Goal: Obtain resource: Download file/media

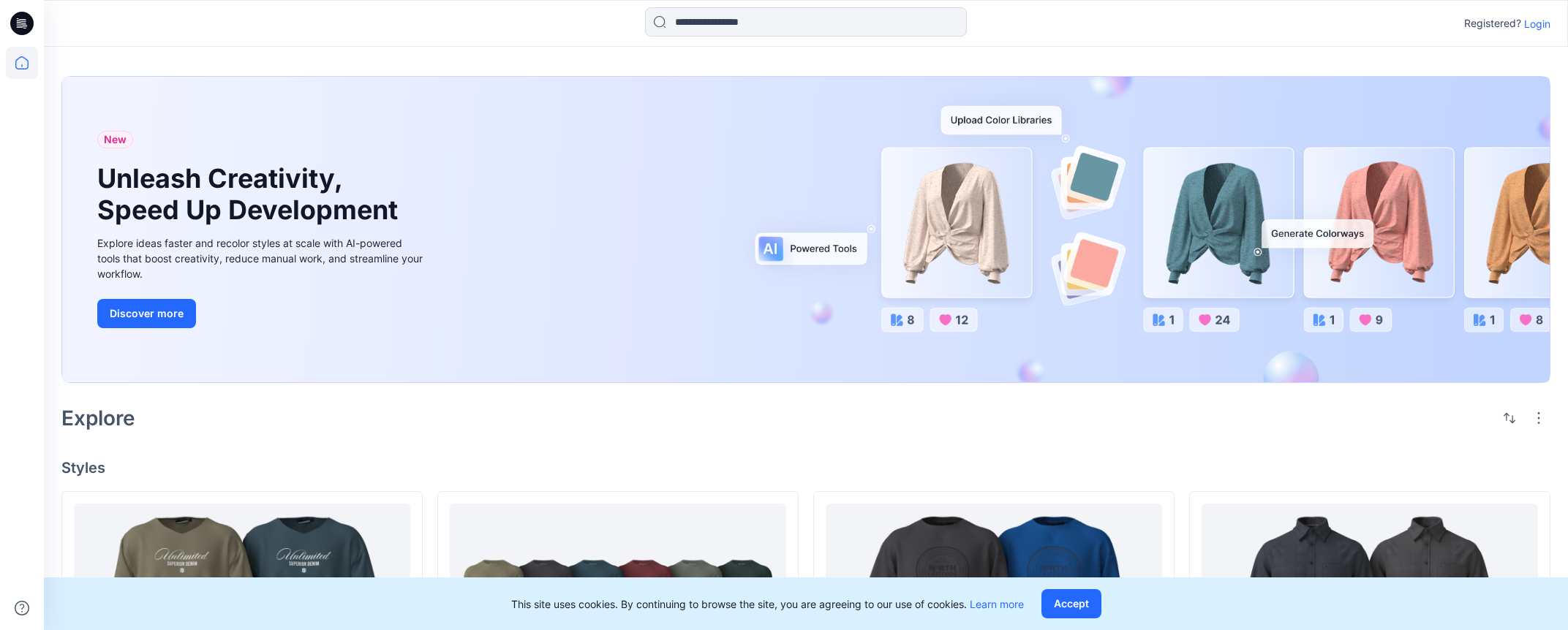
click at [1542, 25] on p "Login" at bounding box center [1537, 24] width 27 height 16
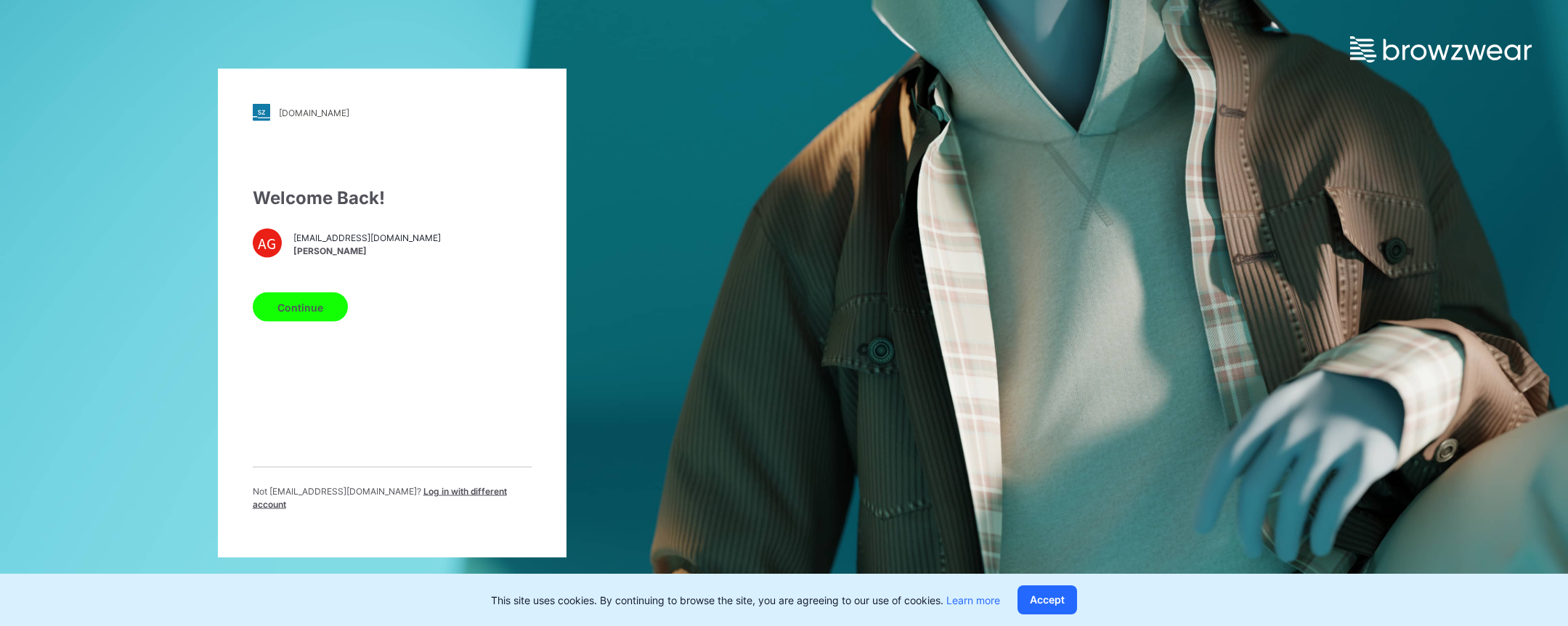
click at [294, 312] on button "Continue" at bounding box center [300, 308] width 95 height 29
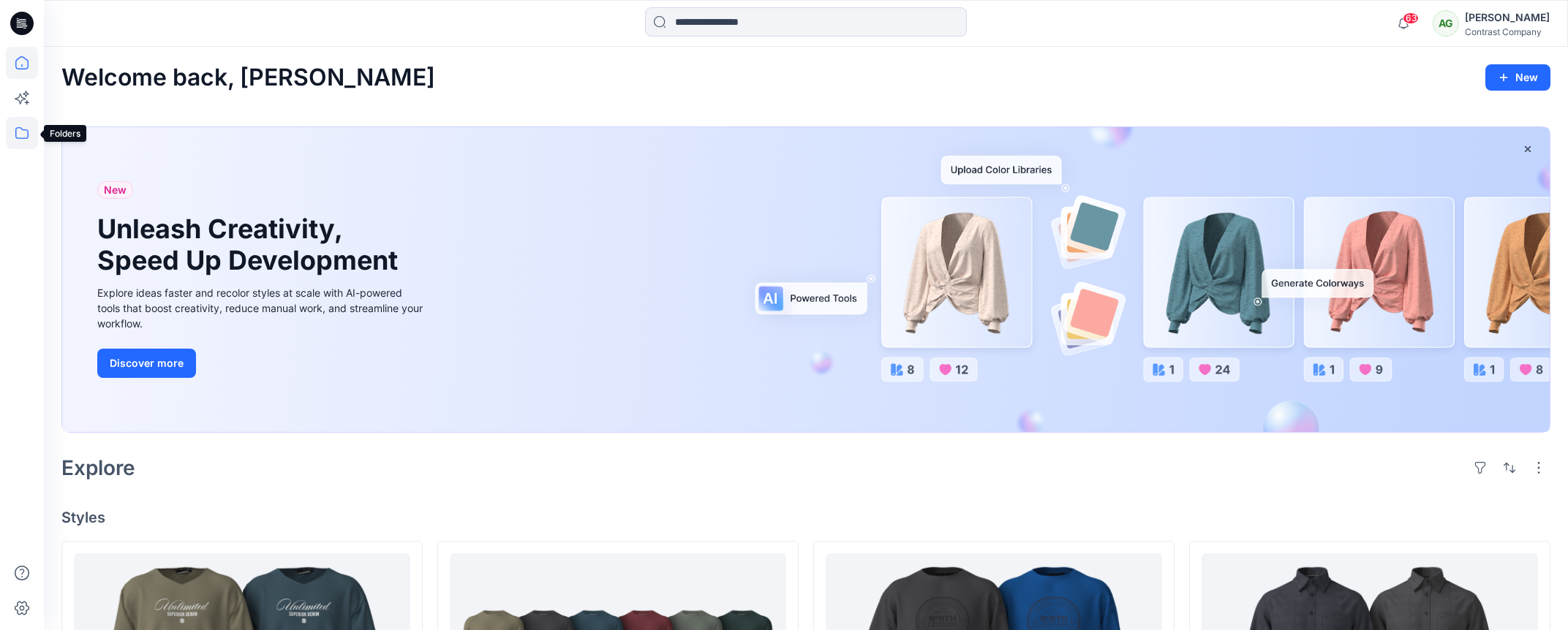
click at [20, 138] on icon at bounding box center [22, 133] width 33 height 33
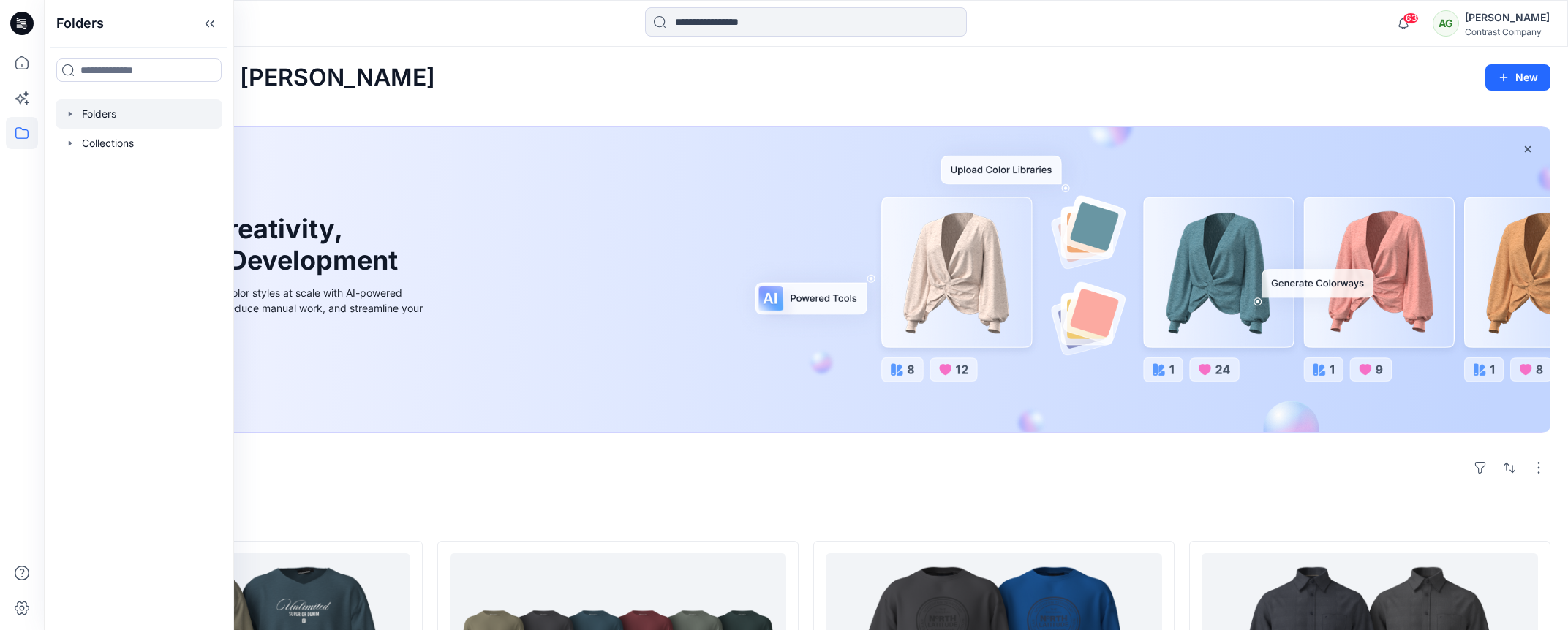
click at [100, 115] on div at bounding box center [138, 115] width 167 height 30
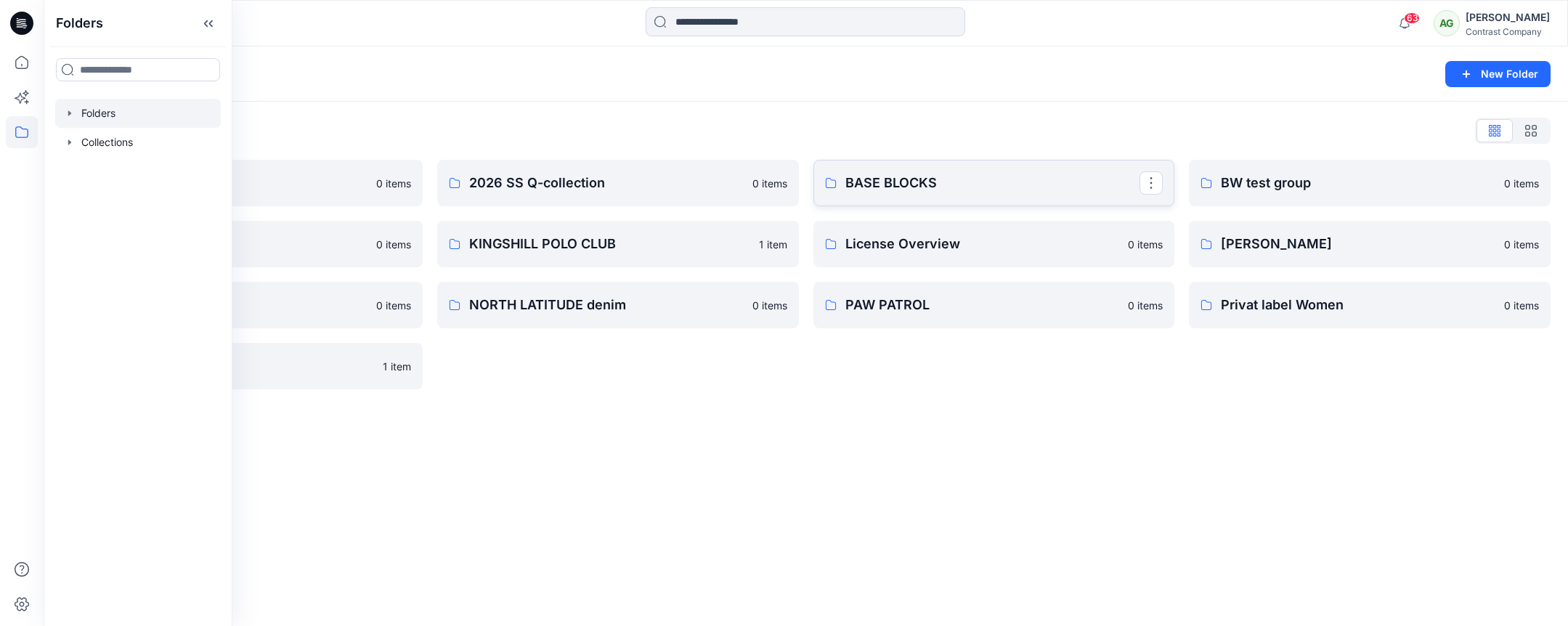
click at [879, 184] on p "BASE BLOCKS" at bounding box center [992, 183] width 295 height 21
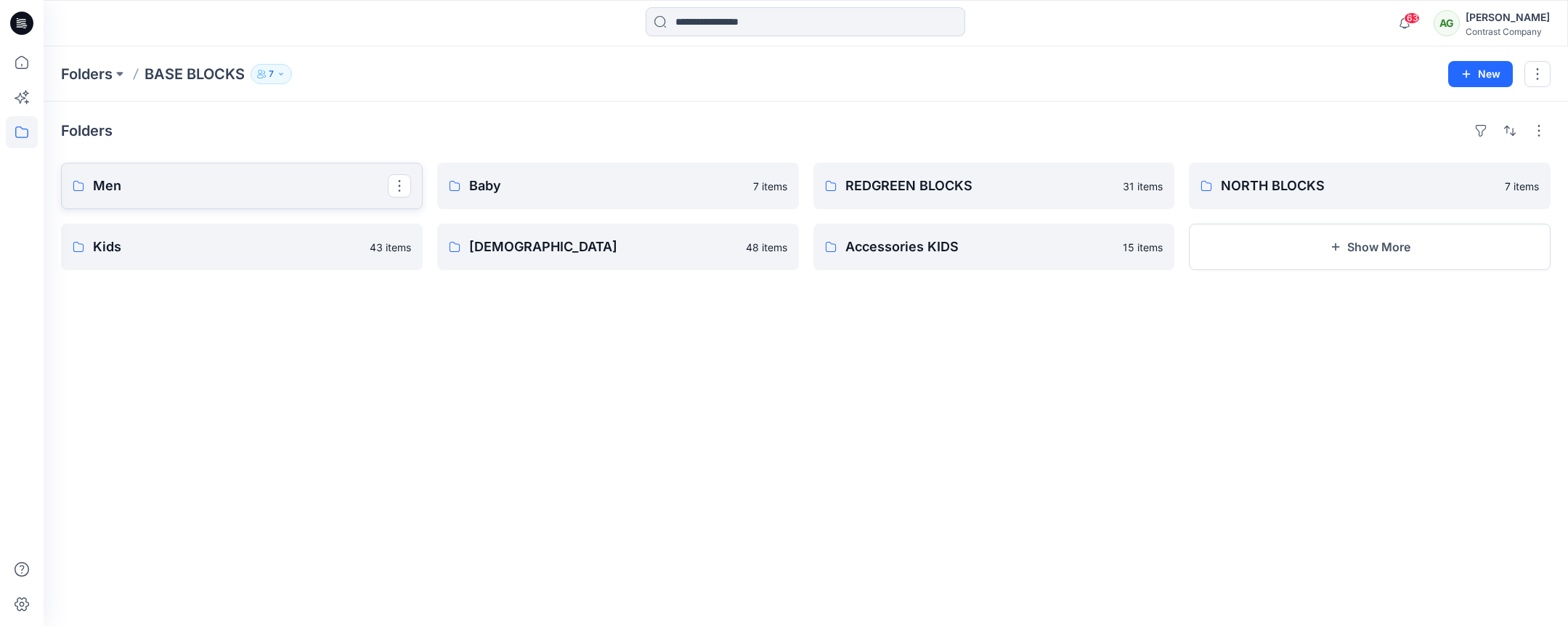
click at [171, 182] on p "Men" at bounding box center [241, 186] width 295 height 21
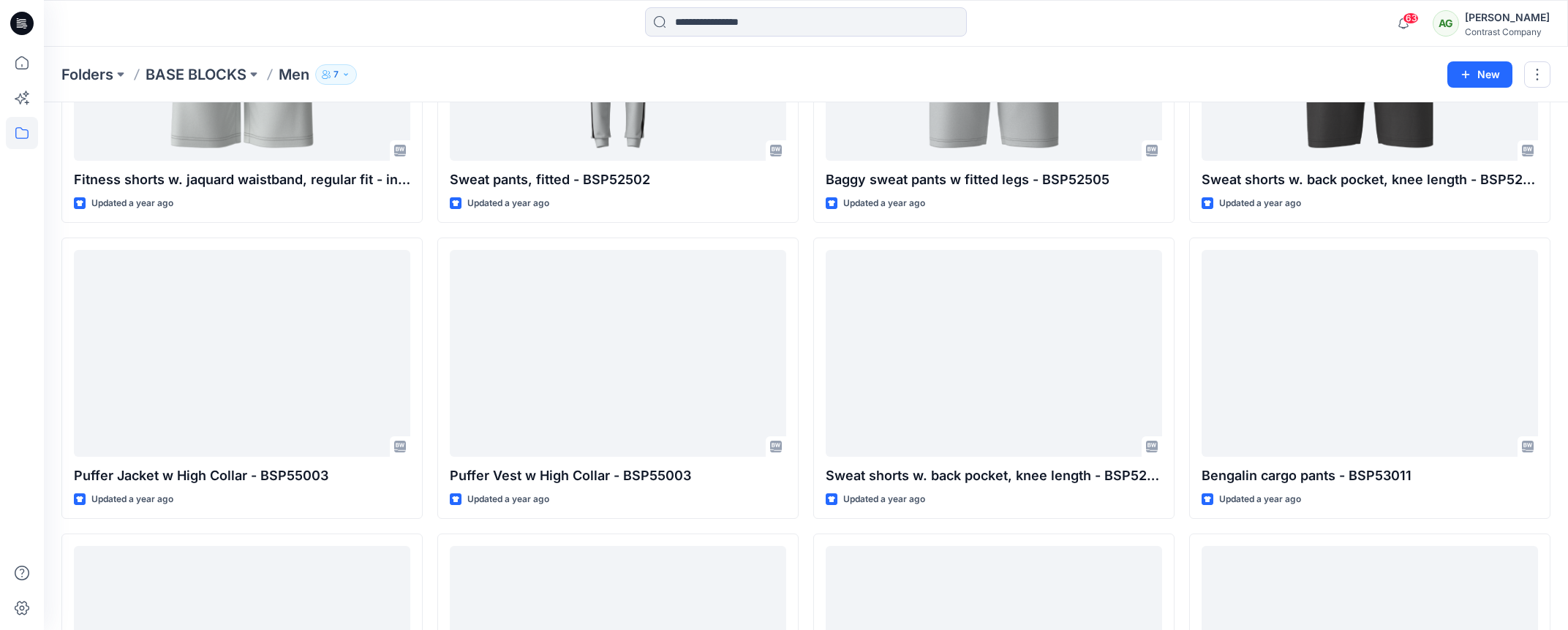
scroll to position [3091, 0]
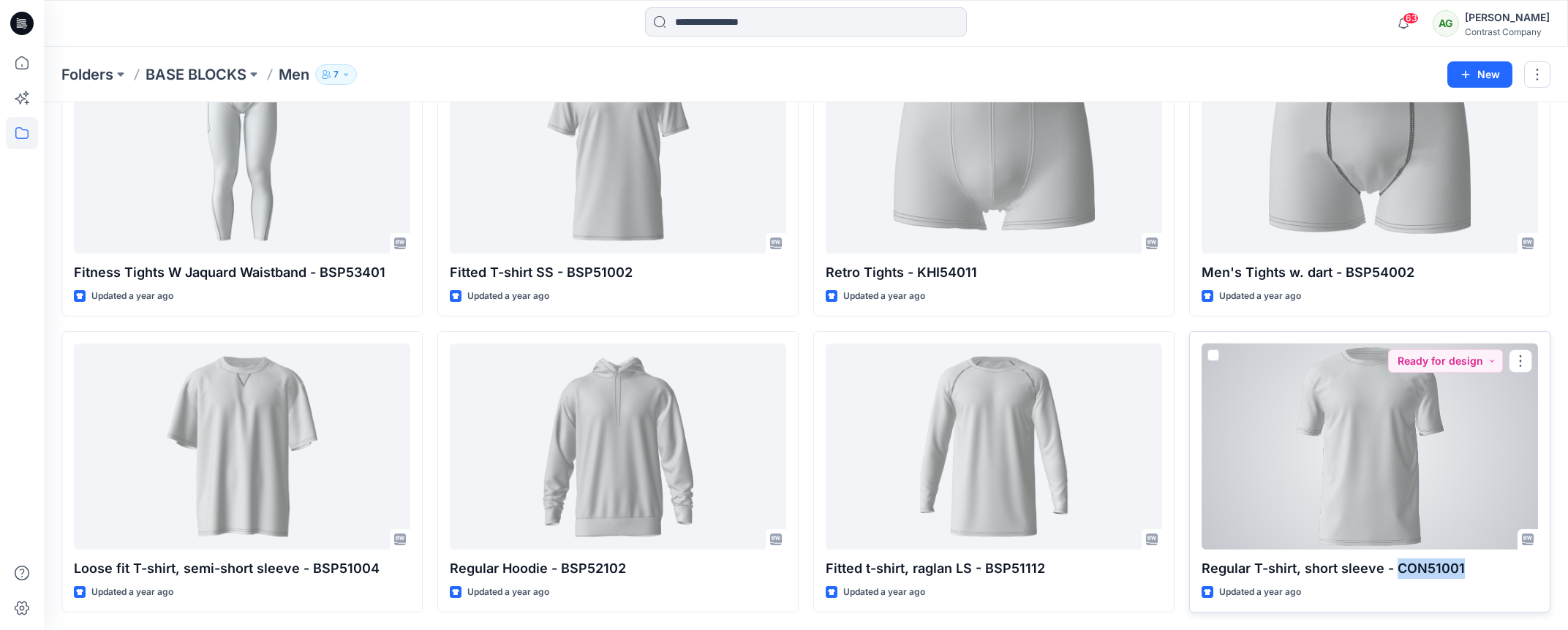
drag, startPoint x: 1463, startPoint y: 568, endPoint x: 1402, endPoint y: 568, distance: 61.0
click at [1401, 568] on p "Regular T-shirt, short sleeve - CON51001" at bounding box center [1370, 569] width 336 height 21
drag, startPoint x: 1457, startPoint y: 565, endPoint x: 1398, endPoint y: 570, distance: 59.2
click at [1398, 570] on p "Regular T-shirt, short sleeve - CON51001" at bounding box center [1370, 569] width 336 height 21
copy p "CON51001"
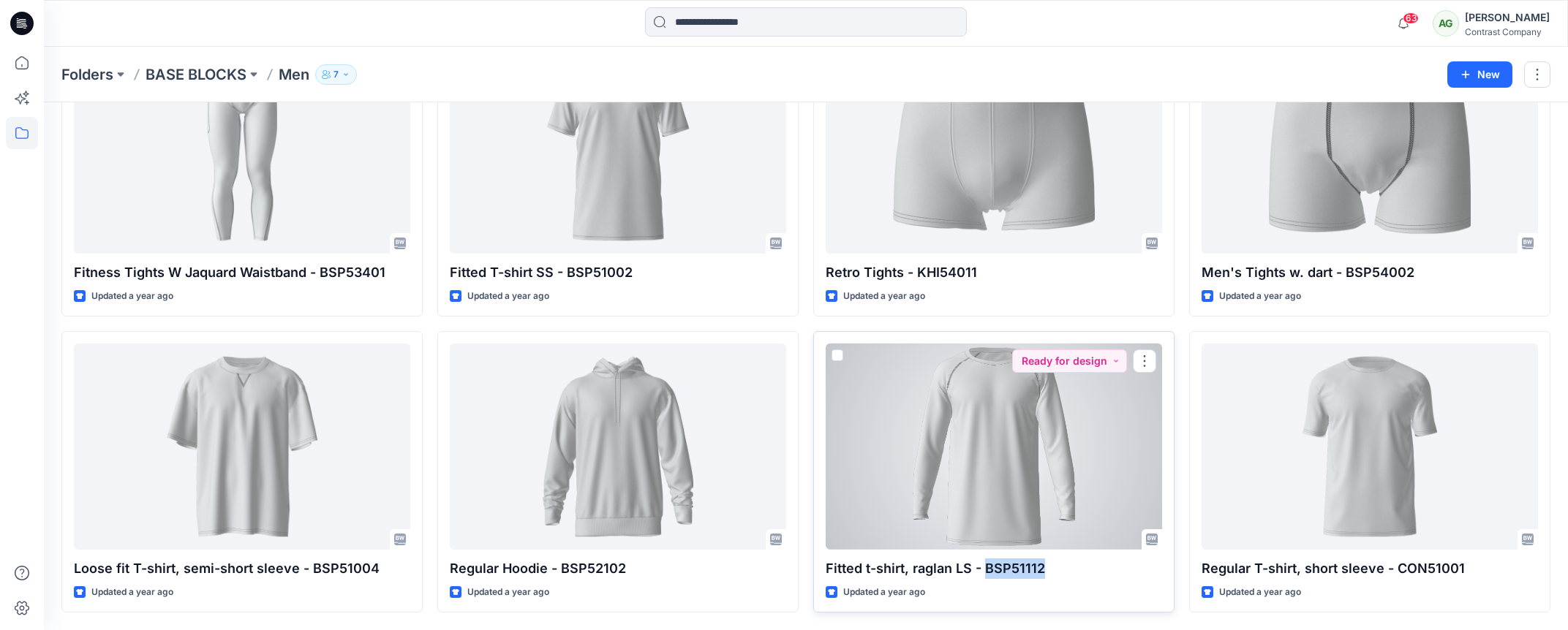
drag, startPoint x: 1042, startPoint y: 567, endPoint x: 985, endPoint y: 571, distance: 57.1
click at [984, 571] on p "Fitted t-shirt, raglan LS - BSP51112" at bounding box center [994, 569] width 336 height 21
copy p "BSP51112"
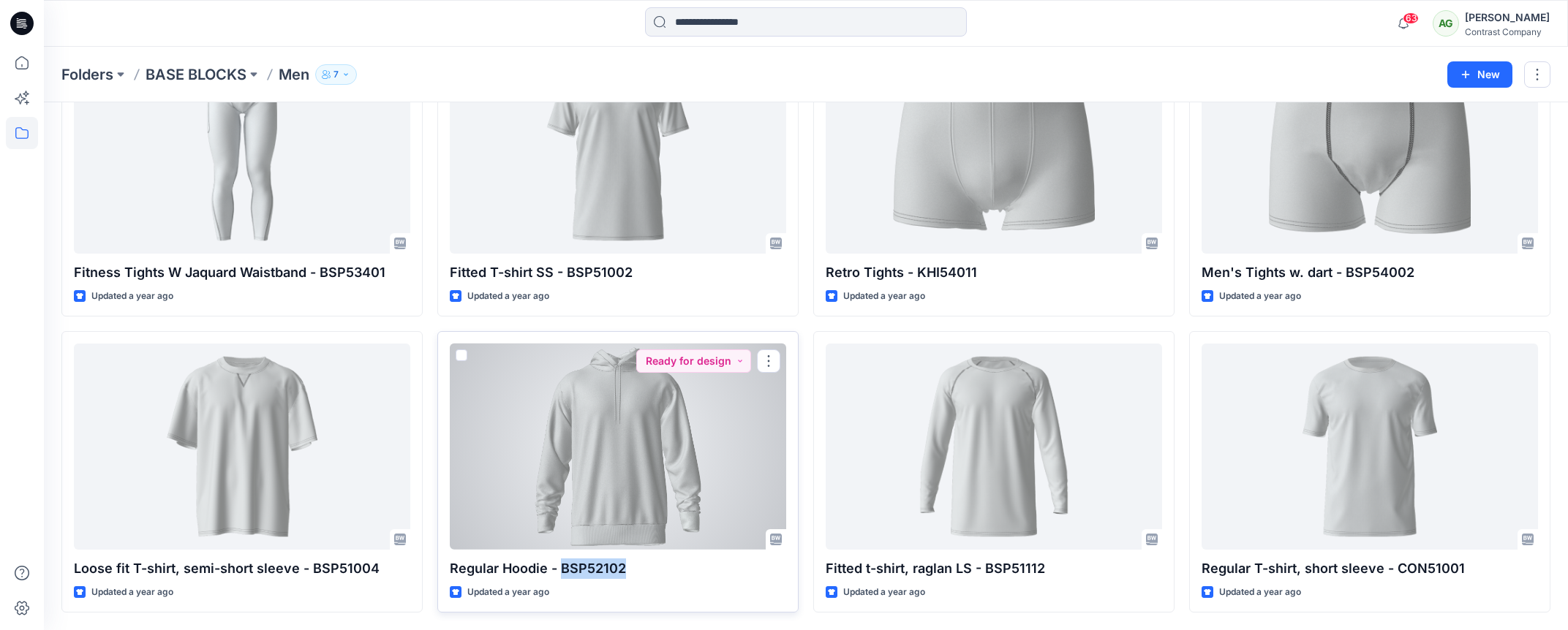
drag, startPoint x: 624, startPoint y: 565, endPoint x: 558, endPoint y: 571, distance: 66.3
click at [560, 571] on p "Regular Hoodie - BSP52102" at bounding box center [618, 569] width 336 height 21
copy p "BSP52102"
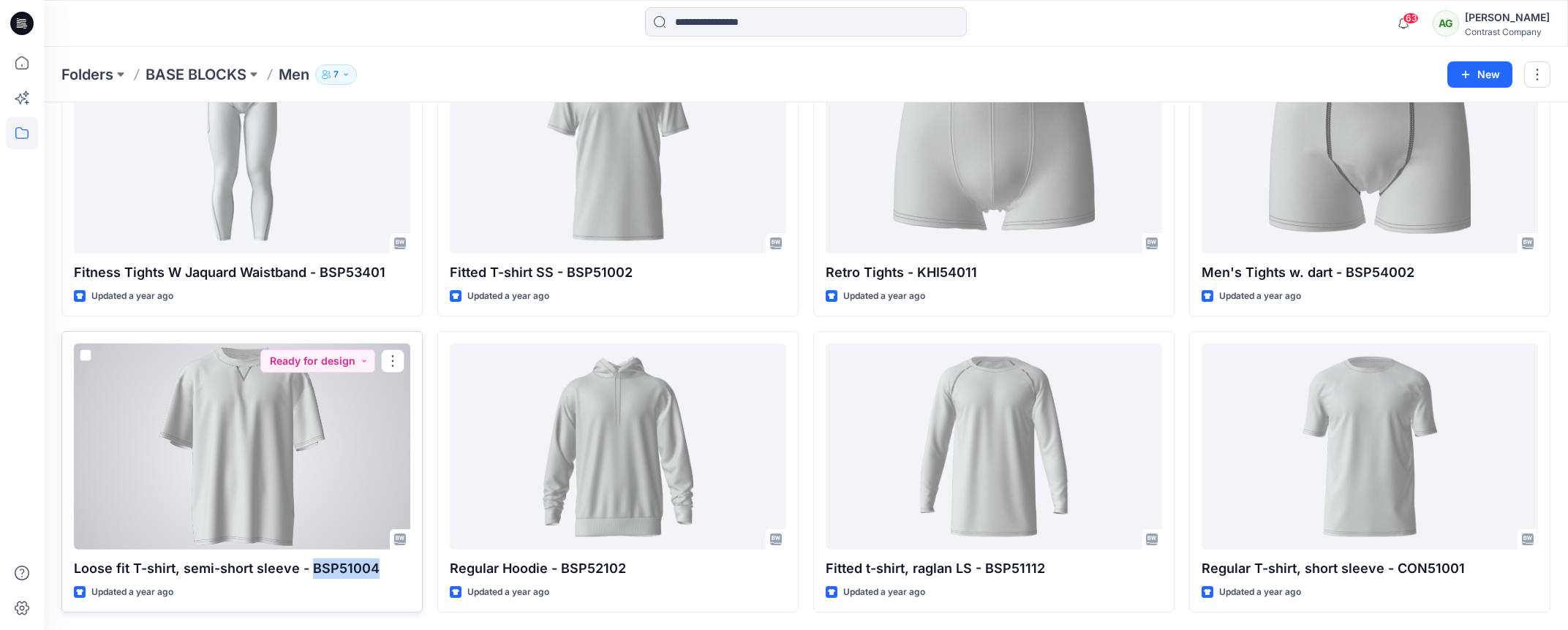
drag, startPoint x: 377, startPoint y: 570, endPoint x: 311, endPoint y: 567, distance: 66.1
click at [311, 571] on p "Loose fit T-shirt, semi-short sleeve - BSP51004" at bounding box center [242, 569] width 336 height 21
copy p "BSP51004"
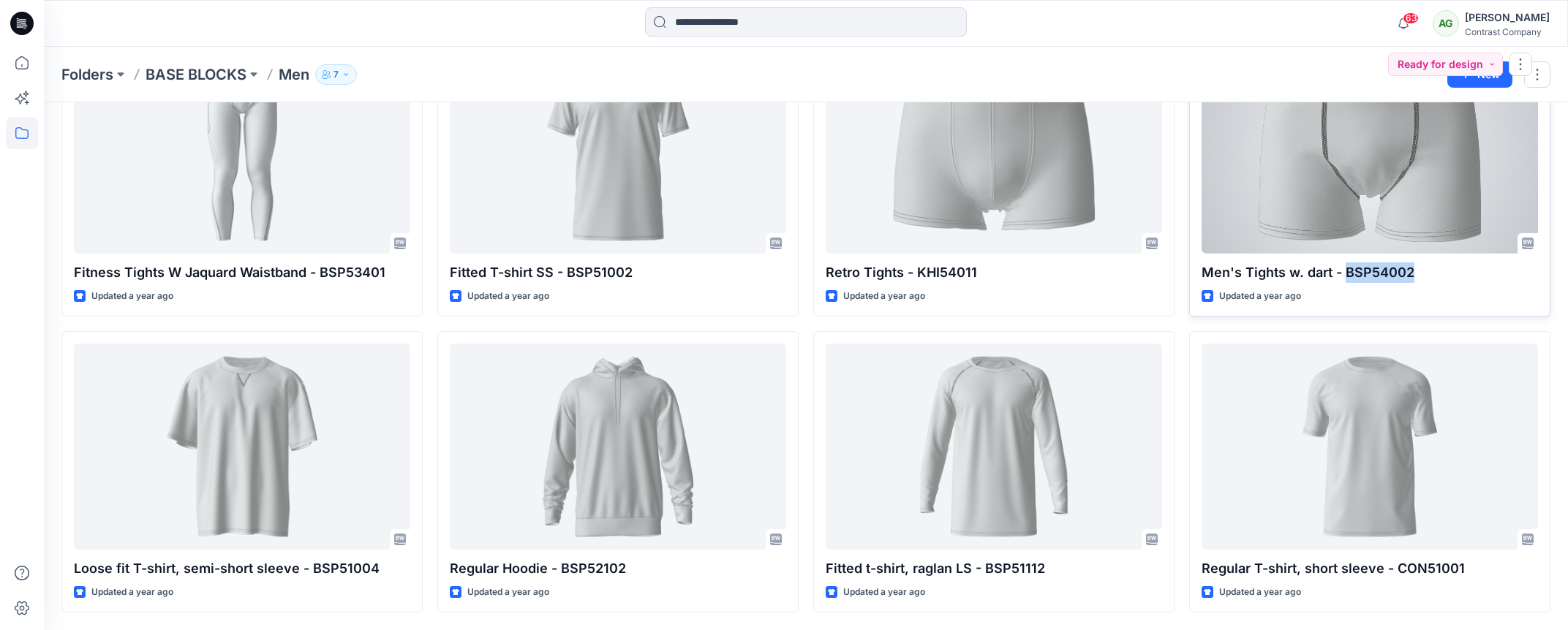
drag, startPoint x: 1408, startPoint y: 269, endPoint x: 1337, endPoint y: 273, distance: 71.1
click at [1344, 274] on p "Men's Tights w. dart - BSP54002" at bounding box center [1370, 272] width 336 height 21
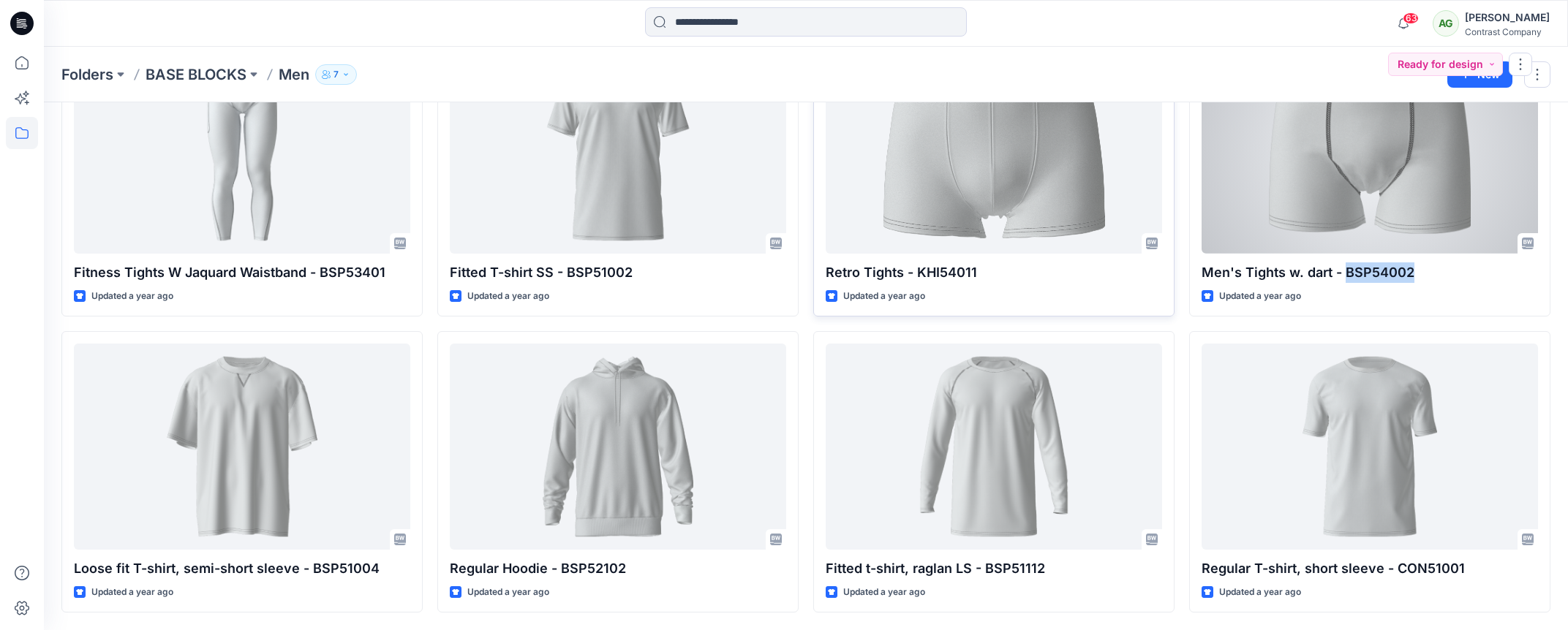
copy p "BSP54002"
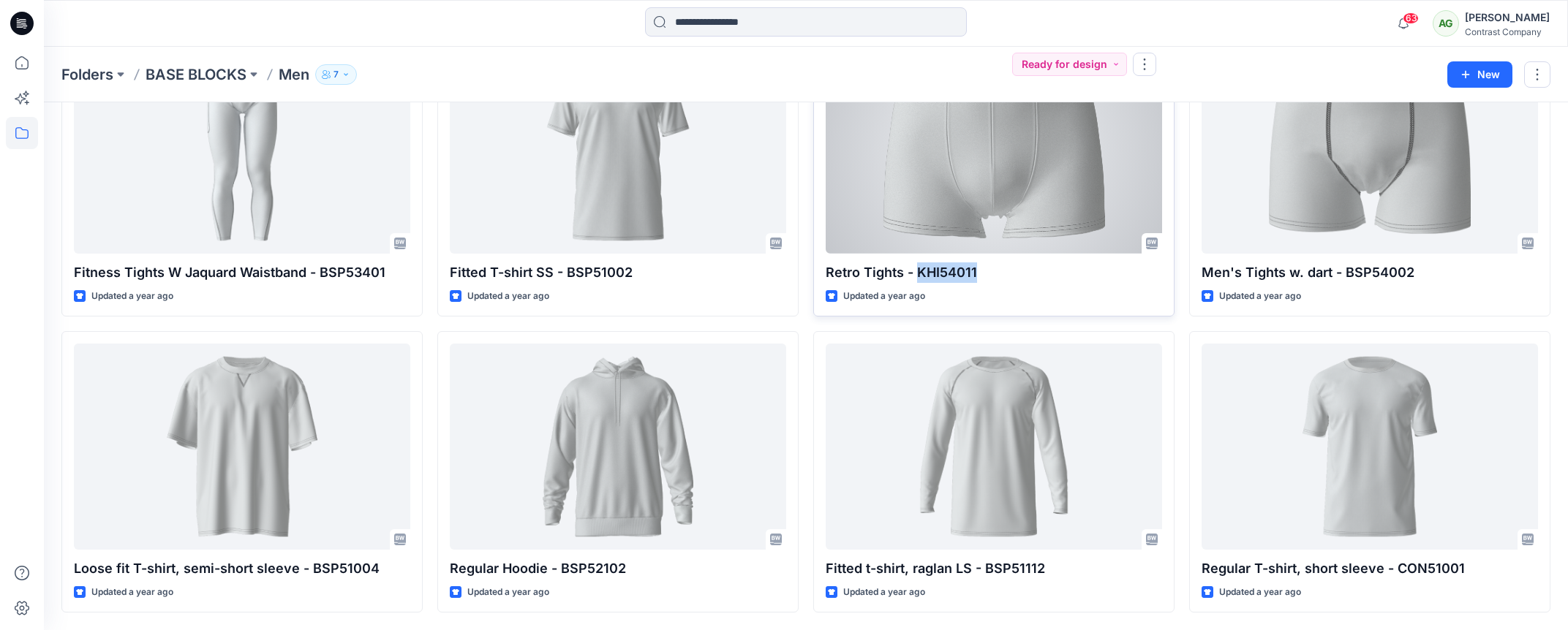
drag, startPoint x: 978, startPoint y: 271, endPoint x: 919, endPoint y: 279, distance: 59.5
click at [919, 279] on p "Retro Tights - KHI54011" at bounding box center [994, 272] width 336 height 21
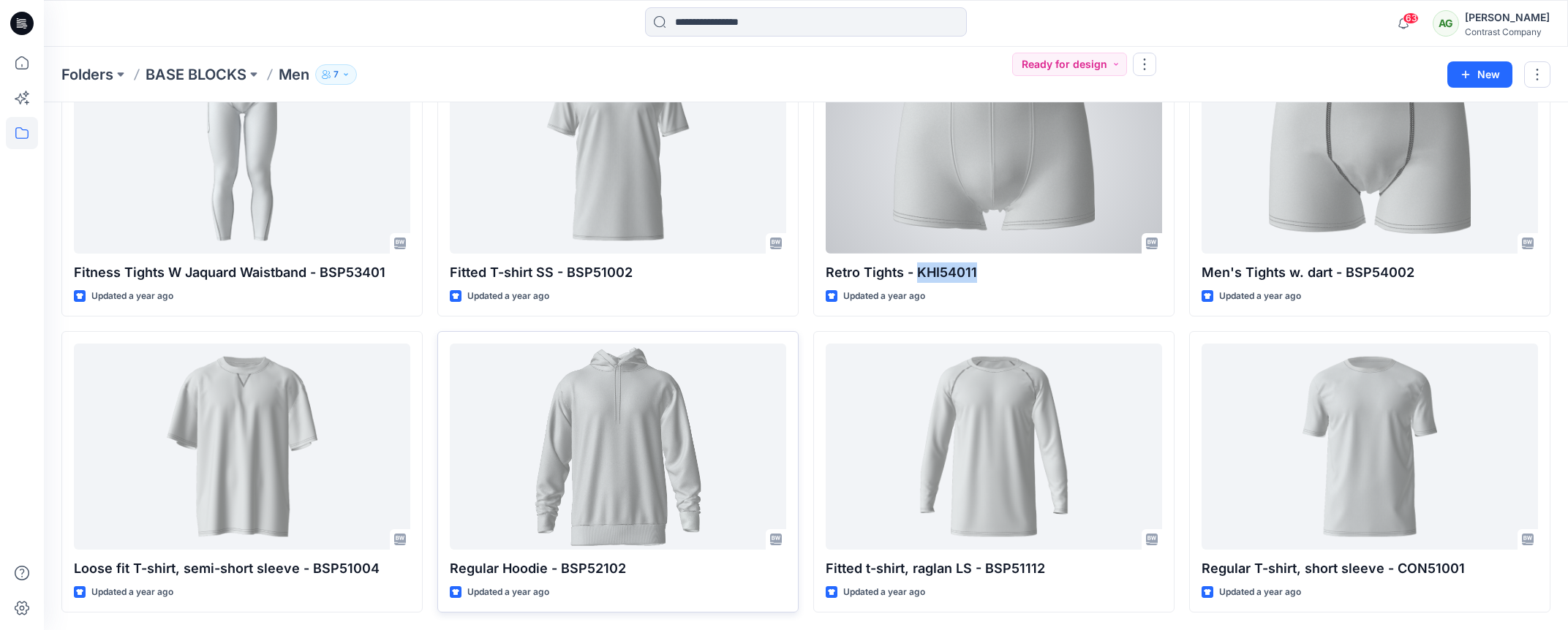
copy p "KHI54011"
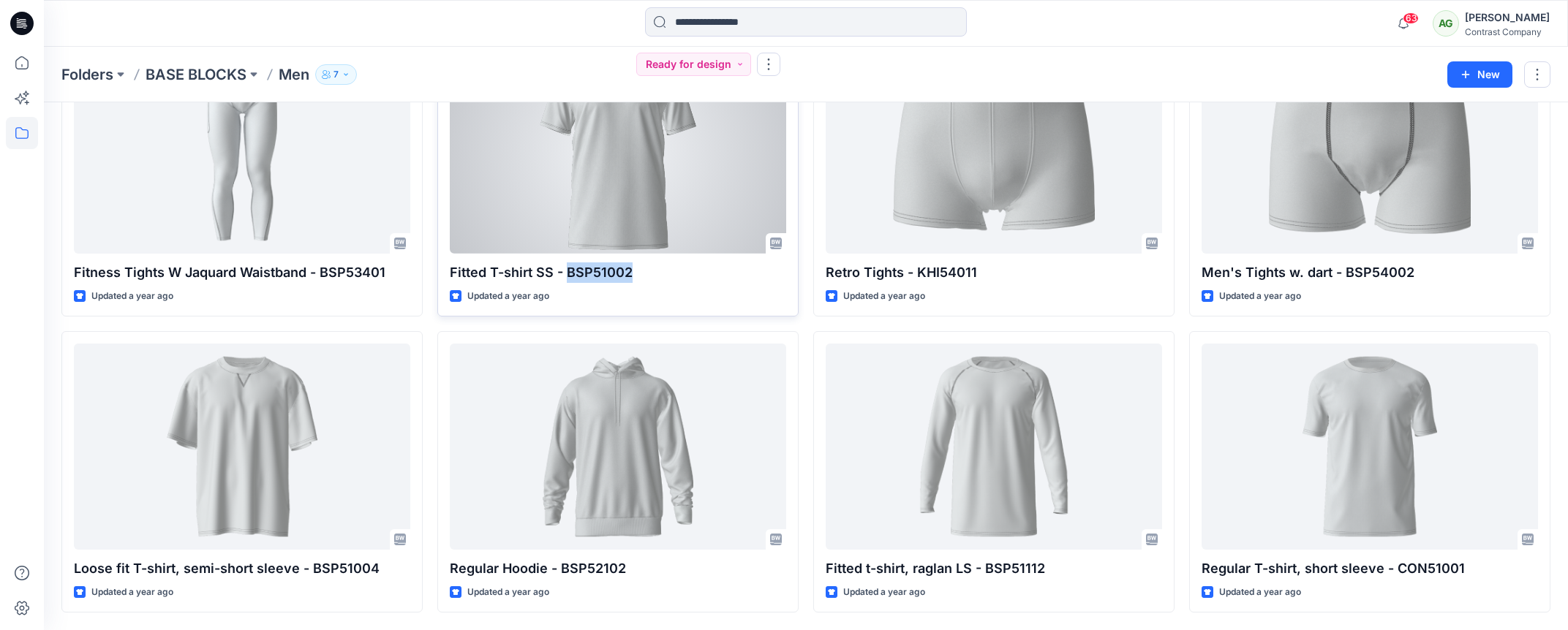
drag, startPoint x: 631, startPoint y: 272, endPoint x: 565, endPoint y: 271, distance: 66.0
click at [567, 271] on p "Fitted T-shirt SS - BSP51002" at bounding box center [618, 272] width 336 height 21
copy p "BSP51002"
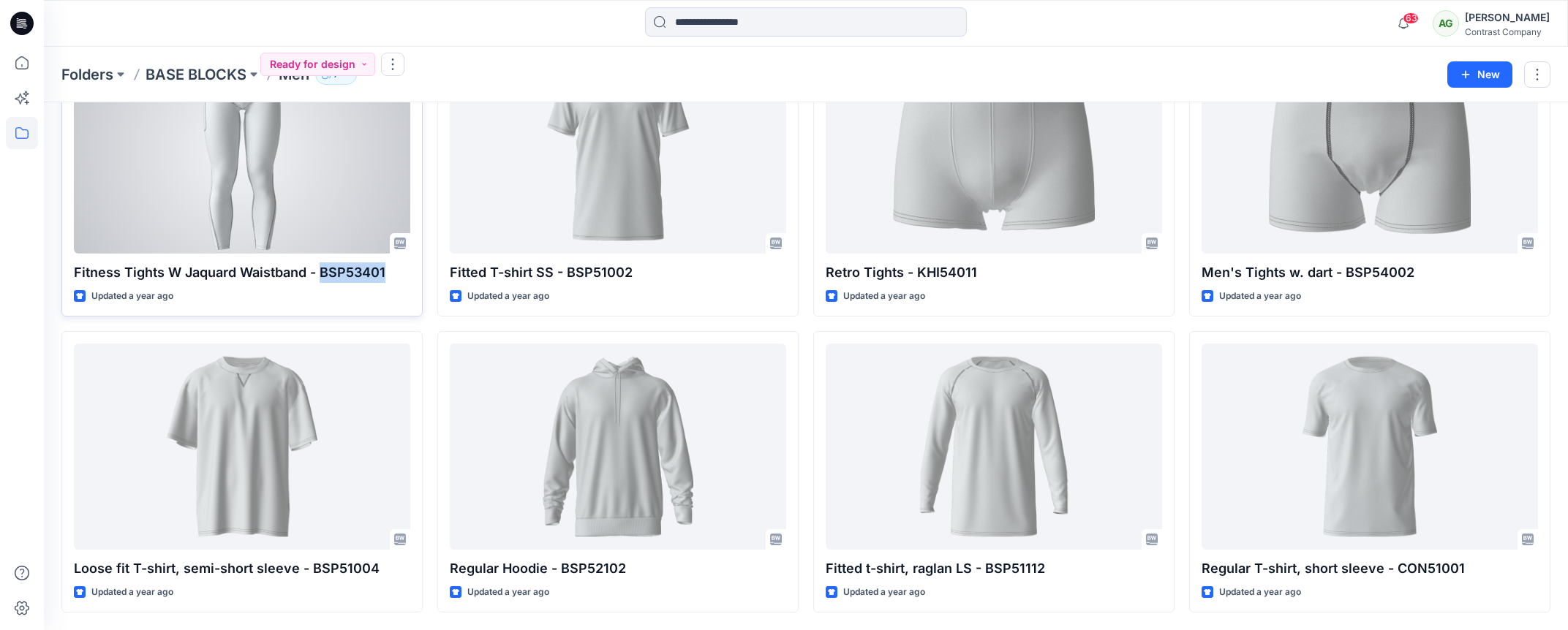
drag, startPoint x: 383, startPoint y: 271, endPoint x: 323, endPoint y: 276, distance: 60.2
click at [323, 276] on p "Fitness Tights W Jaquard Waistband - BSP53401" at bounding box center [242, 272] width 336 height 21
copy p "BSP53401"
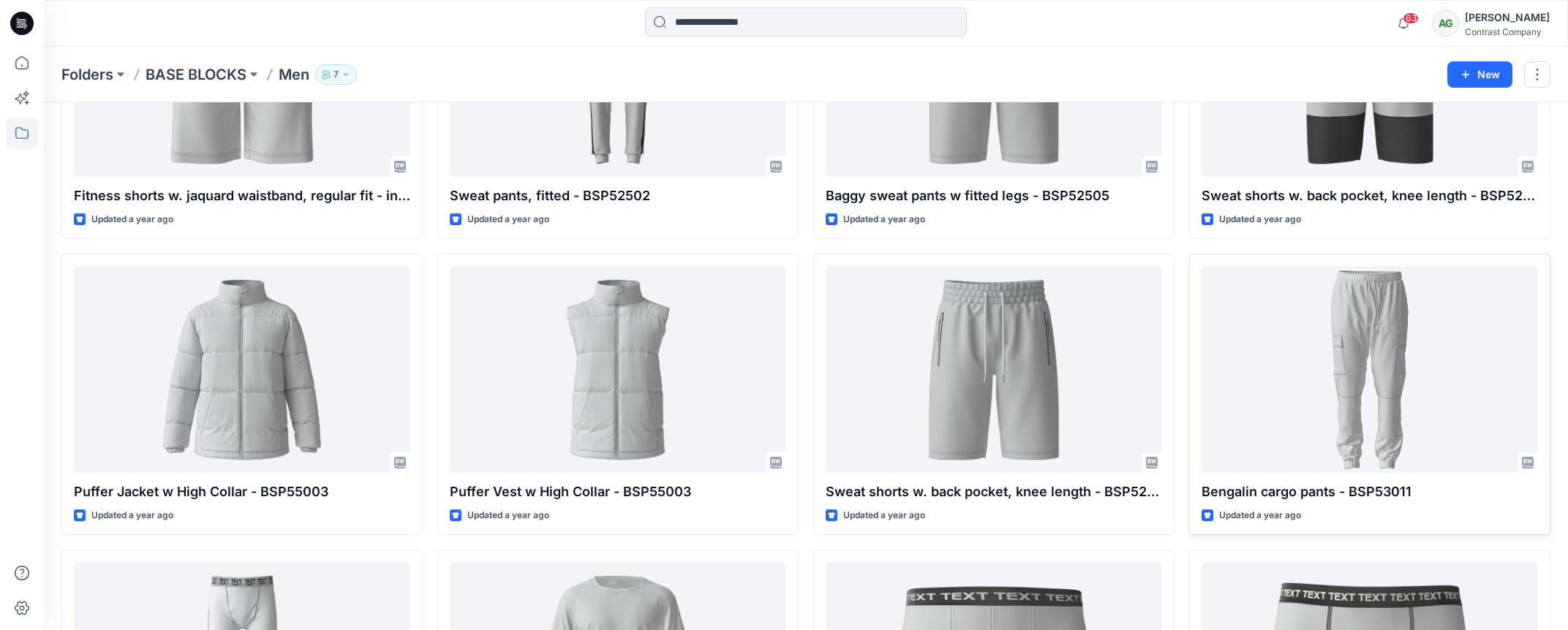
scroll to position [2579, 0]
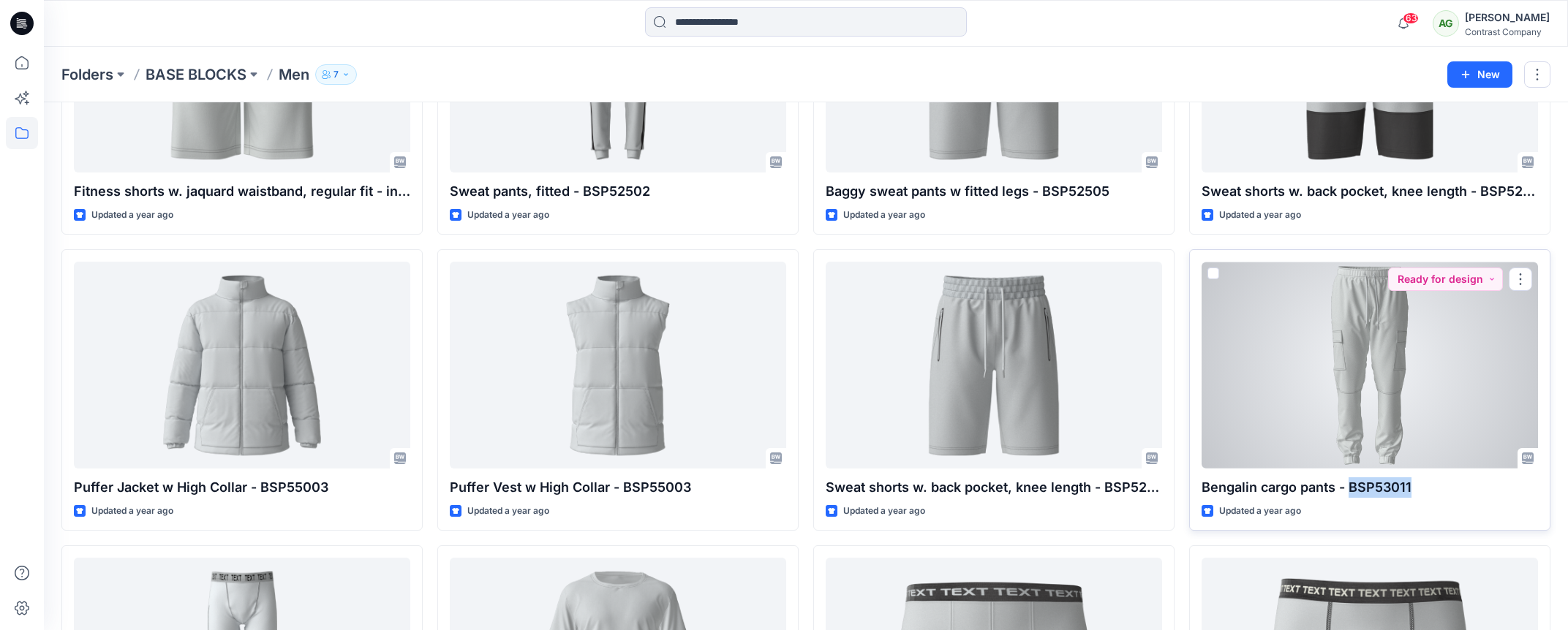
drag, startPoint x: 1409, startPoint y: 482, endPoint x: 1349, endPoint y: 486, distance: 60.1
click at [1349, 486] on p "Bengalin cargo pants - BSP53011" at bounding box center [1370, 488] width 336 height 21
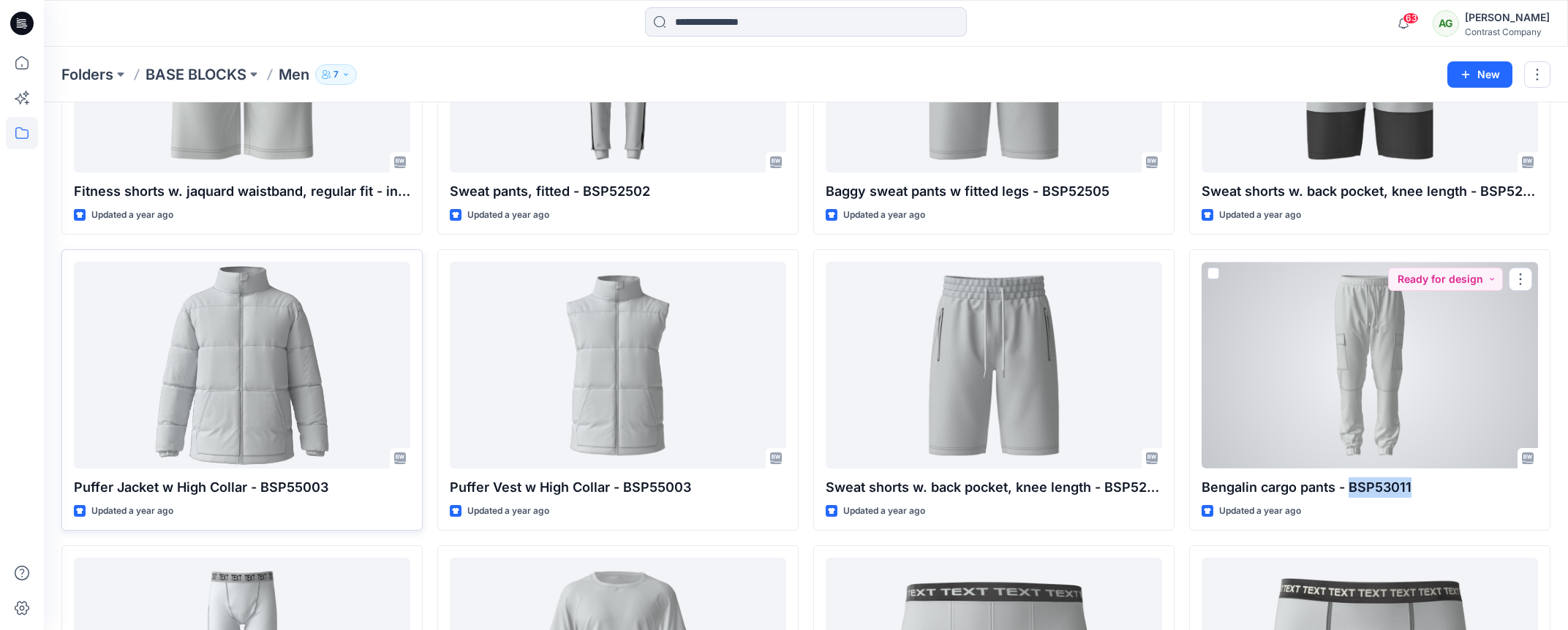
copy p "BSP53011"
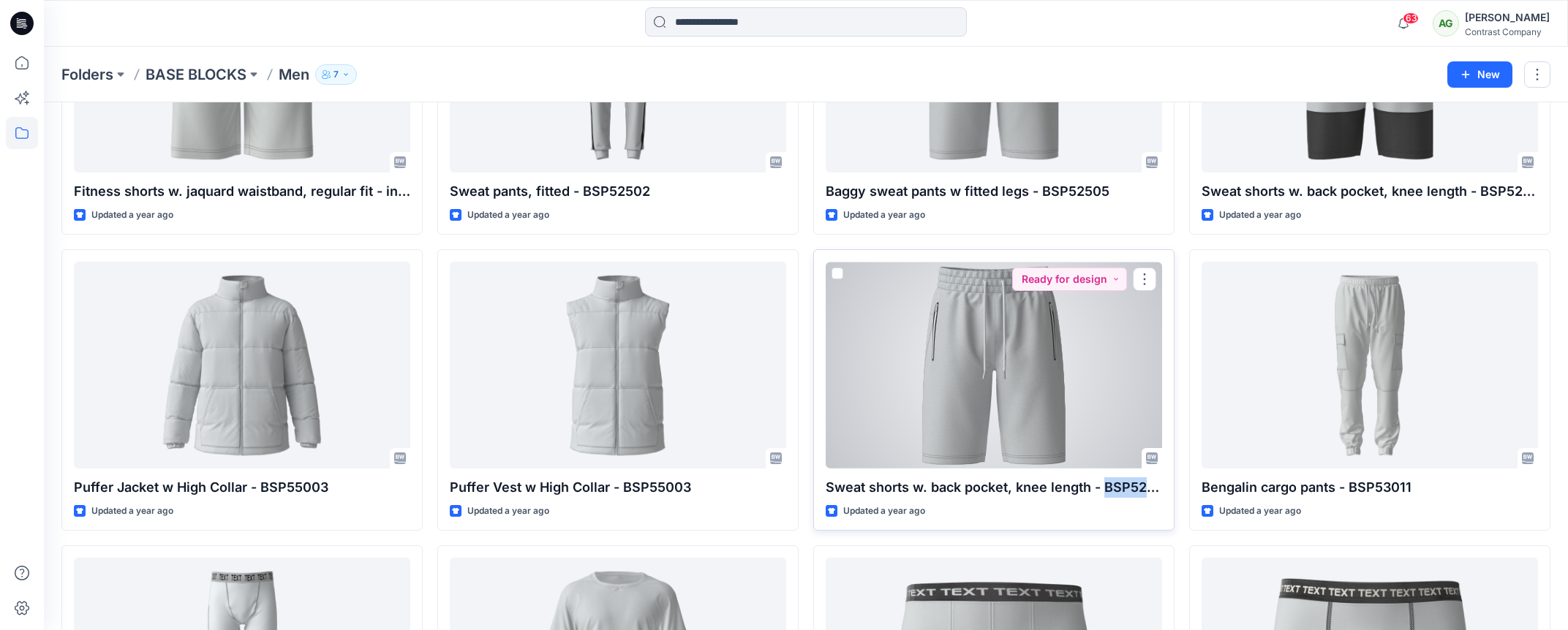
drag, startPoint x: 1103, startPoint y: 489, endPoint x: 1154, endPoint y: 484, distance: 51.2
click at [1157, 484] on p "Sweat shorts w. back pocket, knee length - BSP52613" at bounding box center [994, 488] width 336 height 21
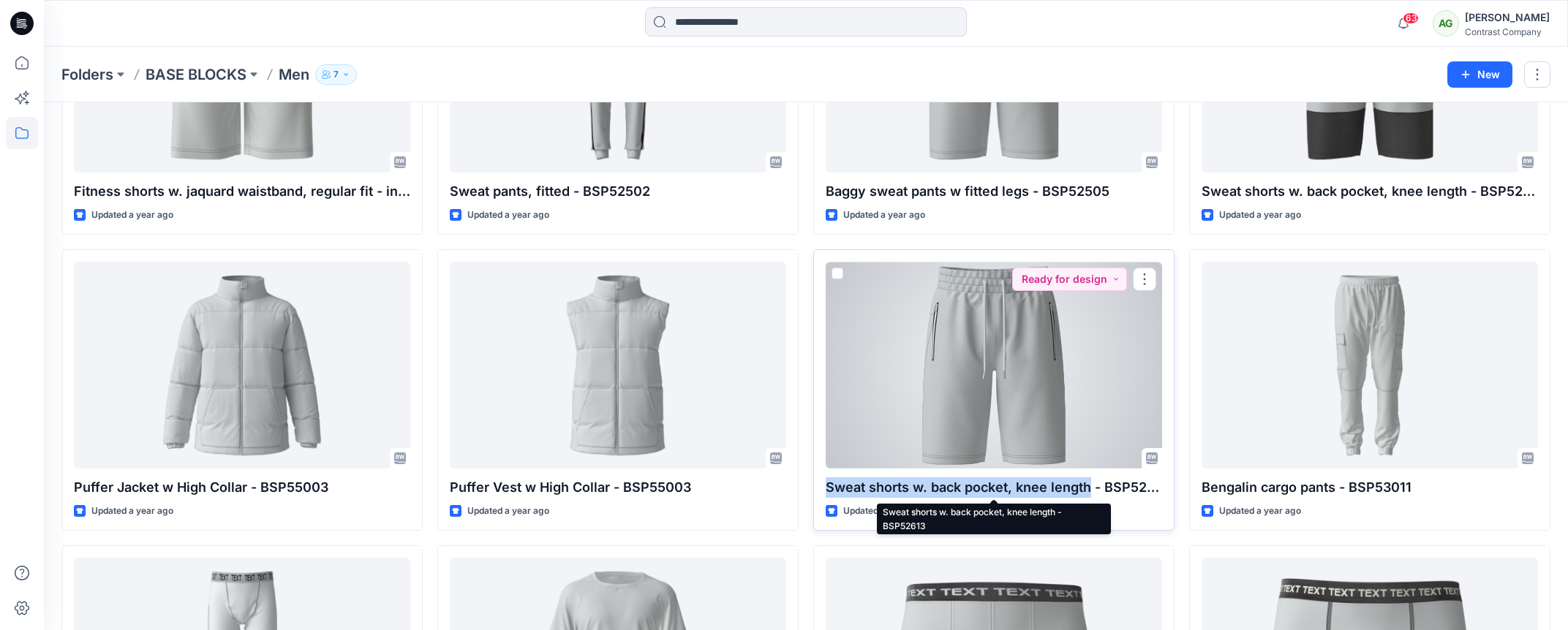
drag, startPoint x: 828, startPoint y: 485, endPoint x: 1083, endPoint y: 486, distance: 255.0
click at [1084, 493] on p "Sweat shorts w. back pocket, knee length - BSP52613" at bounding box center [994, 488] width 336 height 21
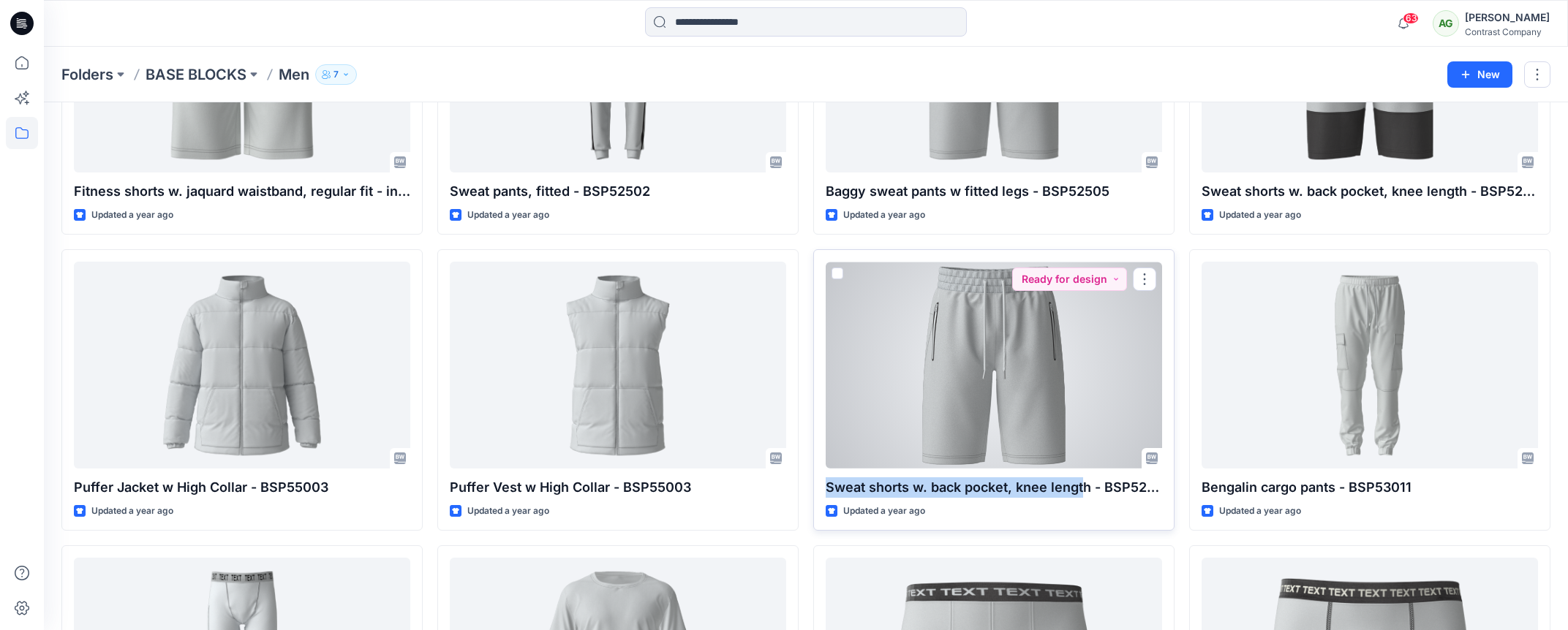
copy p "Sweat shorts w. back pocket, knee lengt"
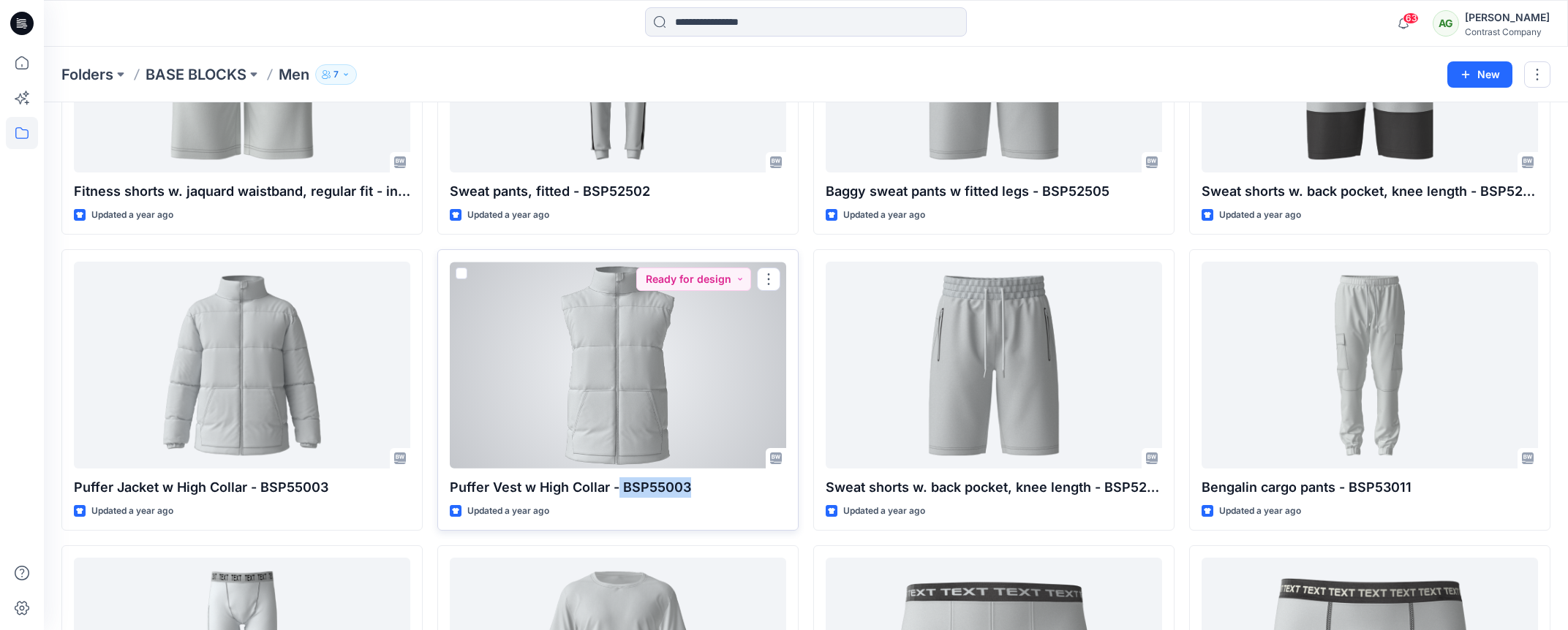
drag, startPoint x: 687, startPoint y: 490, endPoint x: 619, endPoint y: 493, distance: 68.1
click at [619, 493] on p "Puffer Vest w High Collar - BSP55003" at bounding box center [618, 488] width 336 height 21
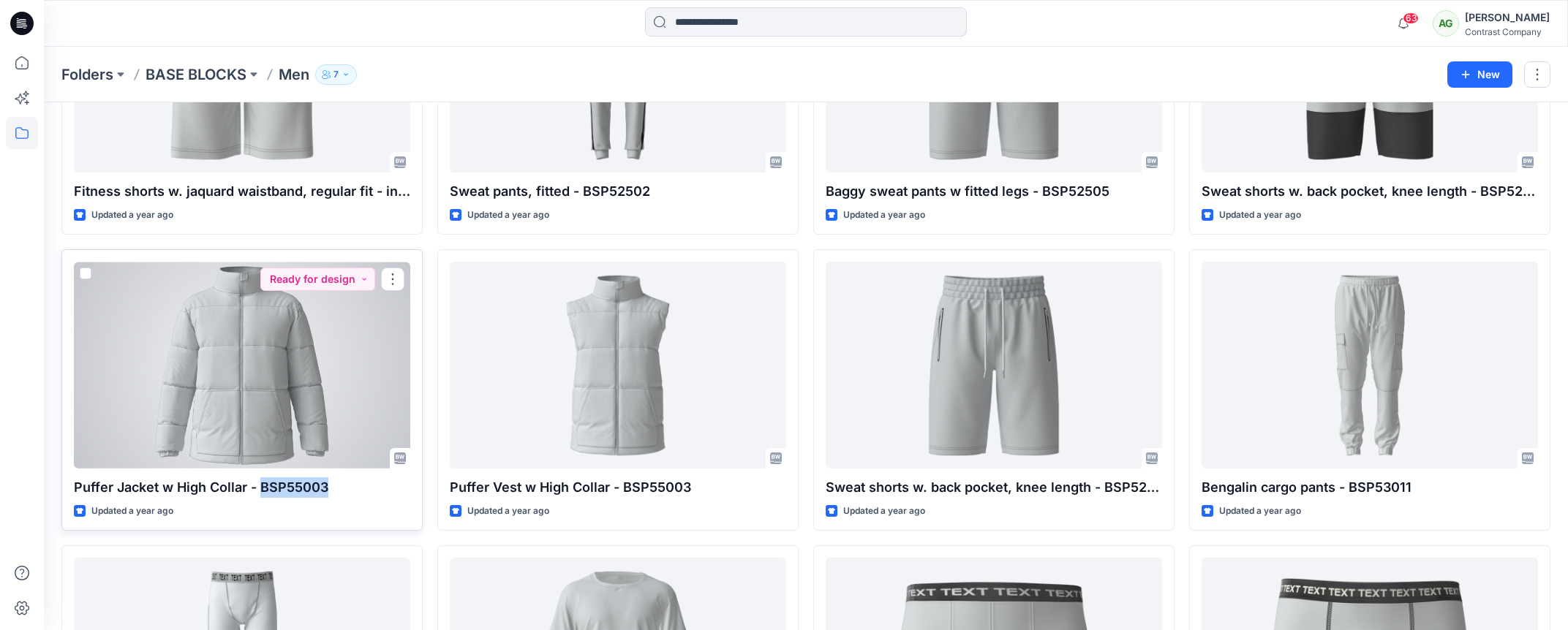
drag, startPoint x: 321, startPoint y: 490, endPoint x: 259, endPoint y: 494, distance: 62.1
click at [262, 493] on p "Puffer Jacket w High Collar - BSP55003" at bounding box center [242, 488] width 336 height 21
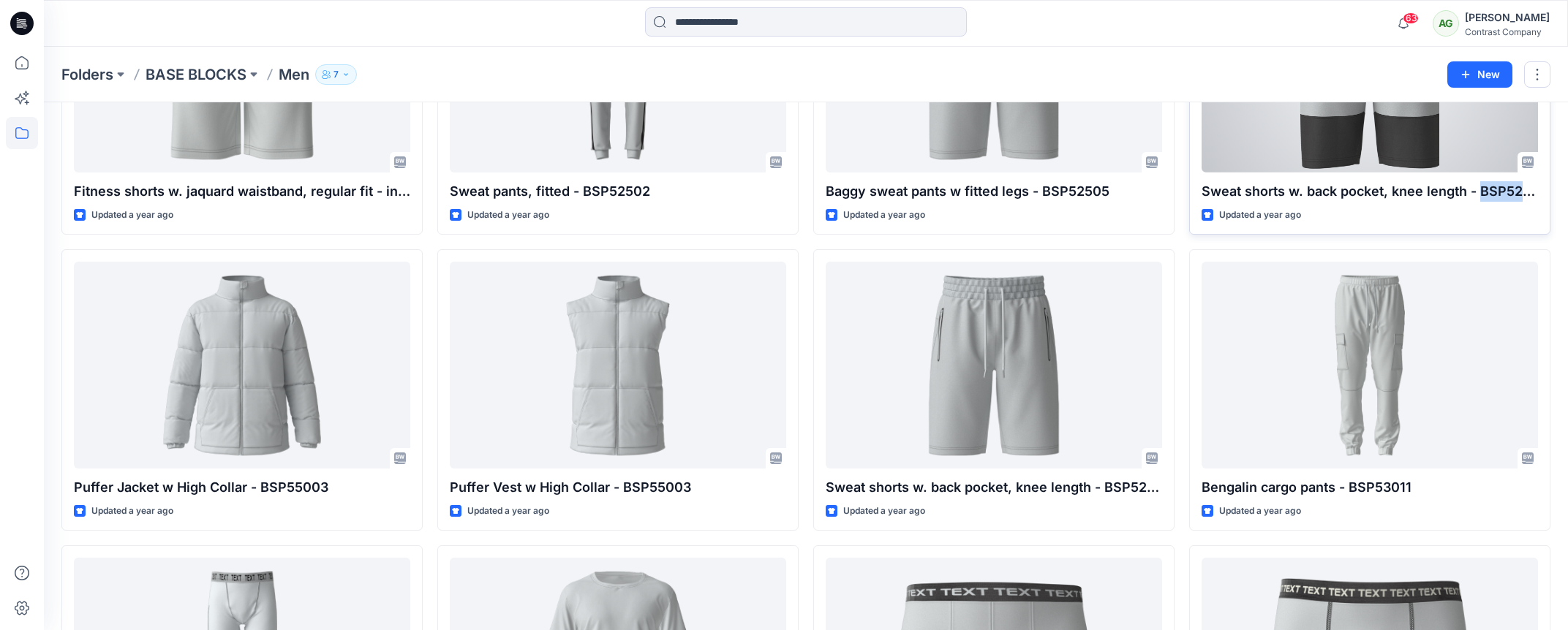
drag, startPoint x: 1478, startPoint y: 189, endPoint x: 1548, endPoint y: 194, distance: 70.2
click at [1543, 195] on div "Sweat shorts w. back pocket, knee length - BSP52613 Updated a year ago Ready fo…" at bounding box center [1369, 94] width 361 height 282
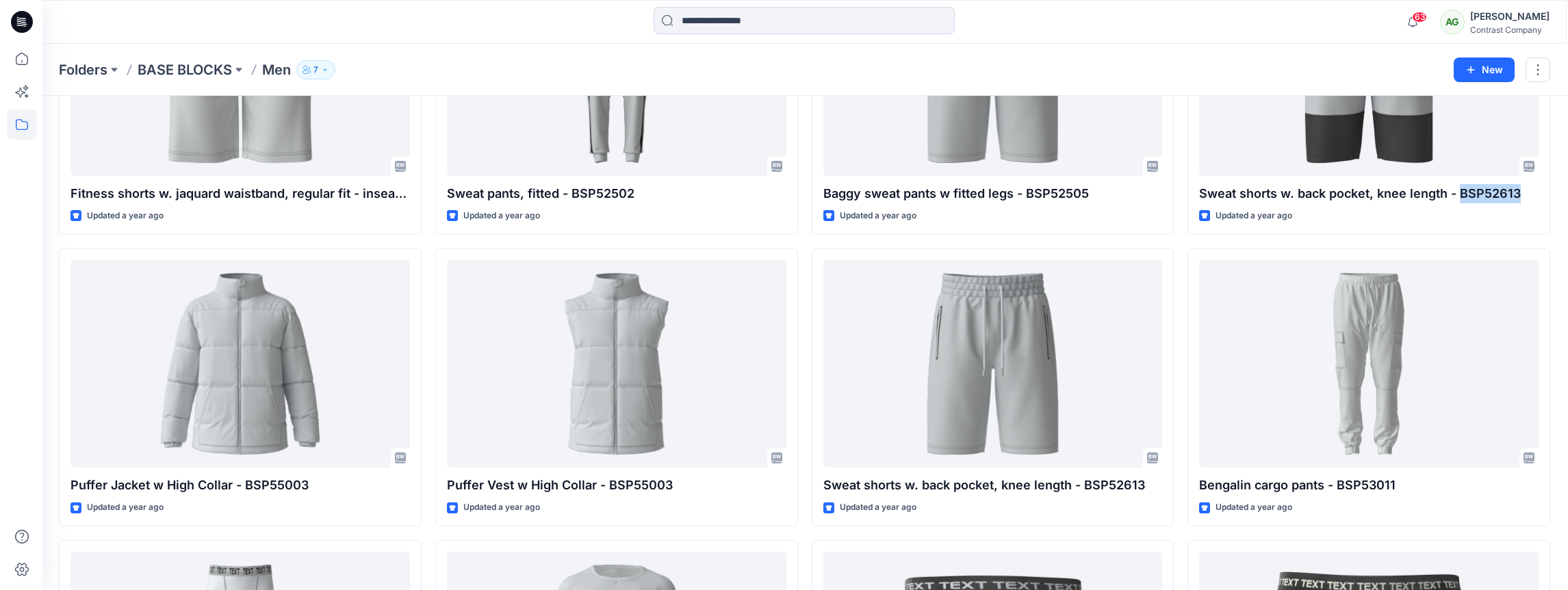
scroll to position [2537, 0]
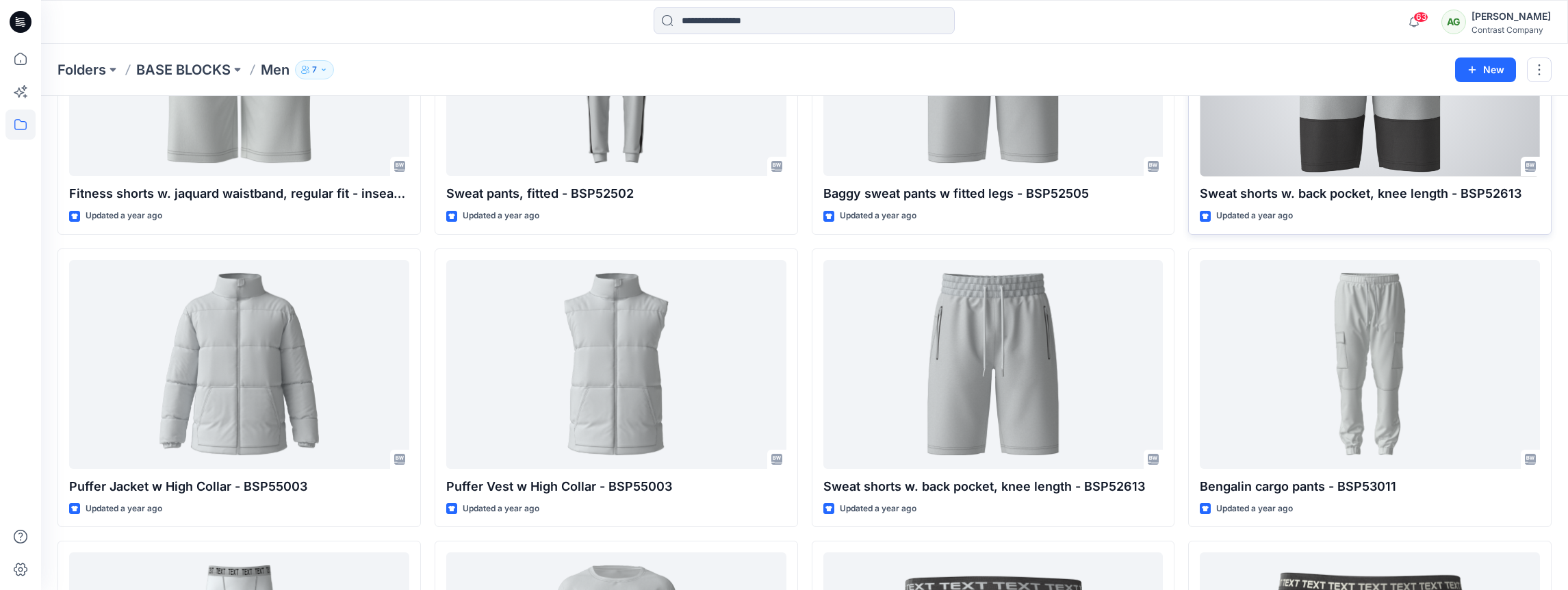
click at [1449, 215] on div "Updated a year ago" at bounding box center [1369, 216] width 340 height 15
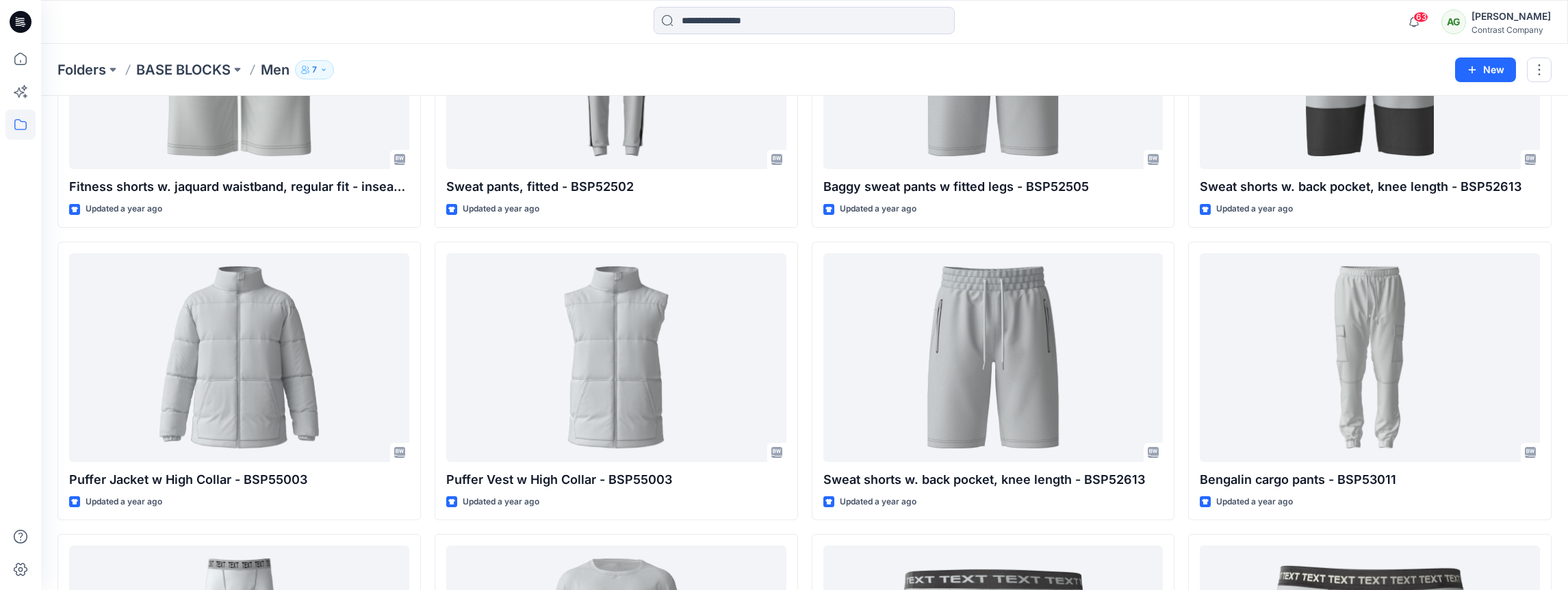
scroll to position [2531, 0]
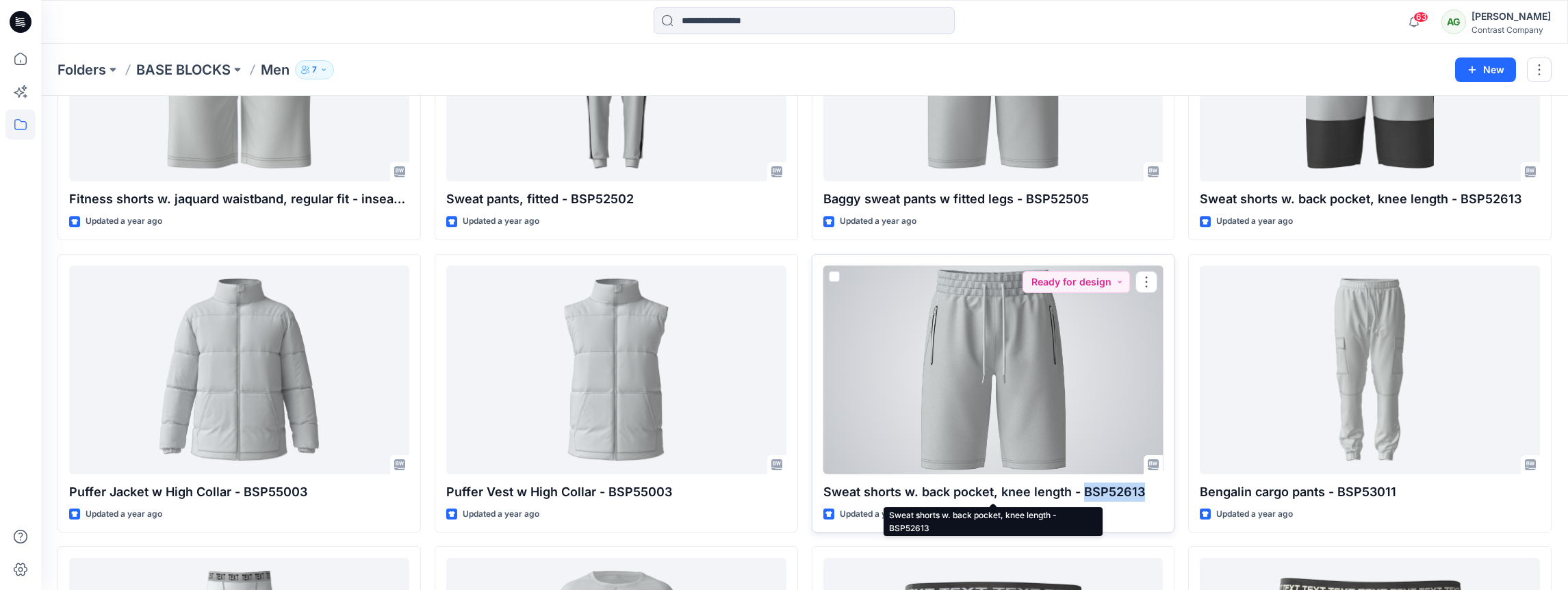
drag, startPoint x: 1083, startPoint y: 493, endPoint x: 1143, endPoint y: 500, distance: 60.4
click at [1143, 500] on p "Sweat shorts w. back pocket, knee length - BSP52613" at bounding box center [992, 492] width 340 height 19
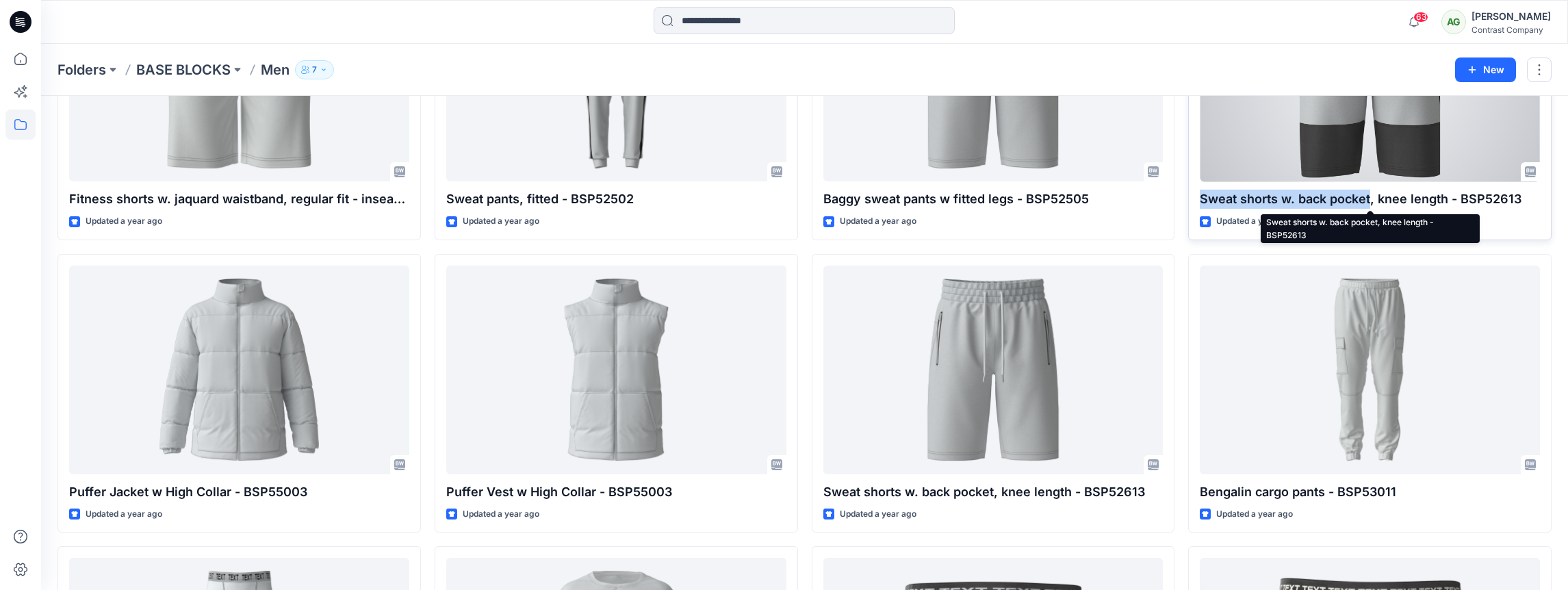
drag, startPoint x: 1203, startPoint y: 201, endPoint x: 1372, endPoint y: 198, distance: 169.0
click at [1371, 198] on p "Sweat shorts w. back pocket, knee length - BSP52613" at bounding box center [1369, 199] width 340 height 19
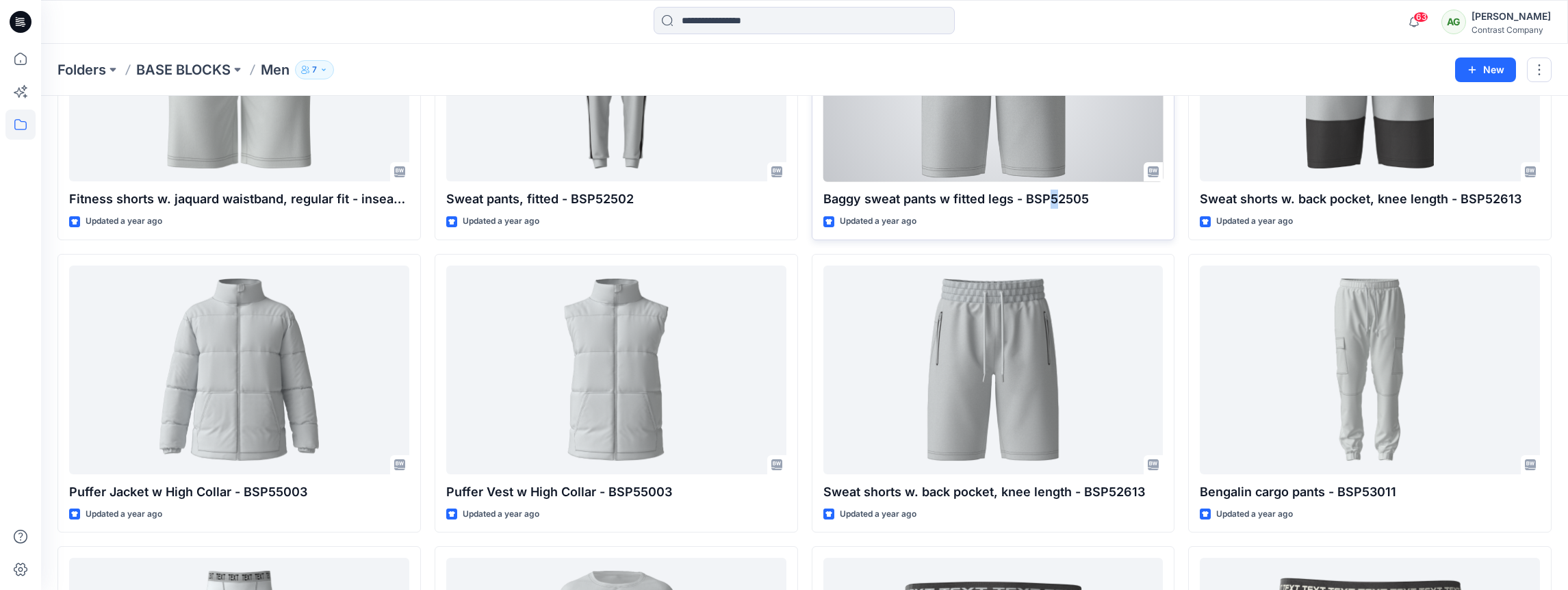
click at [1053, 197] on p "Baggy sweat pants w fitted legs - BSP52505" at bounding box center [992, 199] width 340 height 19
drag, startPoint x: 1090, startPoint y: 200, endPoint x: 1027, endPoint y: 204, distance: 63.1
click at [1029, 205] on p "Baggy sweat pants w fitted legs - BSP52505" at bounding box center [992, 199] width 340 height 19
drag, startPoint x: 828, startPoint y: 201, endPoint x: 1009, endPoint y: 204, distance: 181.0
click at [1009, 204] on p "Baggy sweat pants w fitted legs - BSP52505" at bounding box center [992, 199] width 340 height 19
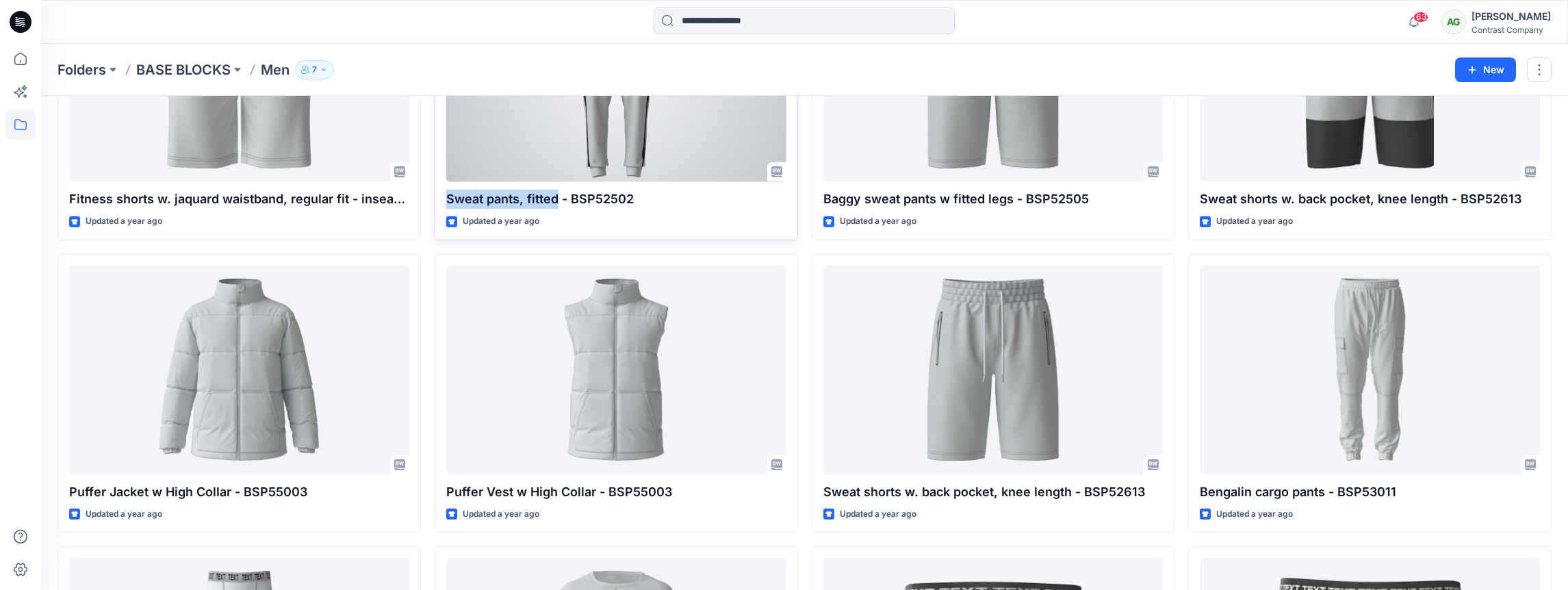
drag, startPoint x: 450, startPoint y: 201, endPoint x: 553, endPoint y: 195, distance: 103.2
click at [553, 200] on p "Sweat pants, fitted - BSP52502" at bounding box center [616, 199] width 340 height 19
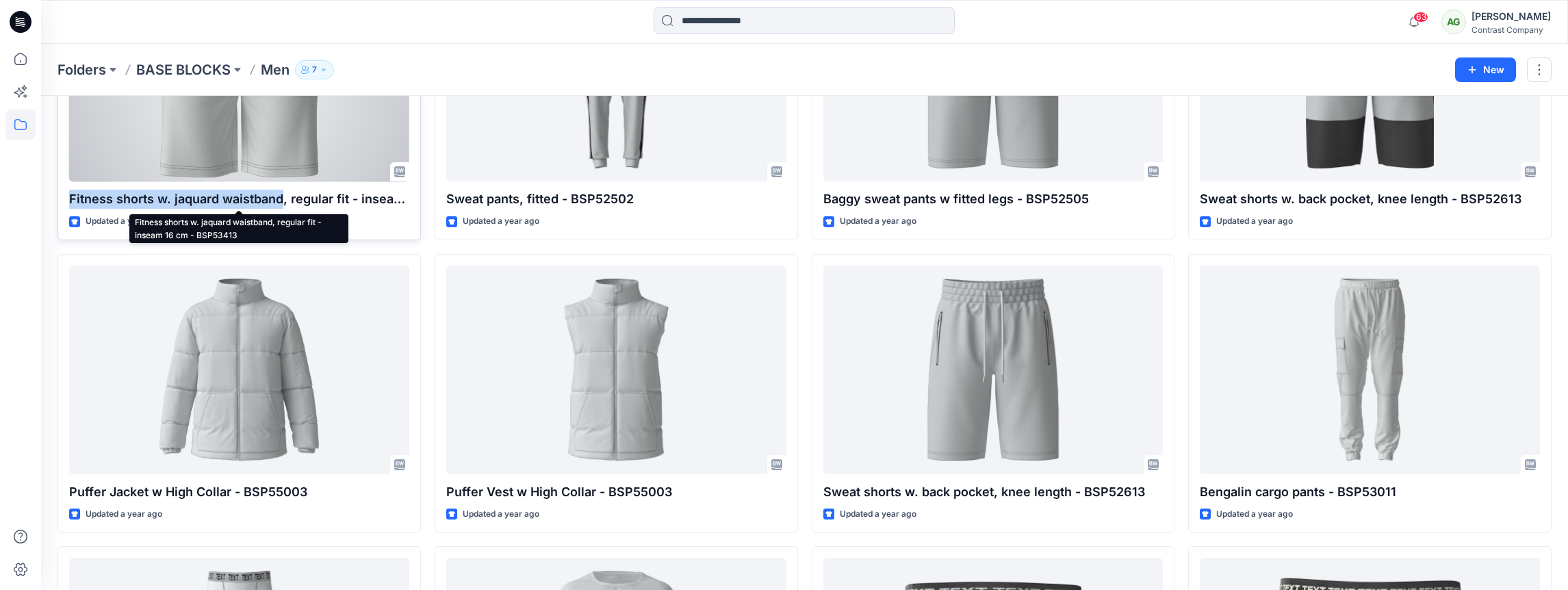
drag, startPoint x: 69, startPoint y: 200, endPoint x: 280, endPoint y: 207, distance: 211.1
click at [280, 207] on p "Fitness shorts w. jaquard waistband, regular fit - inseam 16 cm - BSP53413" at bounding box center [239, 199] width 340 height 19
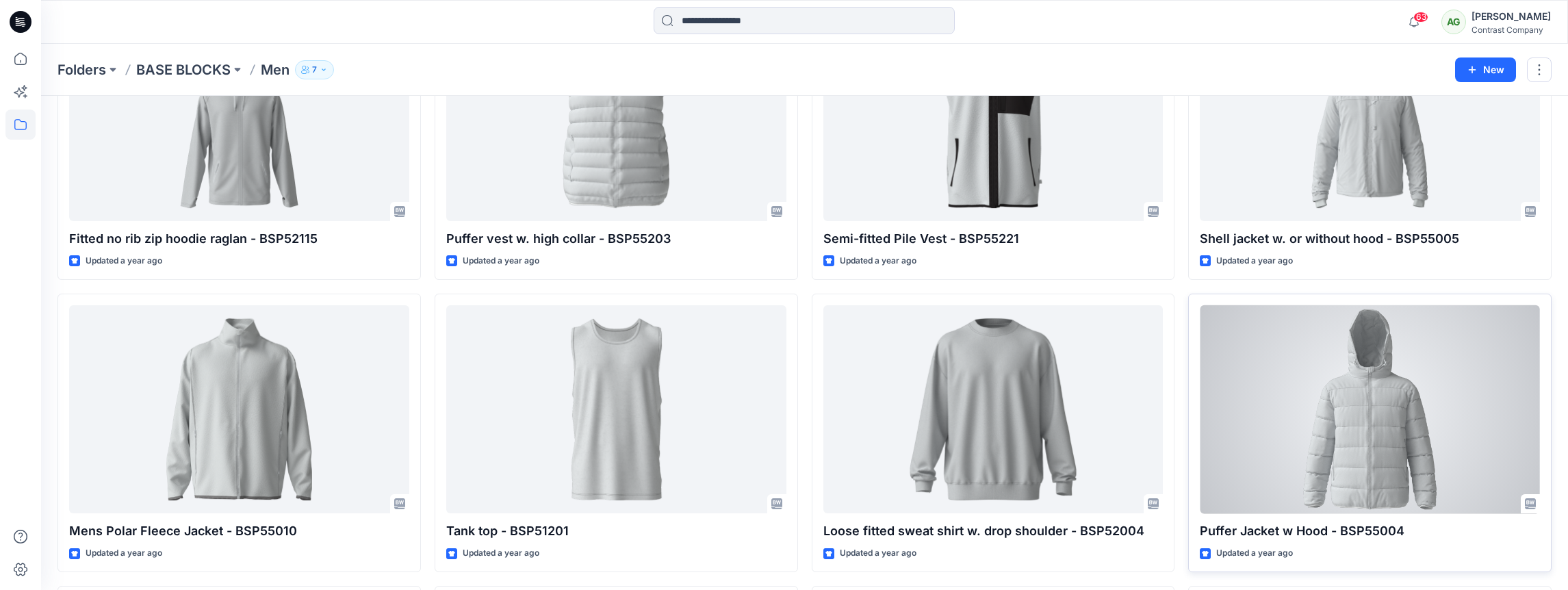
scroll to position [1898, 0]
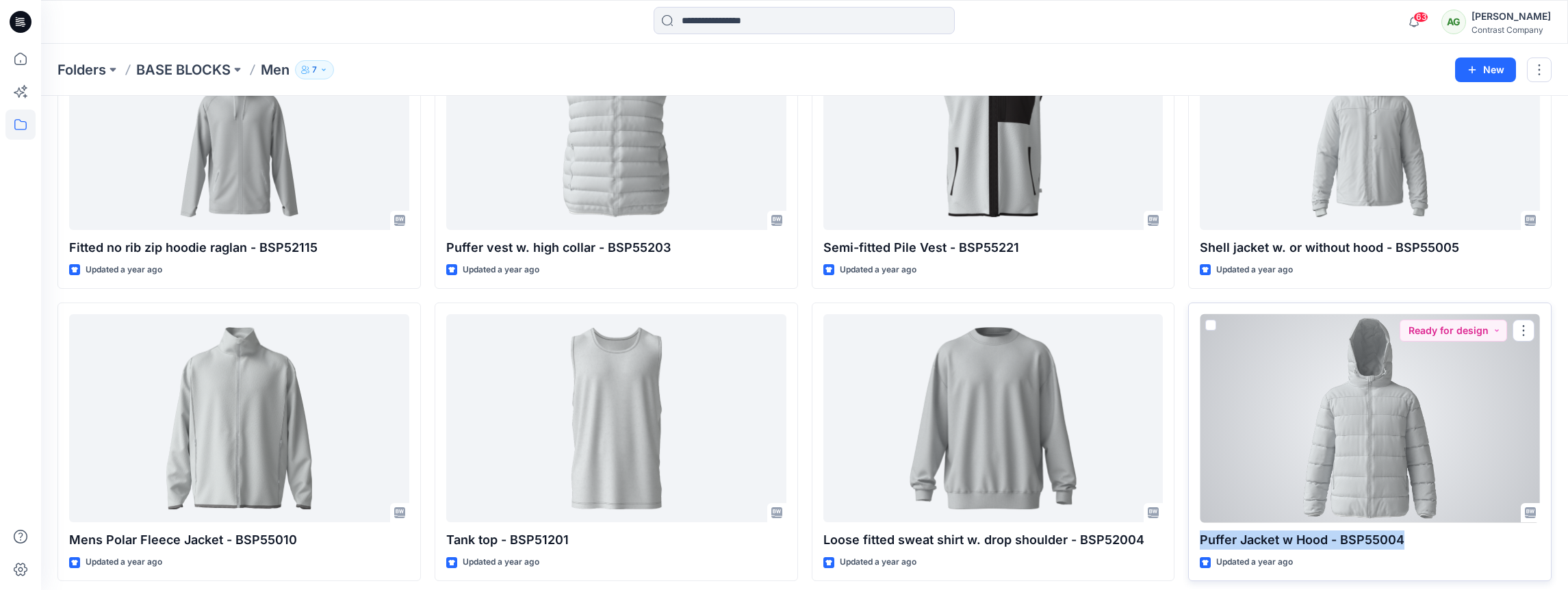
drag, startPoint x: 1395, startPoint y: 537, endPoint x: 1201, endPoint y: 545, distance: 194.2
click at [1201, 545] on p "Puffer Jacket w Hood - BSP55004" at bounding box center [1369, 540] width 340 height 19
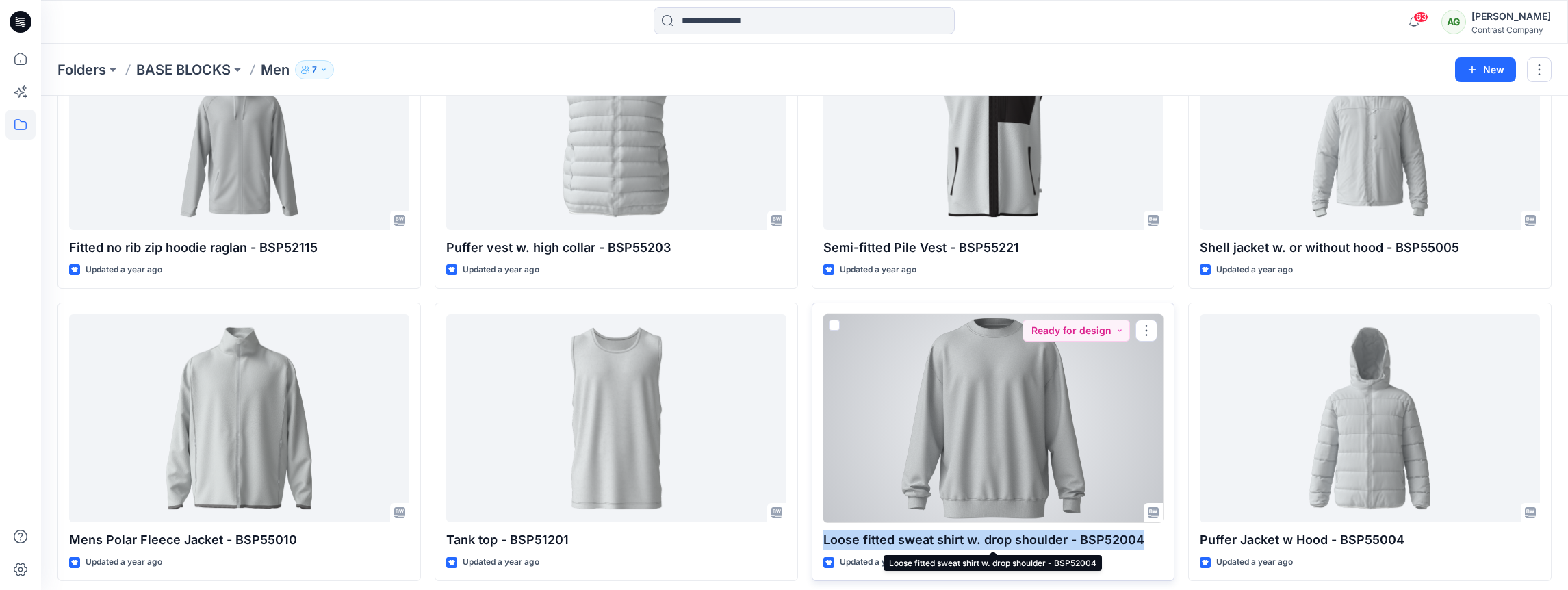
drag, startPoint x: 1142, startPoint y: 537, endPoint x: 826, endPoint y: 545, distance: 316.1
click at [826, 545] on p "Loose fitted sweat shirt w. drop shoulder - BSP52004" at bounding box center [992, 540] width 340 height 19
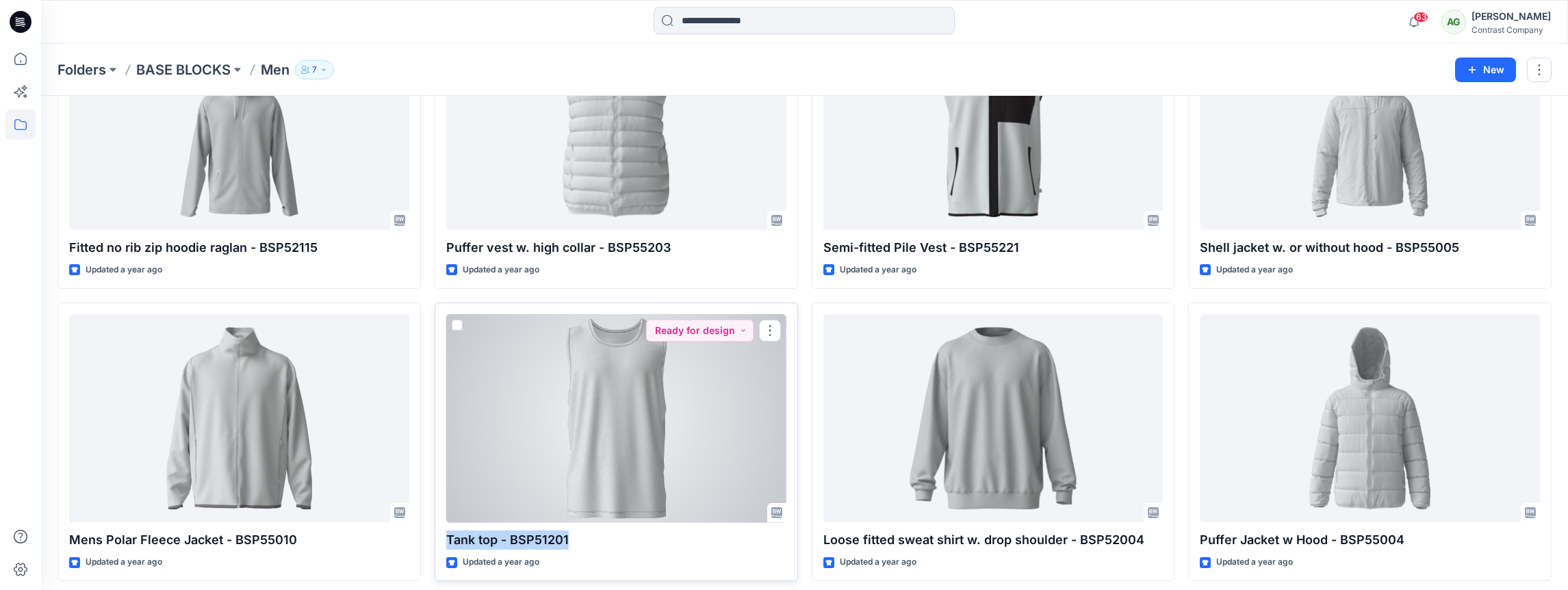
drag, startPoint x: 577, startPoint y: 542, endPoint x: 443, endPoint y: 547, distance: 134.1
click at [446, 546] on p "Tank top - BSP51201" at bounding box center [616, 540] width 340 height 19
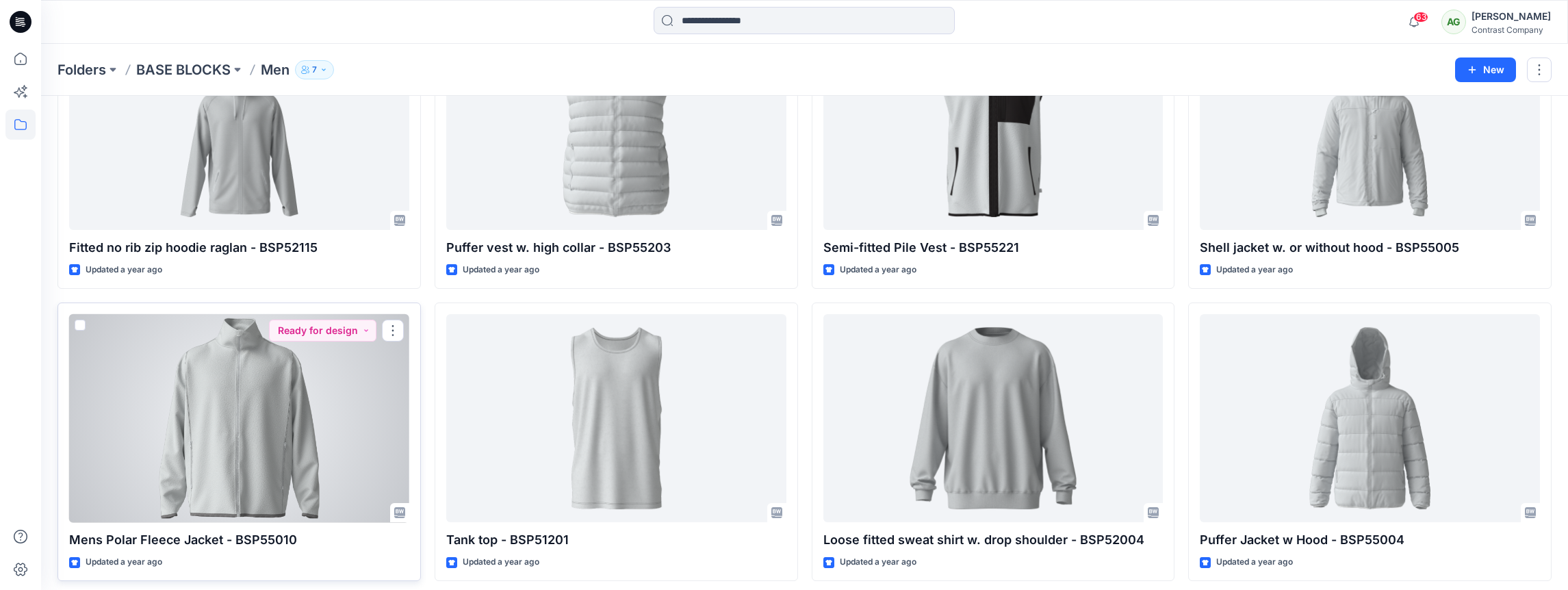
drag, startPoint x: 295, startPoint y: 540, endPoint x: 64, endPoint y: 553, distance: 231.4
click at [64, 552] on div "Mens Polar Fleece Jacket - BSP55010 Updated a year ago Ready for design" at bounding box center [239, 442] width 364 height 279
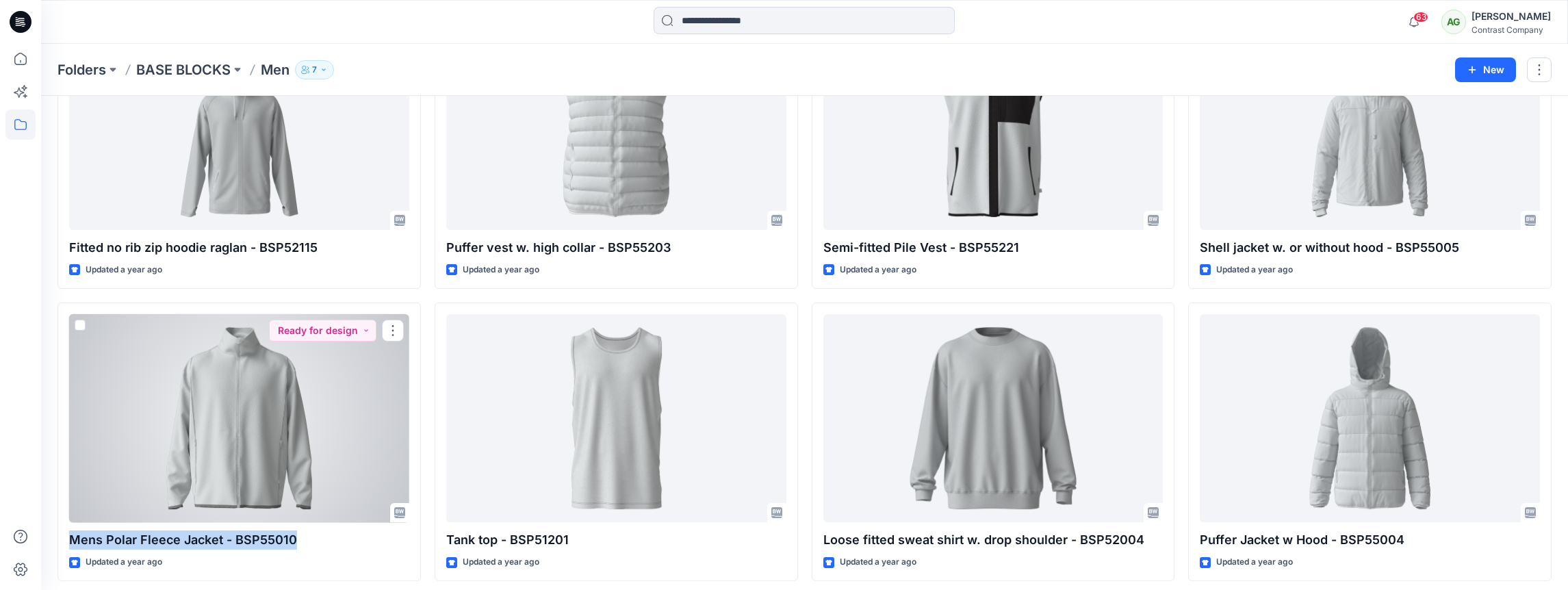
drag, startPoint x: 287, startPoint y: 536, endPoint x: 56, endPoint y: 550, distance: 231.4
click at [60, 548] on div "Mens Polar Fleece Jacket - BSP55010 Updated a year ago Ready for design" at bounding box center [239, 442] width 364 height 279
click at [258, 400] on div at bounding box center [239, 418] width 340 height 208
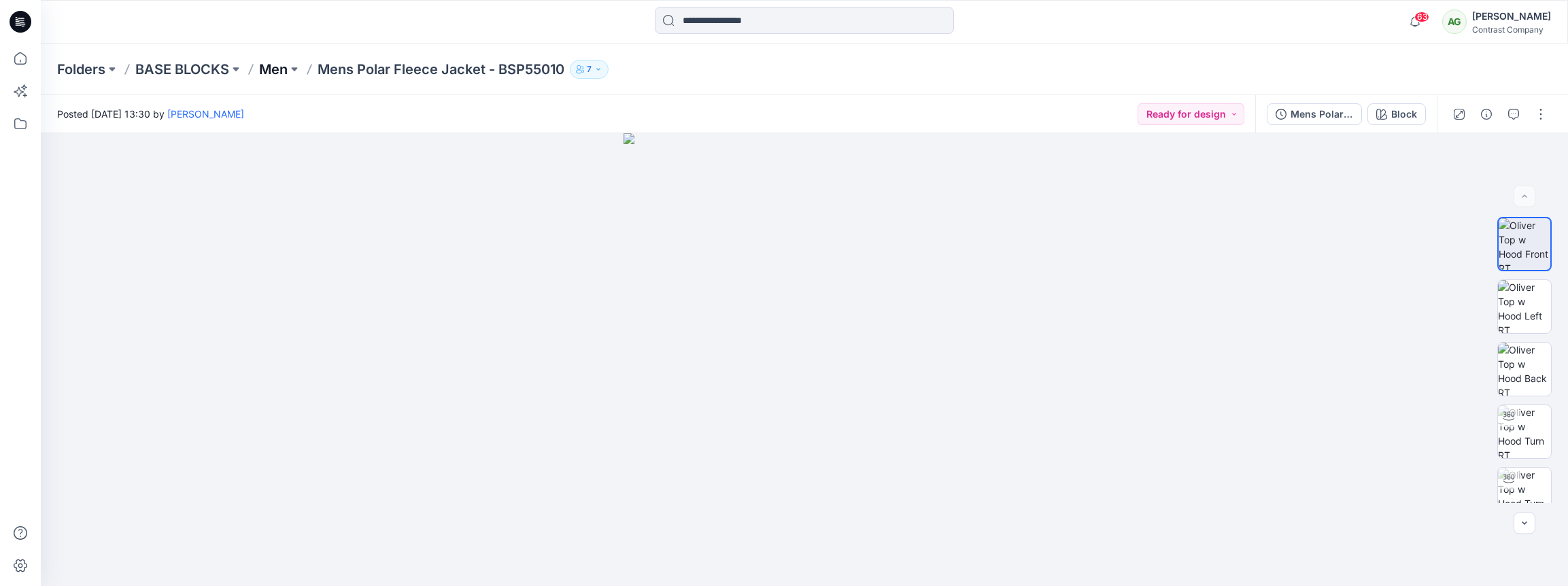
click at [288, 68] on p "Men" at bounding box center [273, 69] width 29 height 19
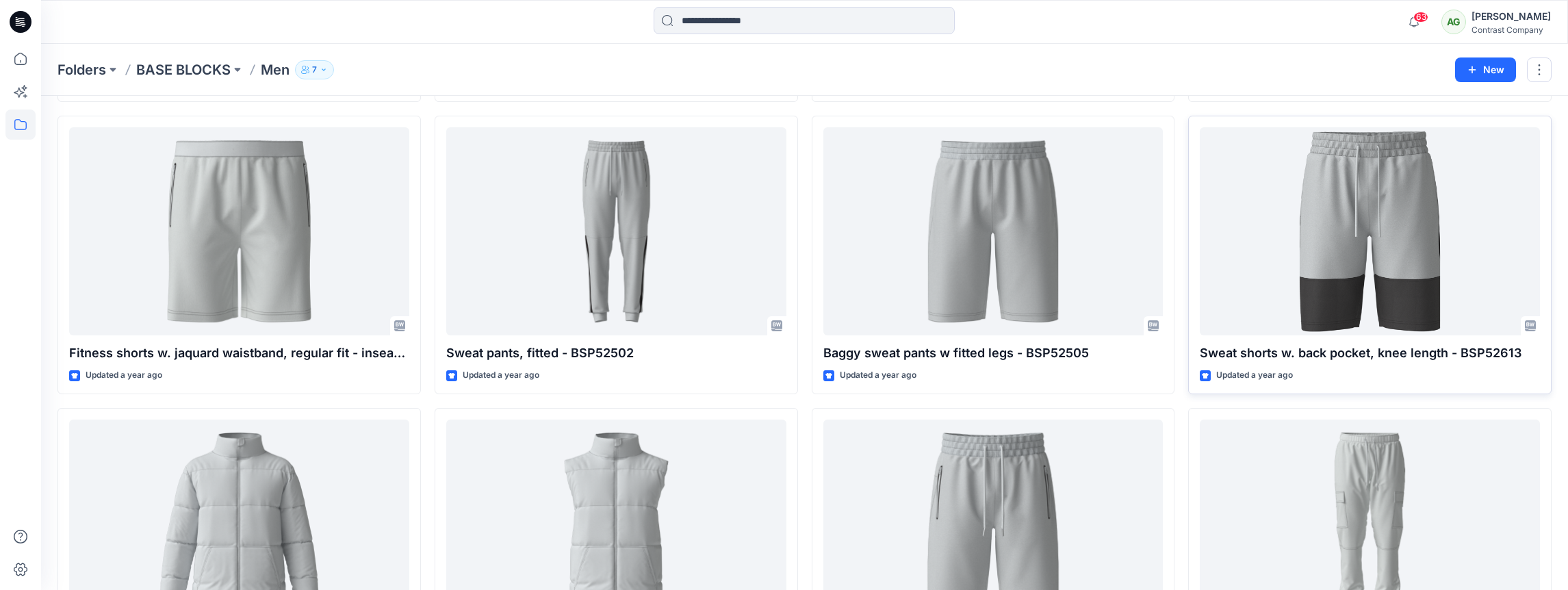
scroll to position [2330, 0]
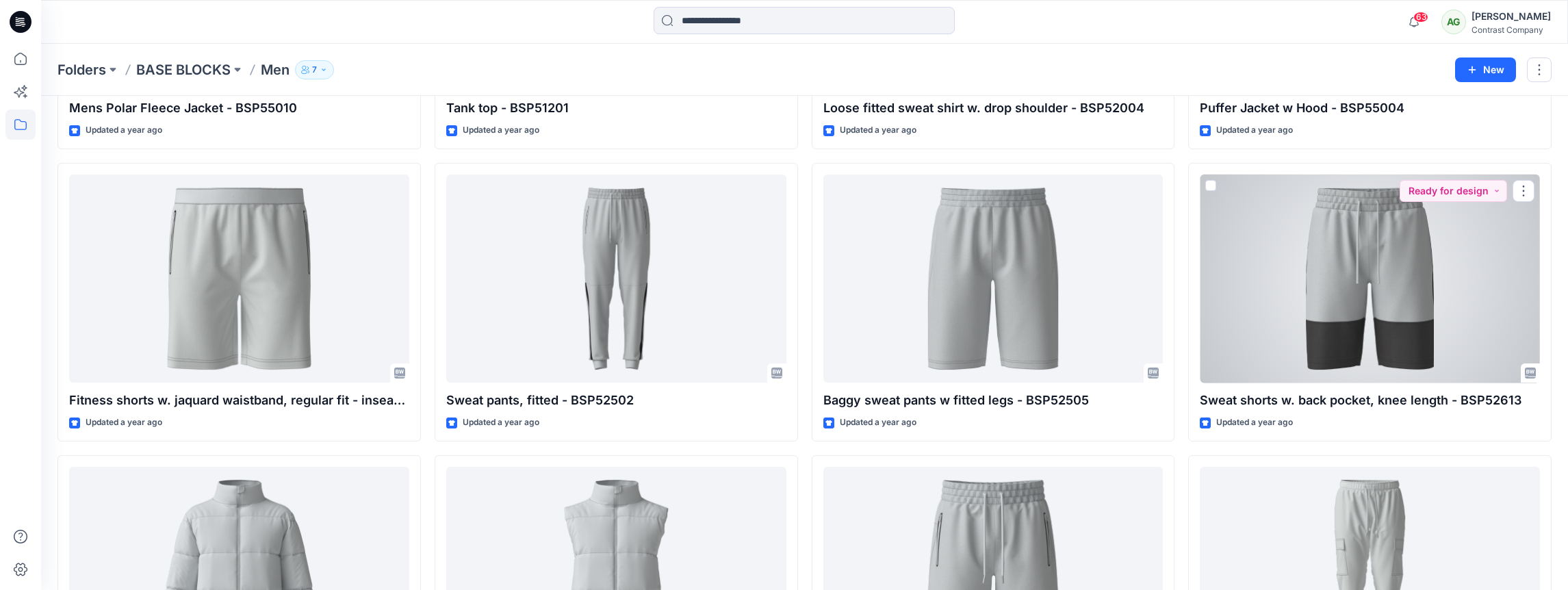
click at [1417, 282] on div at bounding box center [1369, 279] width 340 height 208
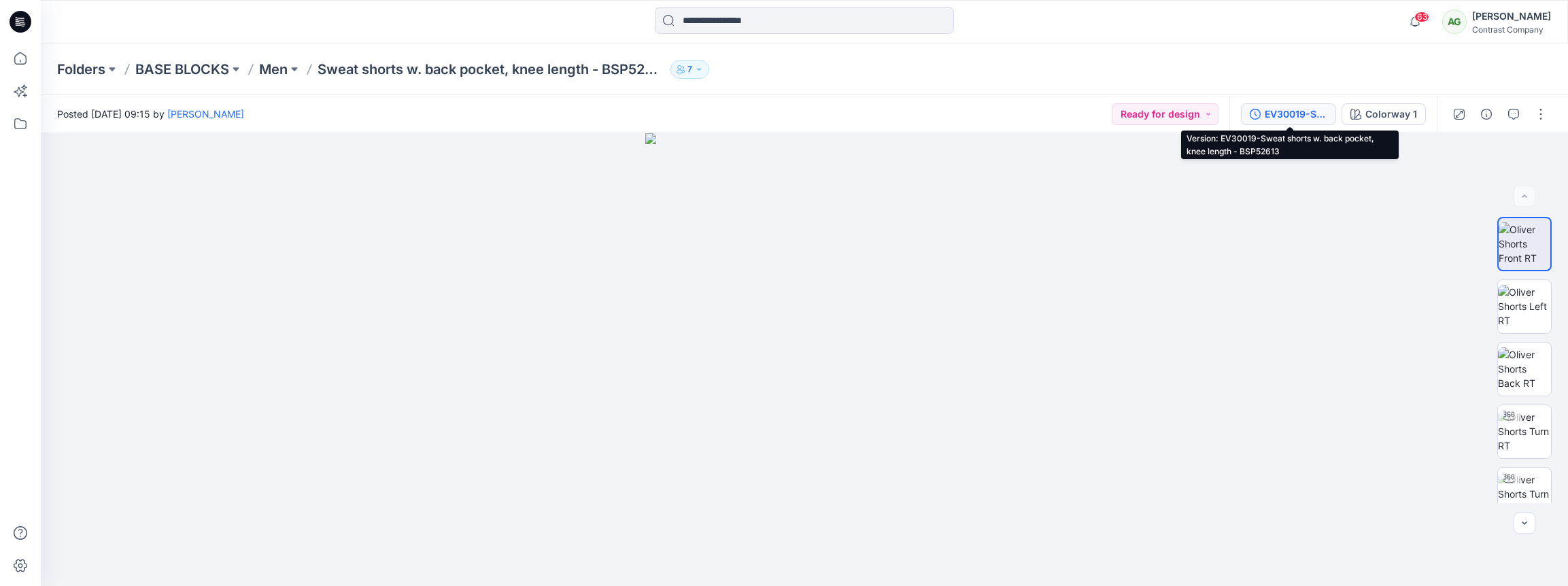
click at [1308, 113] on div "EV30019-Sweat shorts w. back pocket, knee length - BSP52613" at bounding box center [1296, 114] width 63 height 15
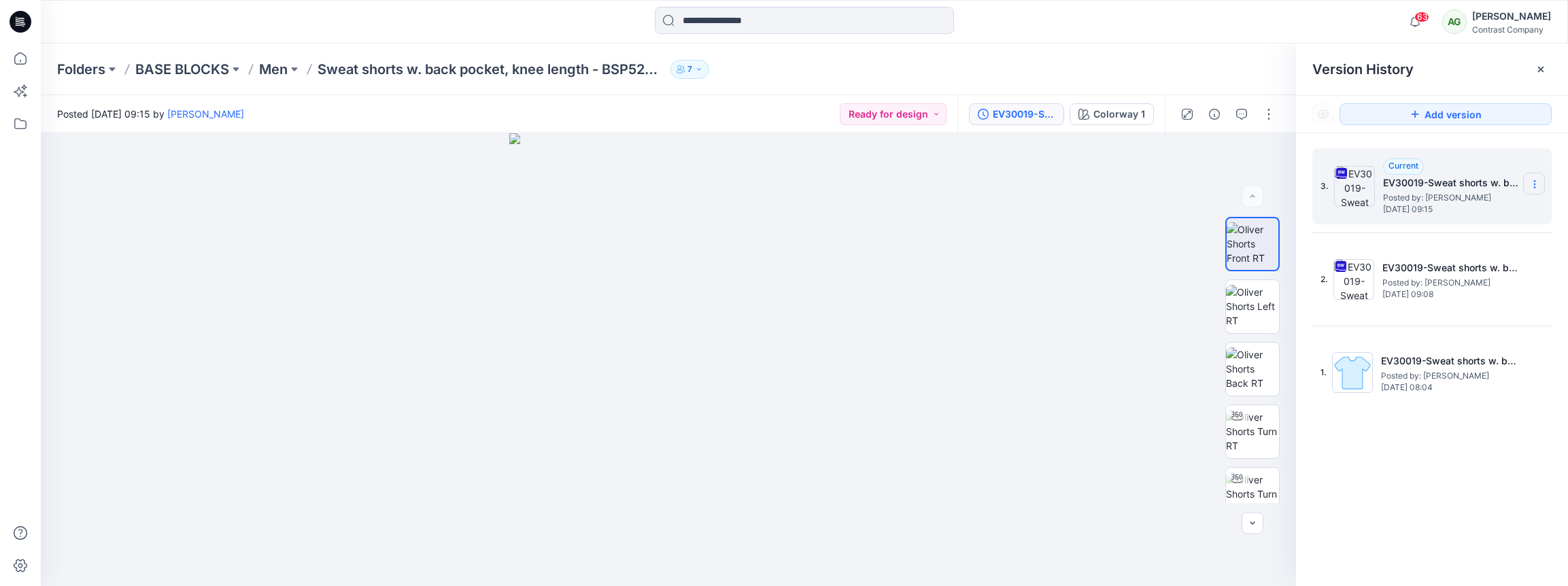
click at [1467, 186] on icon at bounding box center [1535, 184] width 11 height 11
click at [1453, 211] on span "Download Source BW File" at bounding box center [1465, 211] width 113 height 17
click at [272, 69] on p "Men" at bounding box center [273, 69] width 29 height 19
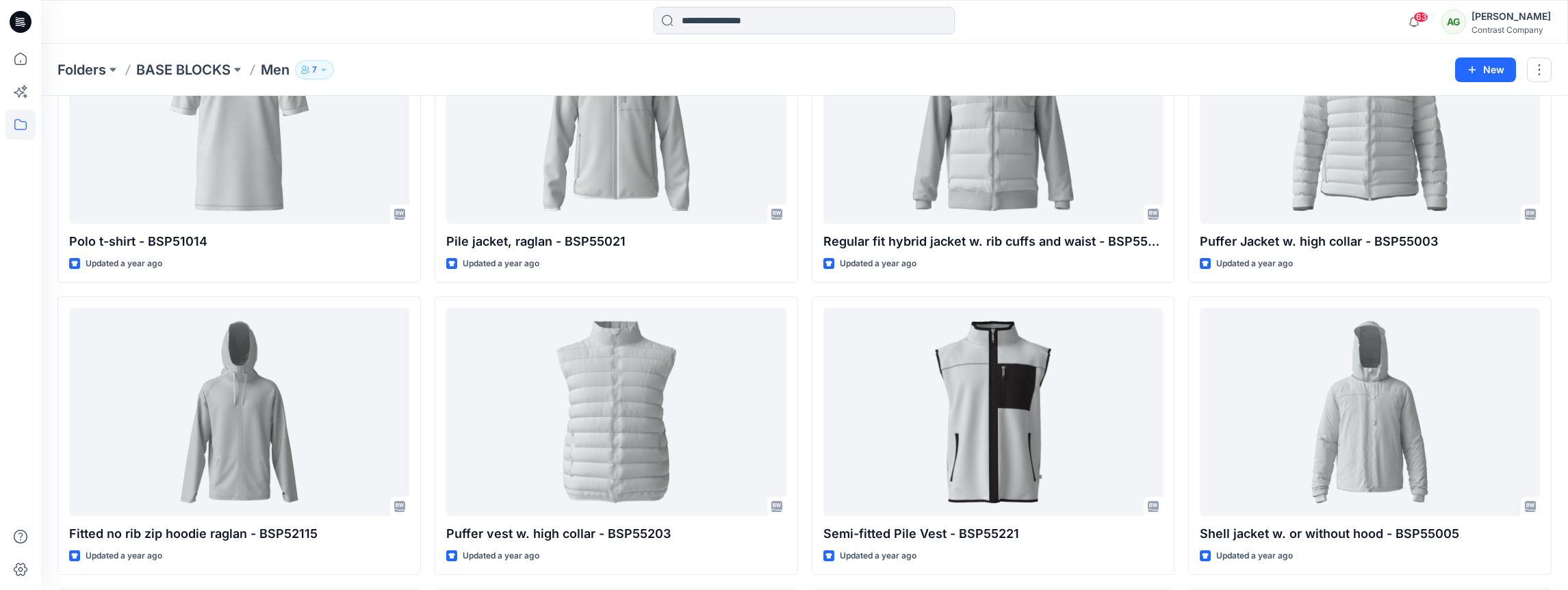
scroll to position [1608, 0]
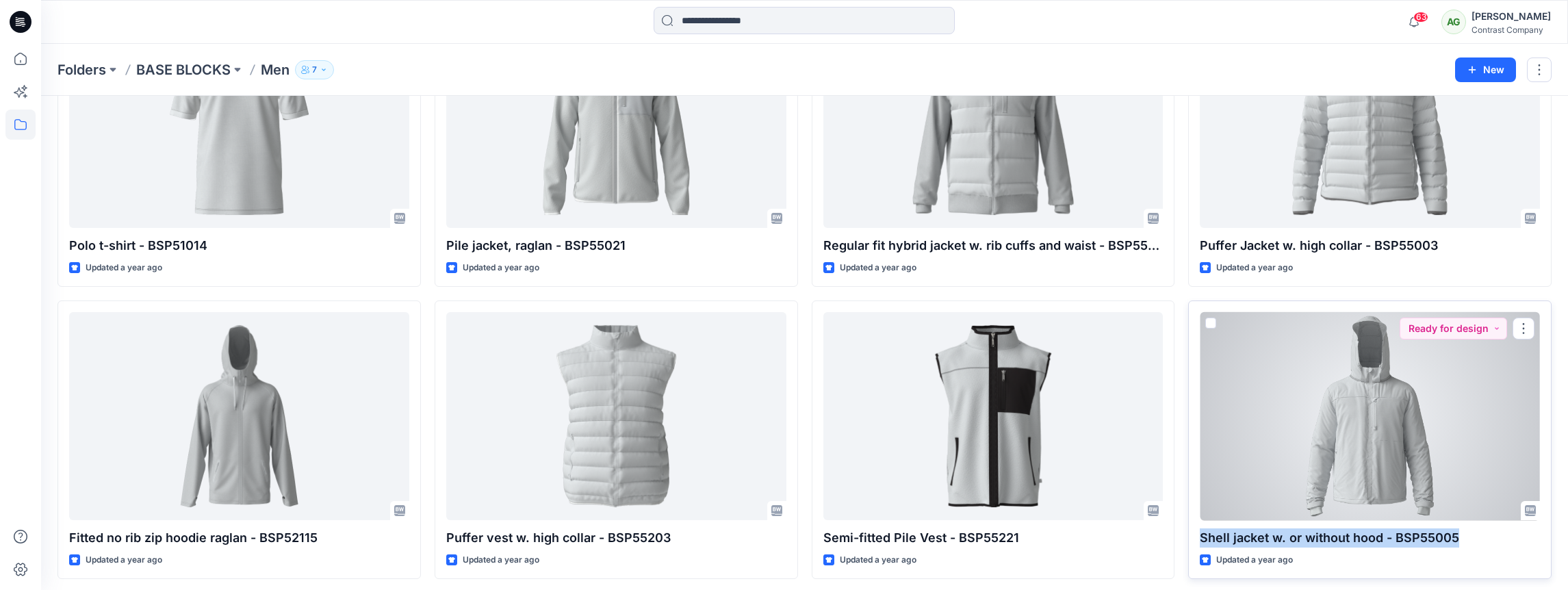
drag, startPoint x: 1458, startPoint y: 534, endPoint x: 1193, endPoint y: 545, distance: 265.2
click at [1195, 545] on div "Shell jacket w. or without hood - BSP55005 Updated a year ago Ready for design" at bounding box center [1369, 440] width 364 height 279
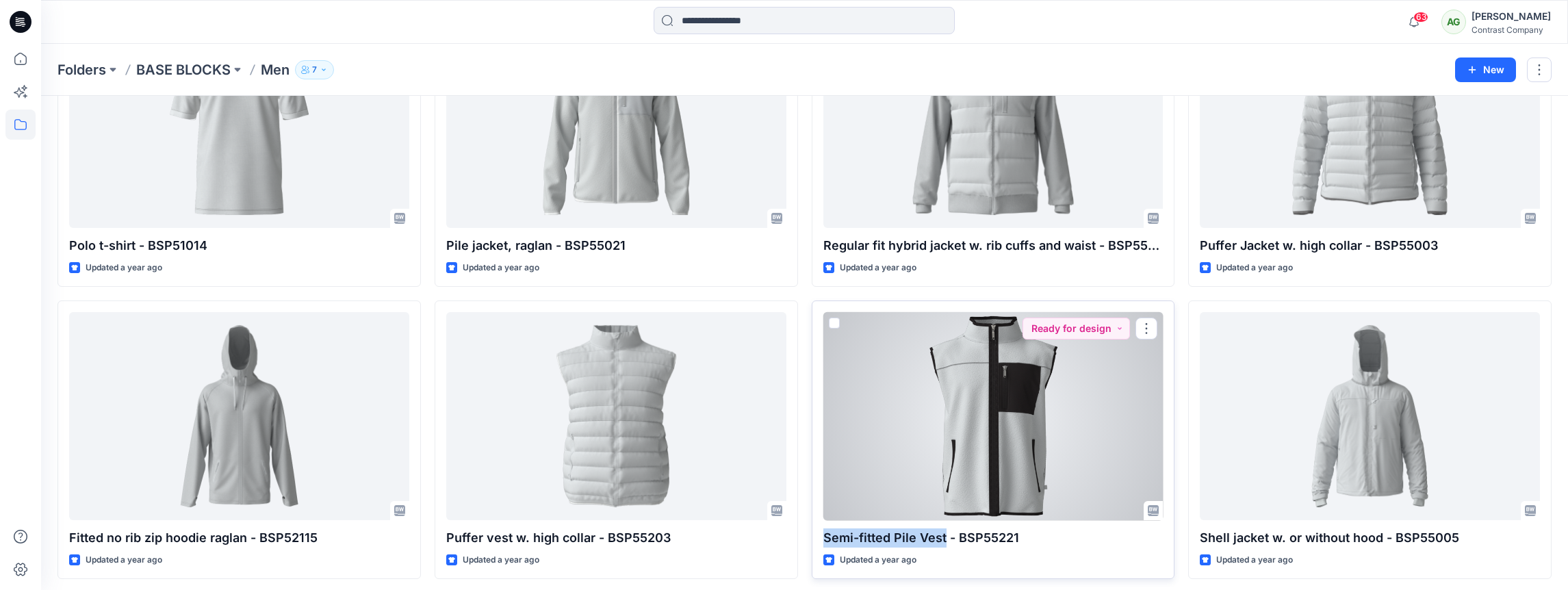
drag, startPoint x: 943, startPoint y: 537, endPoint x: 812, endPoint y: 539, distance: 131.0
click at [819, 539] on div "Semi-fitted Pile Vest - BSP55221 Updated a year ago Ready for design" at bounding box center [993, 440] width 364 height 279
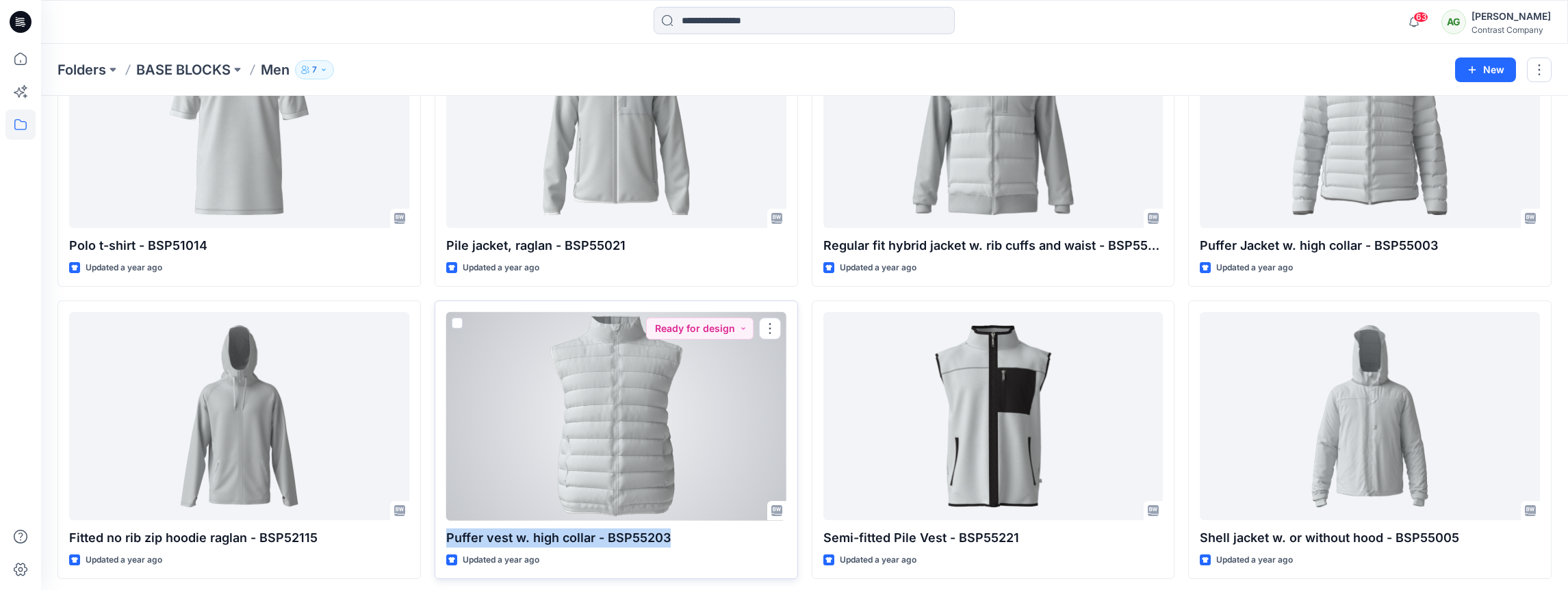
drag, startPoint x: 451, startPoint y: 540, endPoint x: 681, endPoint y: 537, distance: 230.0
click at [681, 537] on p "Puffer vest w. high collar - BSP55203" at bounding box center [616, 538] width 340 height 19
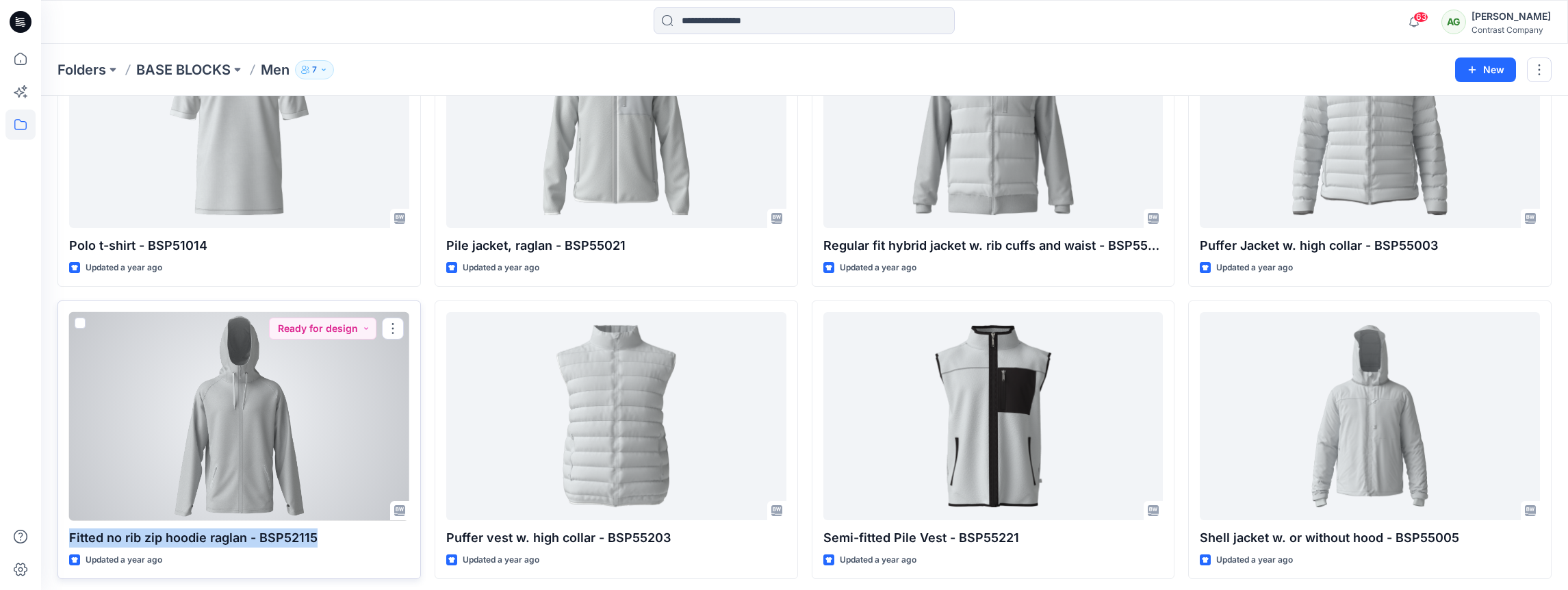
drag, startPoint x: 307, startPoint y: 534, endPoint x: 68, endPoint y: 541, distance: 239.1
click at [69, 541] on p "Fitted no rib zip hoodie raglan - BSP52115" at bounding box center [239, 538] width 340 height 19
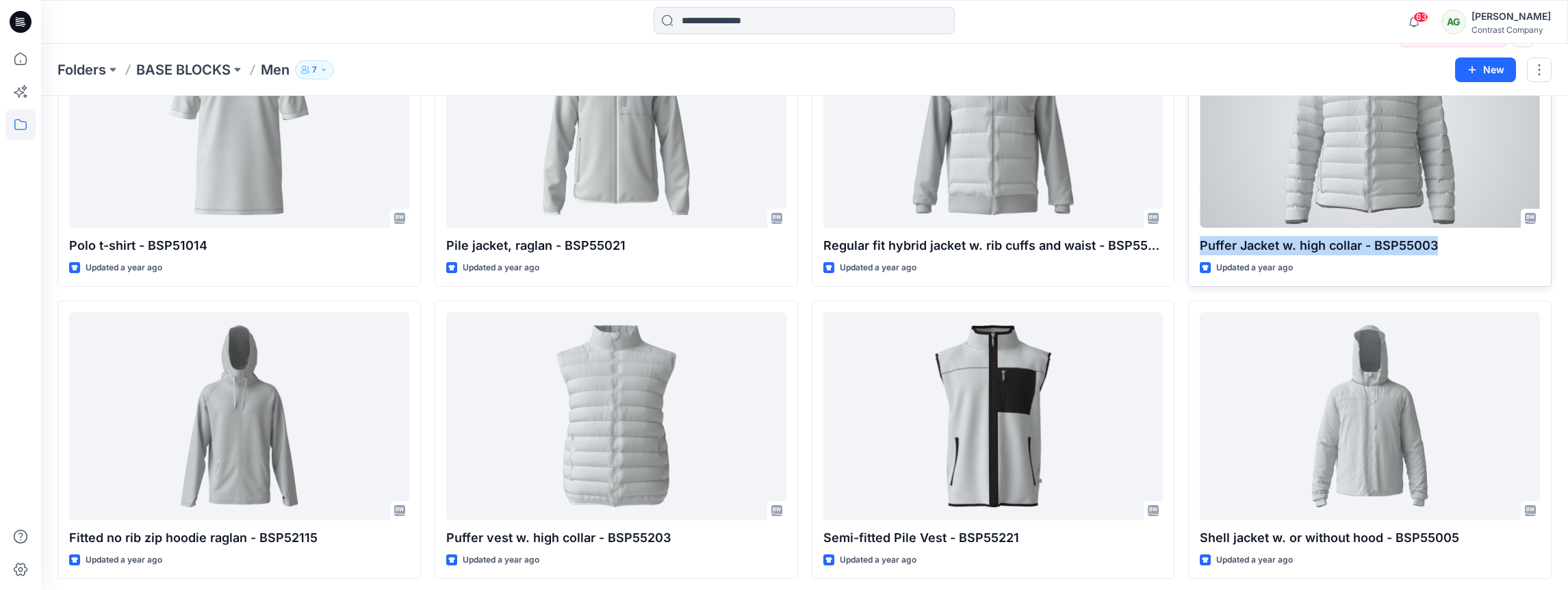
drag, startPoint x: 1420, startPoint y: 240, endPoint x: 1195, endPoint y: 256, distance: 225.6
click at [1196, 255] on div "Puffer Jacket w. high collar - BSP55003 Updated a year ago Ready for design" at bounding box center [1369, 147] width 364 height 279
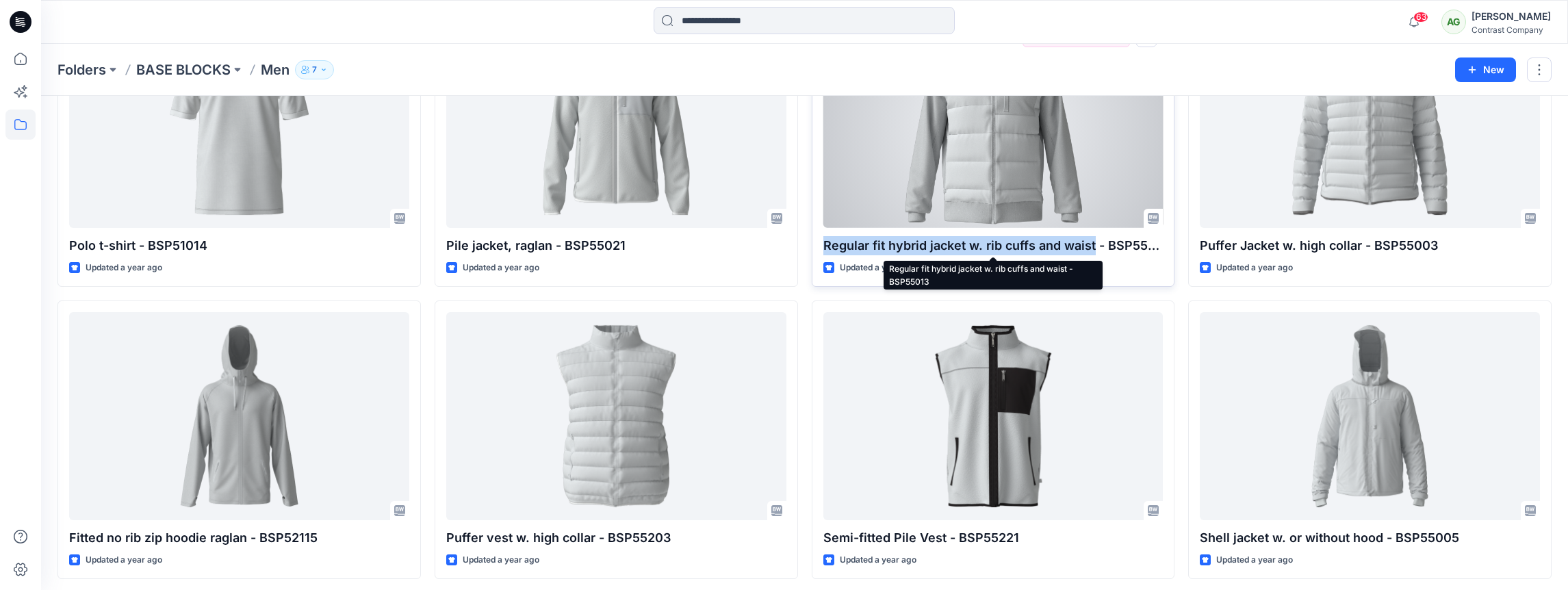
drag, startPoint x: 826, startPoint y: 247, endPoint x: 1087, endPoint y: 252, distance: 261.0
click at [1089, 252] on p "Regular fit hybrid jacket w. rib cuffs and waist - BSP55013" at bounding box center [992, 245] width 340 height 19
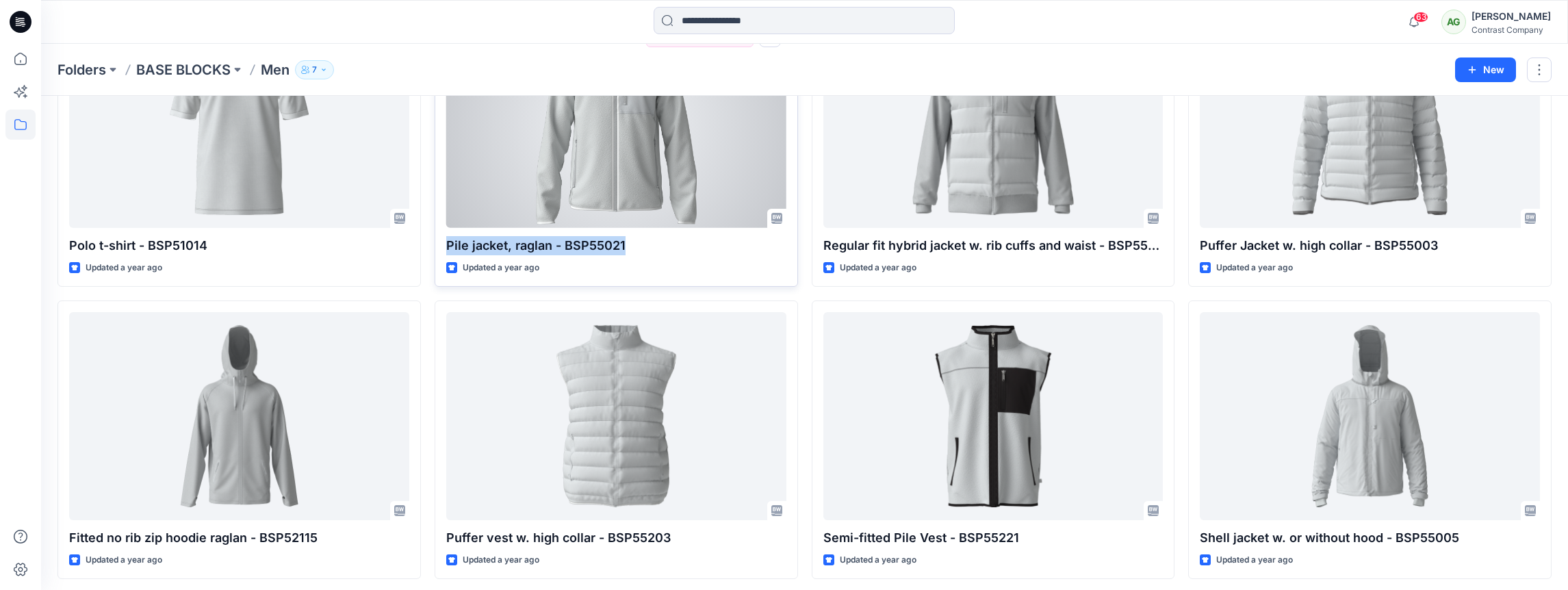
drag, startPoint x: 617, startPoint y: 245, endPoint x: 442, endPoint y: 243, distance: 175.0
click at [443, 243] on div "Pile jacket, raglan - BSP55021 Updated a year ago Ready for design" at bounding box center [616, 147] width 364 height 279
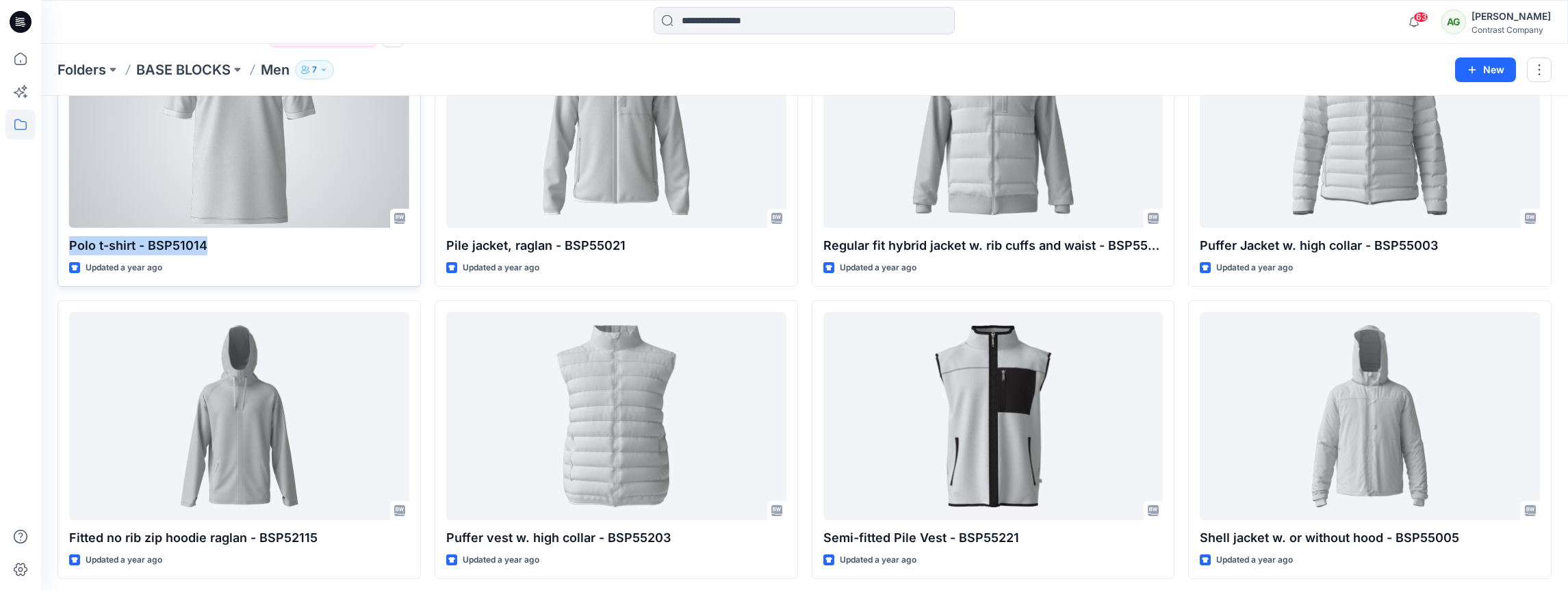
drag, startPoint x: 204, startPoint y: 246, endPoint x: 89, endPoint y: 232, distance: 115.8
click at [69, 245] on p "Polo t-shirt - BSP51014" at bounding box center [239, 245] width 340 height 19
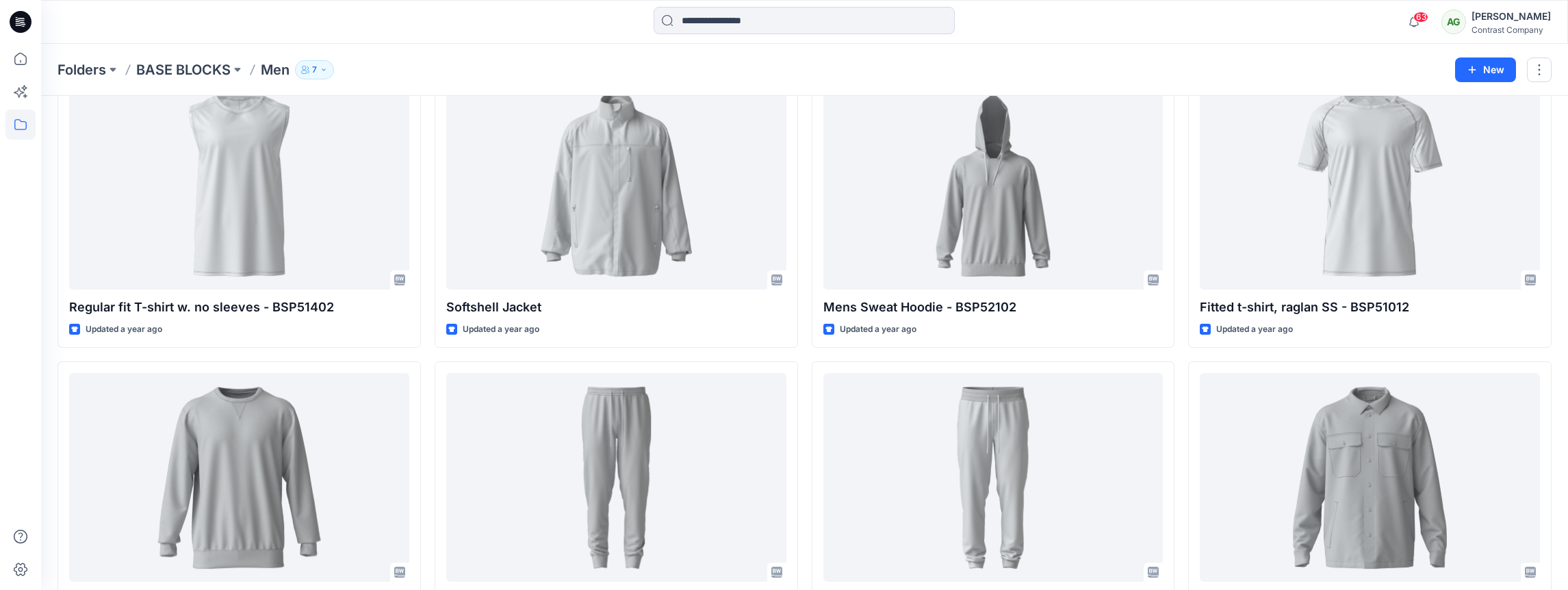
scroll to position [1012, 0]
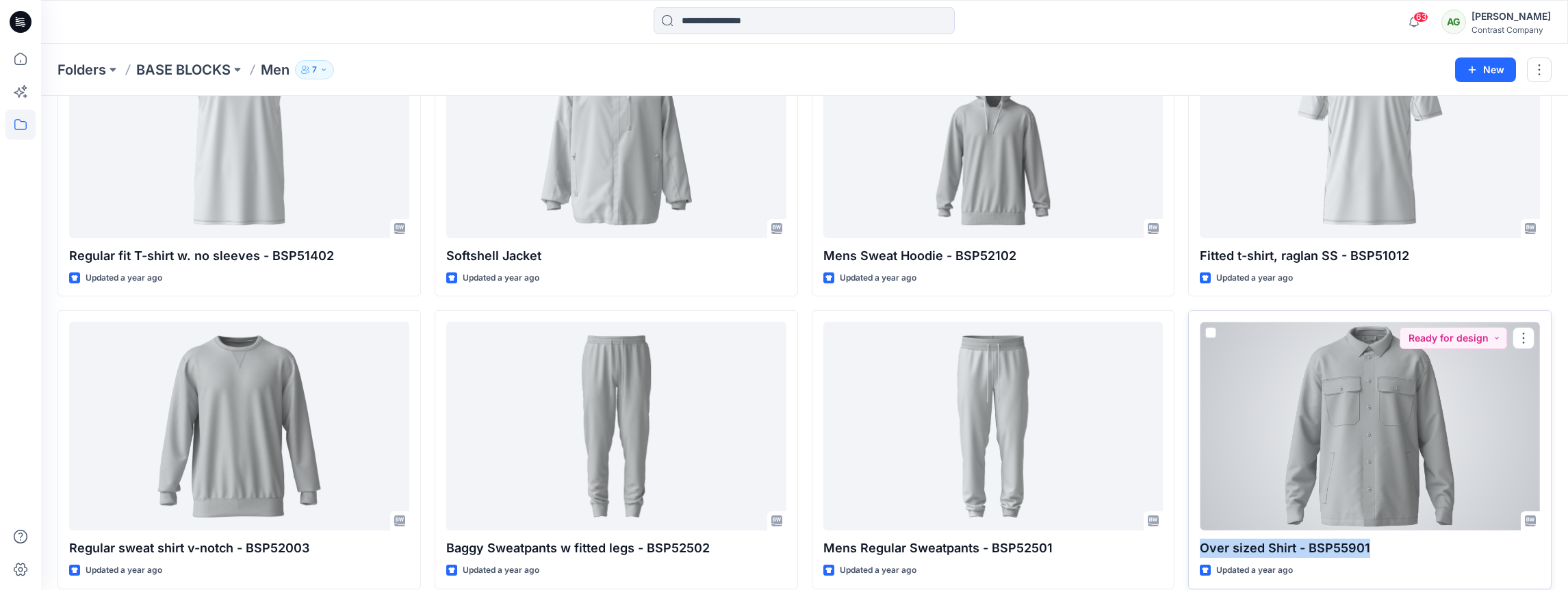
drag, startPoint x: 1358, startPoint y: 545, endPoint x: 1198, endPoint y: 547, distance: 160.0
click at [1202, 548] on p "Over sized Shirt - BSP55901" at bounding box center [1369, 548] width 340 height 19
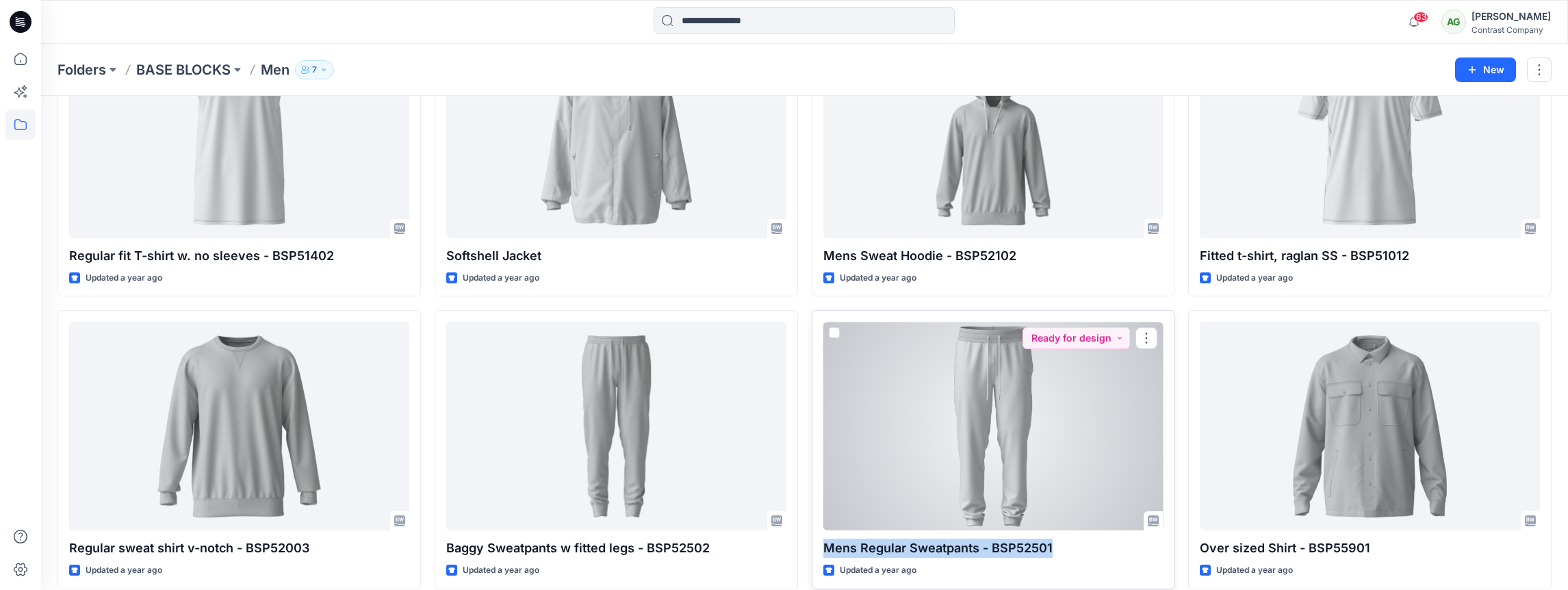
drag, startPoint x: 1052, startPoint y: 546, endPoint x: 826, endPoint y: 557, distance: 226.3
click at [826, 557] on p "Mens Regular Sweatpants - BSP52501" at bounding box center [992, 548] width 340 height 19
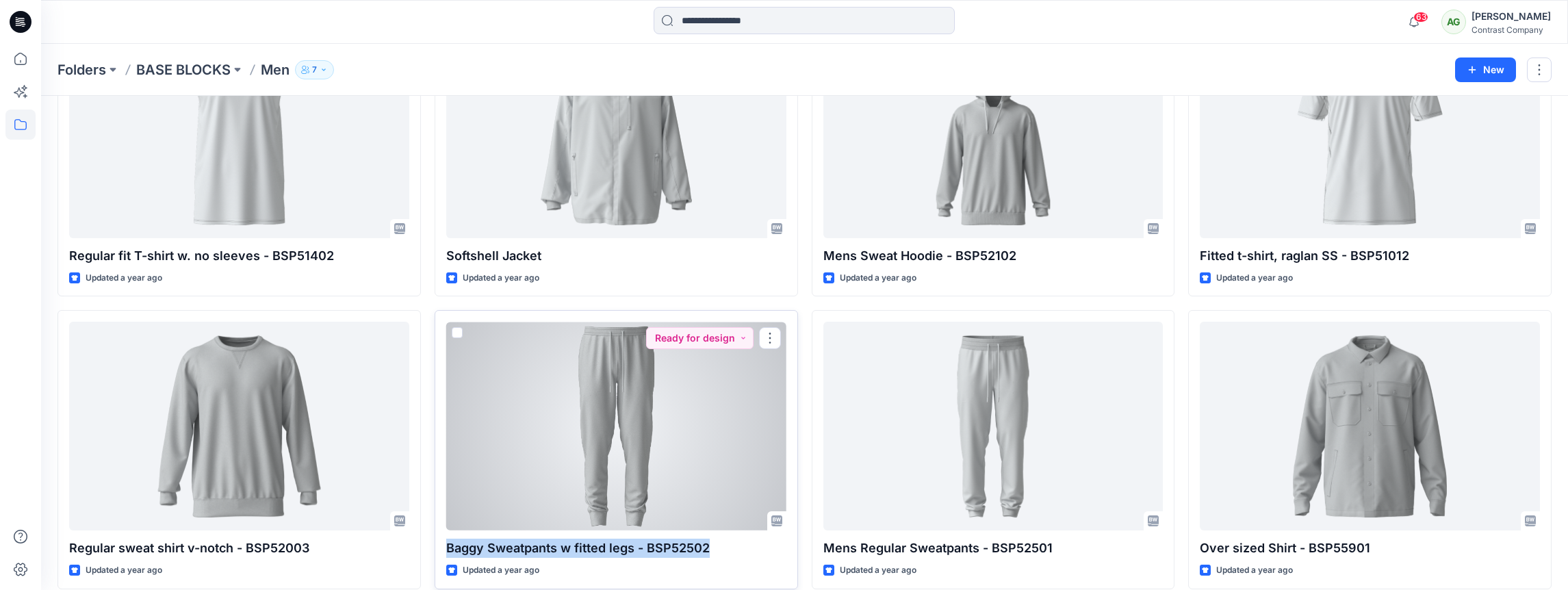
drag, startPoint x: 709, startPoint y: 549, endPoint x: 440, endPoint y: 558, distance: 269.2
click at [440, 558] on div "Baggy Sweatpants w fitted legs - BSP52502 Updated a year ago Ready for design" at bounding box center [616, 449] width 364 height 279
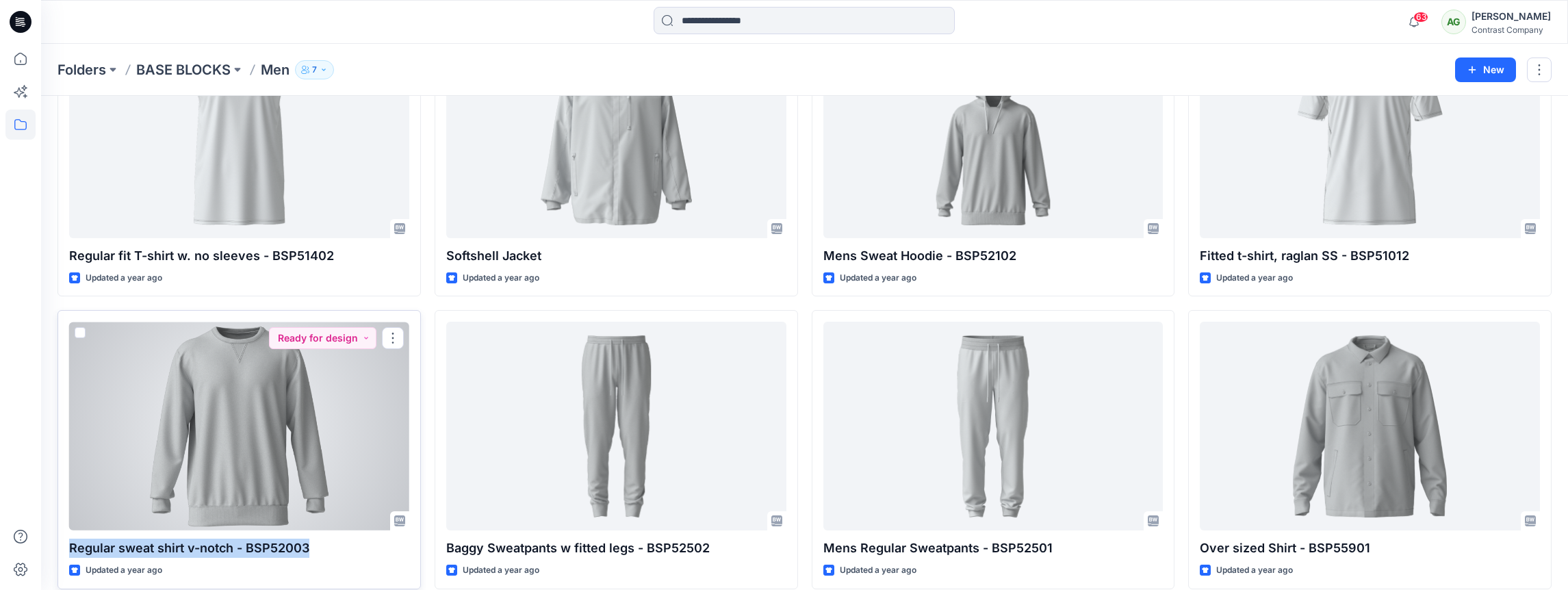
drag, startPoint x: 294, startPoint y: 550, endPoint x: 67, endPoint y: 550, distance: 227.0
click at [67, 549] on div "Regular sweat shirt v-notch - BSP52003 Updated a year ago Ready for design" at bounding box center [239, 449] width 364 height 279
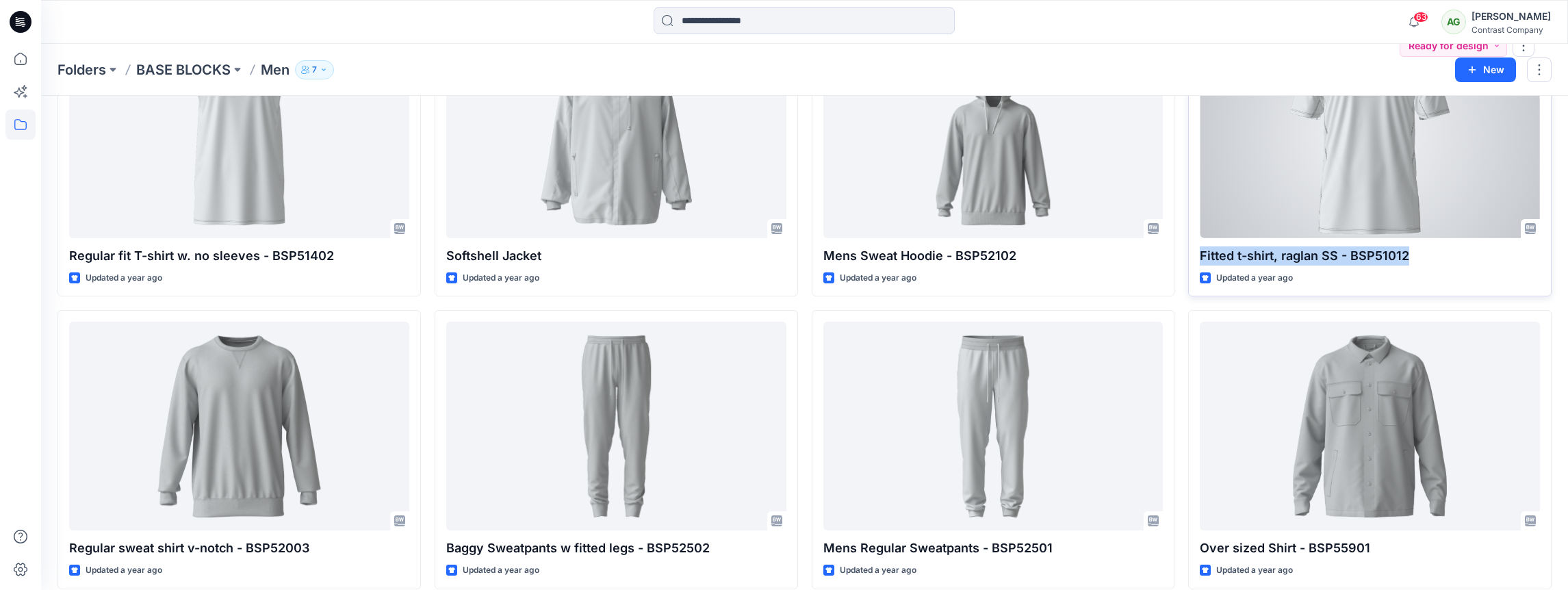
drag, startPoint x: 1403, startPoint y: 254, endPoint x: 1201, endPoint y: 255, distance: 202.0
click at [1201, 255] on p "Fitted t-shirt, raglan SS - BSP51012" at bounding box center [1369, 256] width 340 height 19
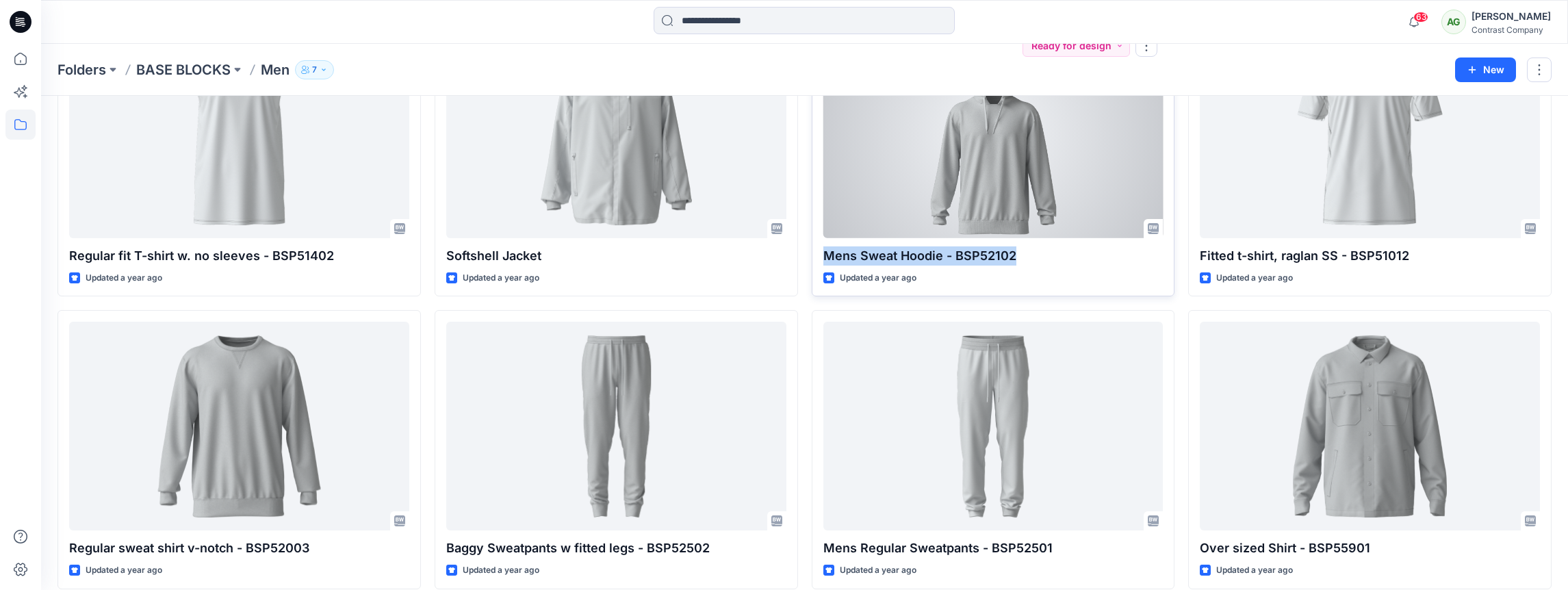
drag, startPoint x: 1012, startPoint y: 256, endPoint x: 813, endPoint y: 261, distance: 199.1
click at [819, 259] on div "Mens Sweat Hoodie - BSP52102 Updated a year ago Ready for design" at bounding box center [993, 157] width 364 height 279
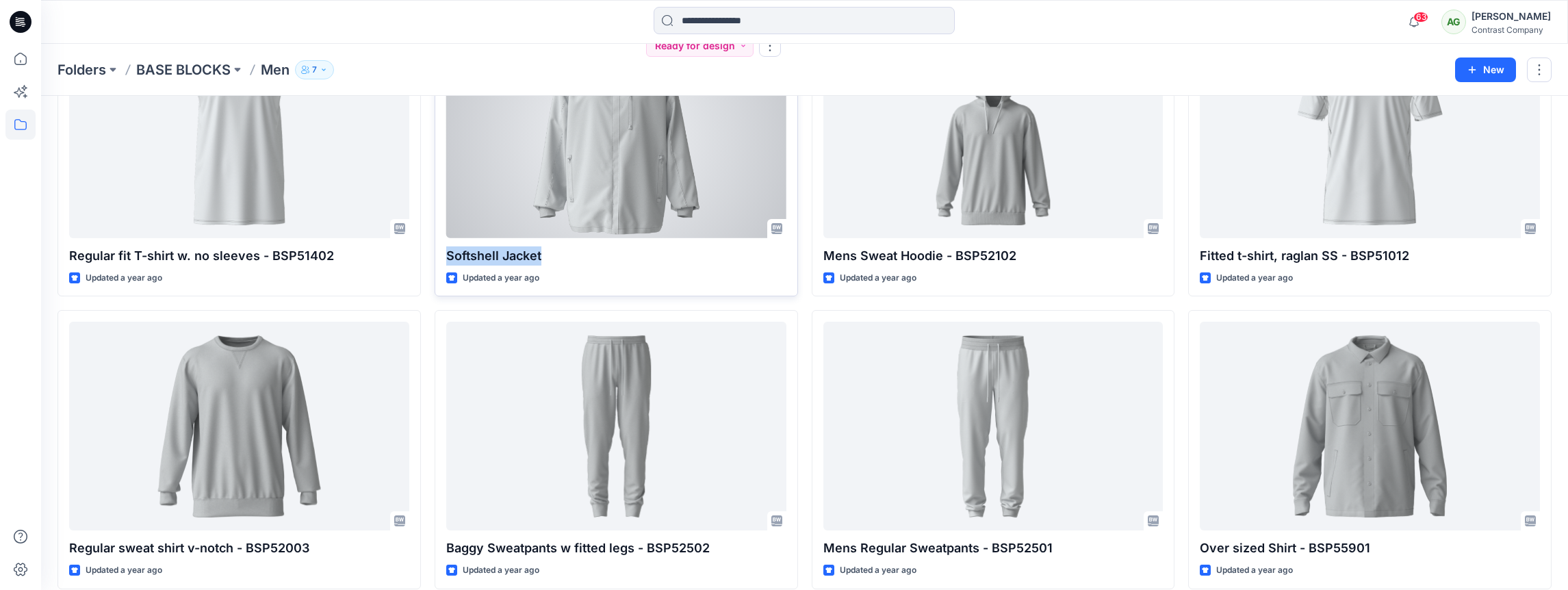
drag, startPoint x: 534, startPoint y: 254, endPoint x: 437, endPoint y: 254, distance: 97.0
click at [447, 254] on p "Softshell Jacket" at bounding box center [616, 256] width 340 height 19
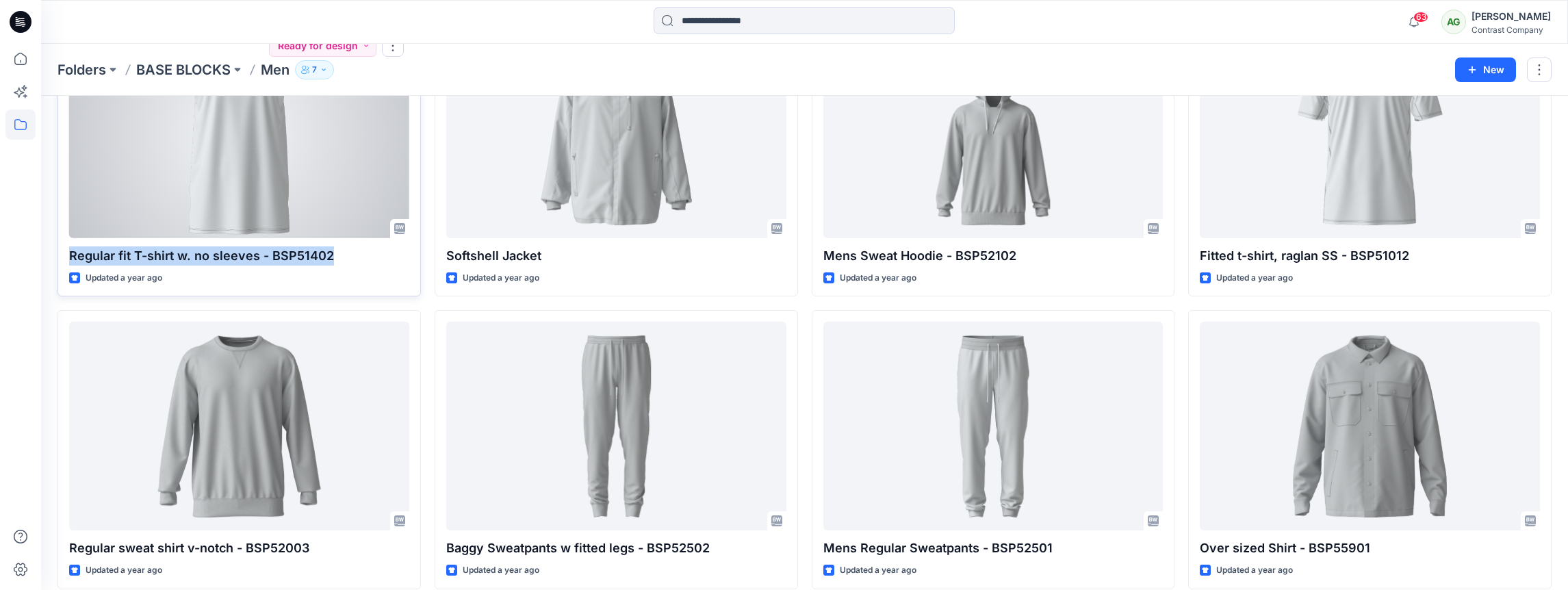
drag, startPoint x: 329, startPoint y: 255, endPoint x: 67, endPoint y: 254, distance: 262.0
click at [66, 254] on div "Regular fit T-shirt w. no sleeves - BSP51402 Updated a year ago Ready for design" at bounding box center [239, 157] width 364 height 279
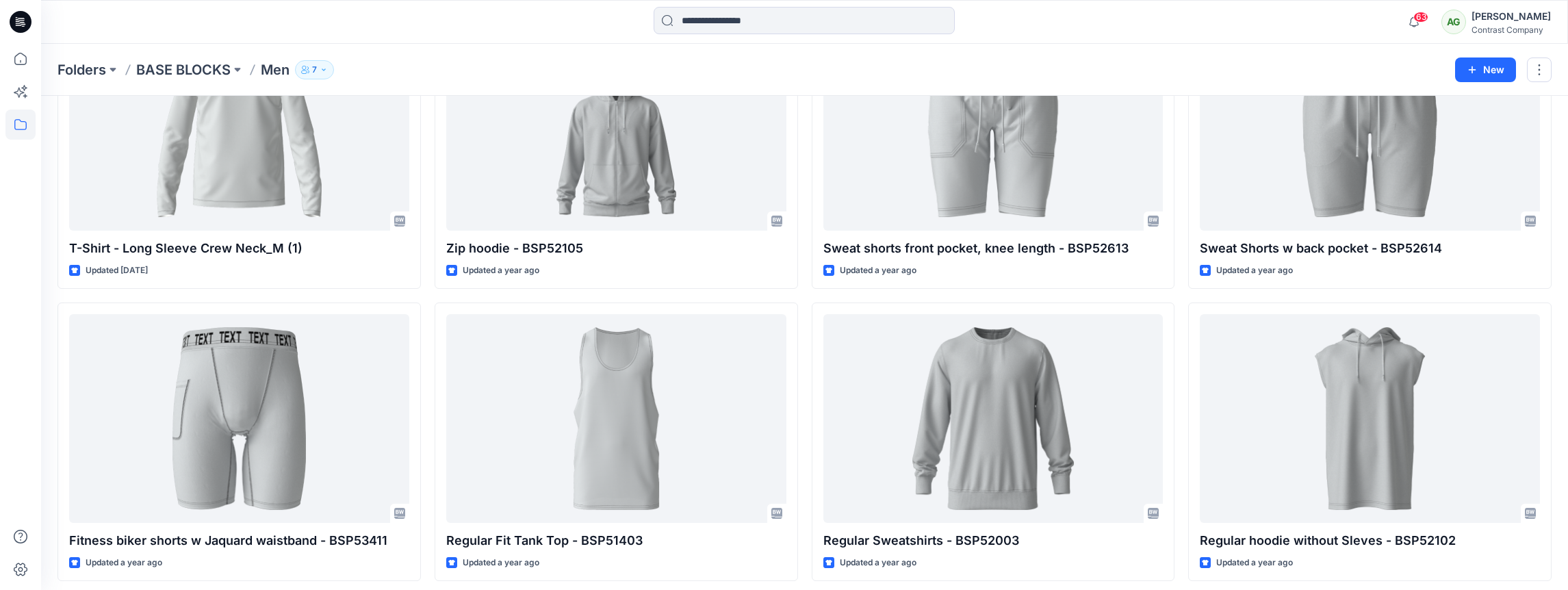
scroll to position [440, 0]
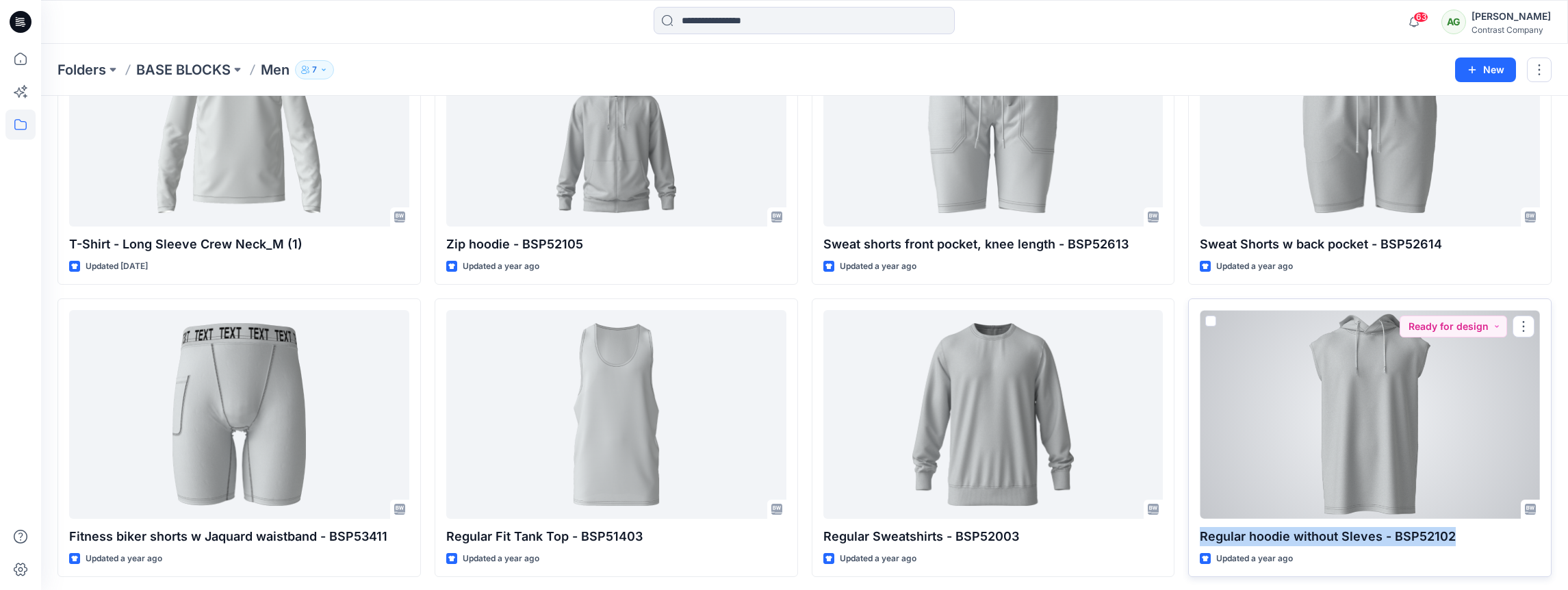
drag, startPoint x: 1445, startPoint y: 532, endPoint x: 1197, endPoint y: 534, distance: 248.0
click at [1200, 539] on p "Regular hoodie without Sleves - BSP52102" at bounding box center [1369, 536] width 340 height 19
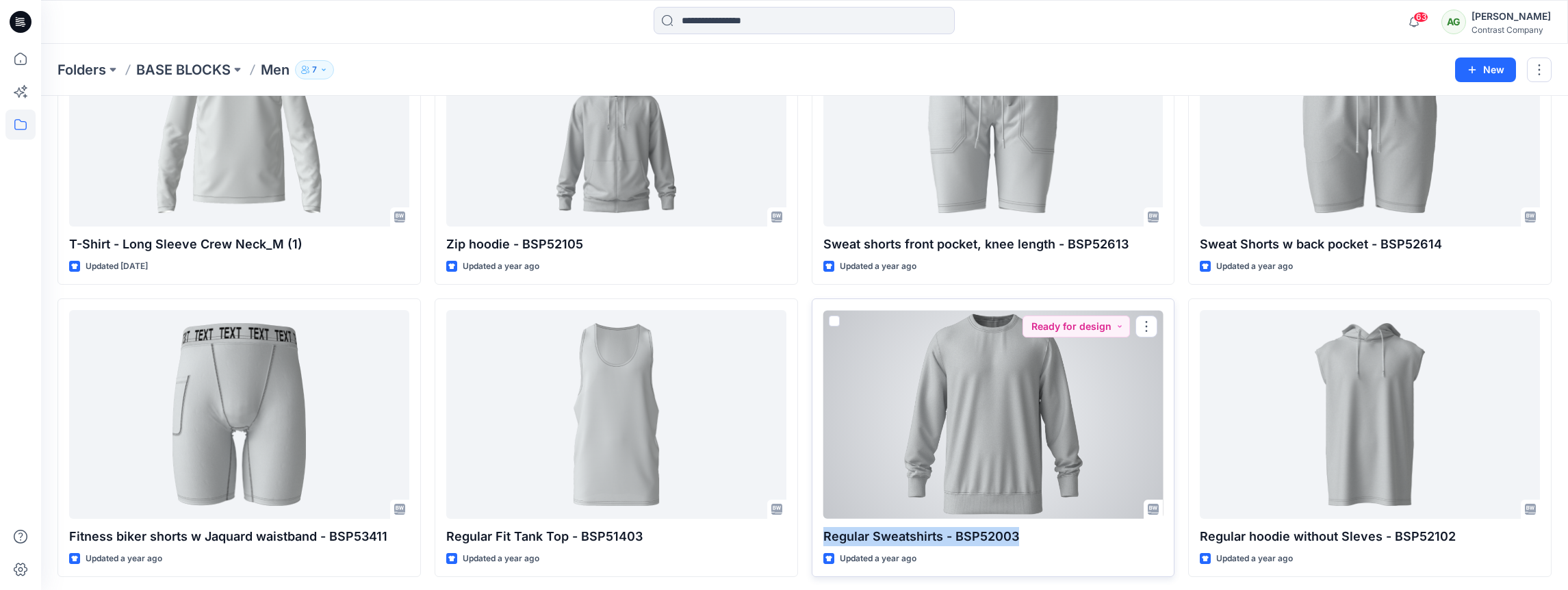
drag, startPoint x: 1020, startPoint y: 533, endPoint x: 815, endPoint y: 534, distance: 205.0
click at [823, 537] on p "Regular Sweatshirts - BSP52003" at bounding box center [992, 536] width 340 height 19
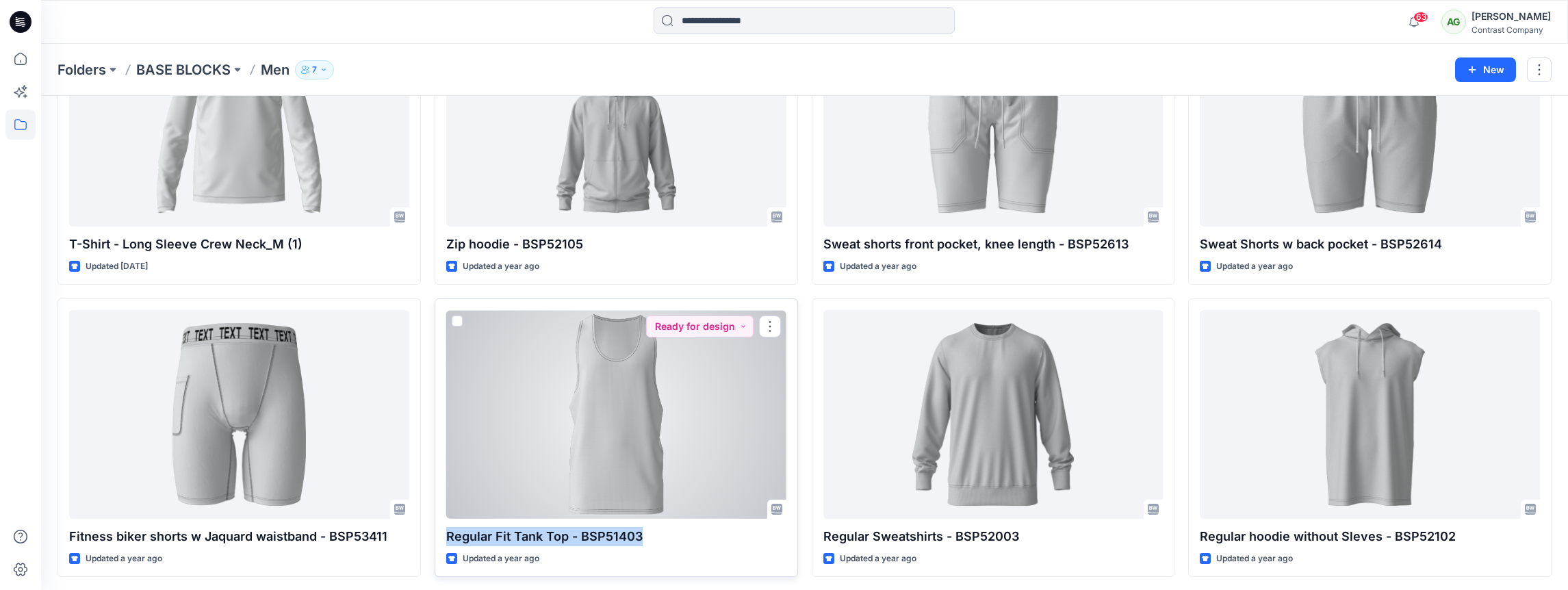
drag, startPoint x: 639, startPoint y: 536, endPoint x: 443, endPoint y: 543, distance: 196.1
click at [446, 542] on p "Regular Fit Tank Top - BSP51403" at bounding box center [616, 536] width 340 height 19
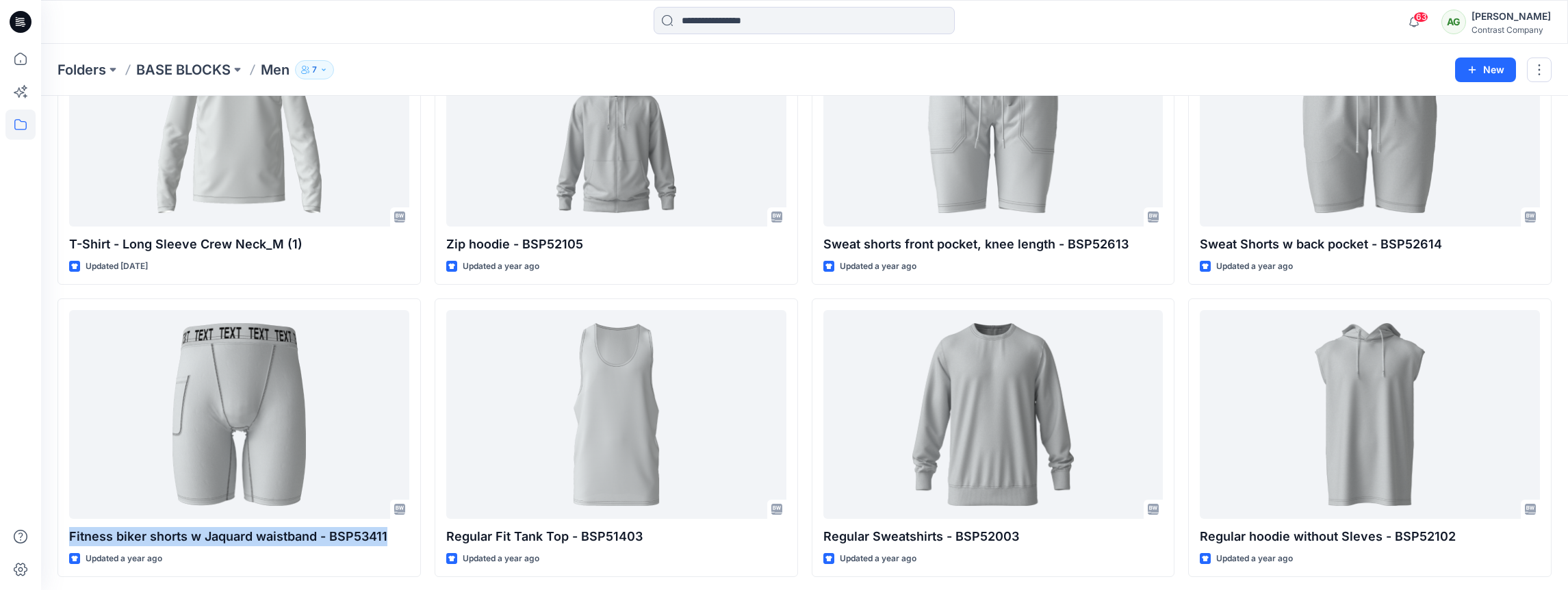
drag, startPoint x: 388, startPoint y: 533, endPoint x: 54, endPoint y: 532, distance: 334.0
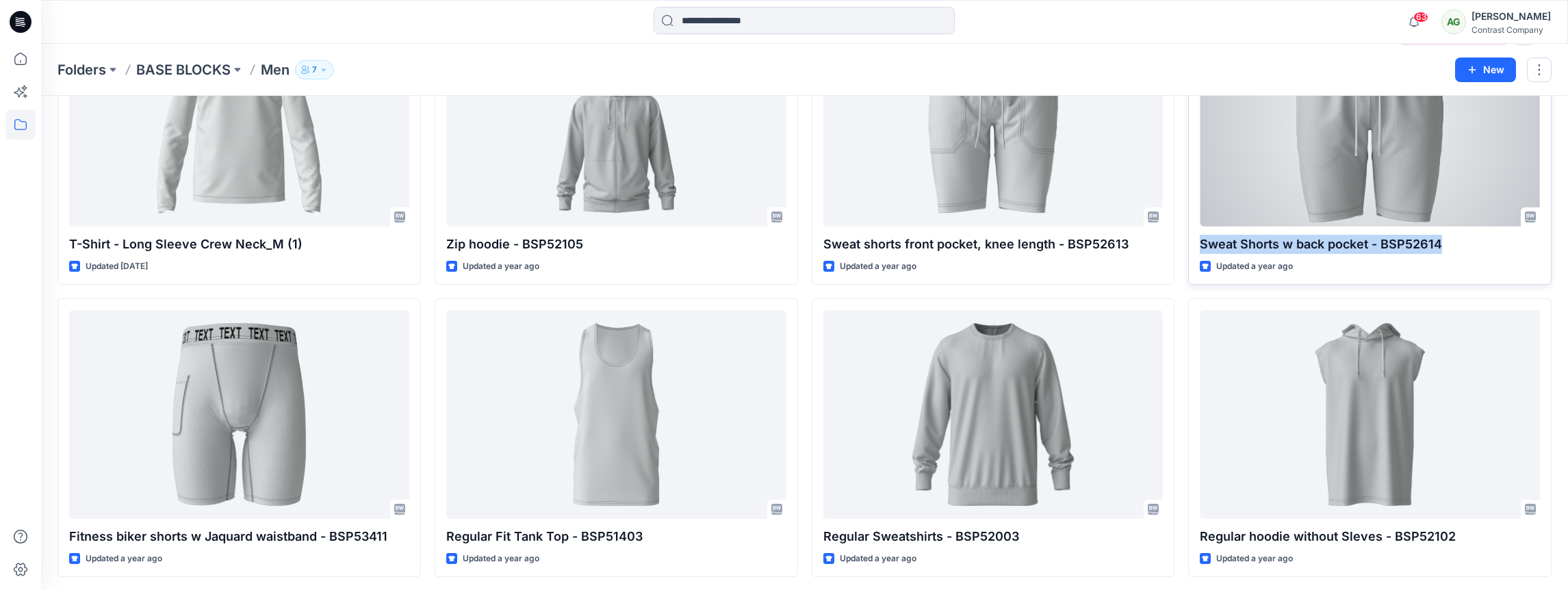
drag, startPoint x: 1442, startPoint y: 243, endPoint x: 1192, endPoint y: 245, distance: 250.0
click at [1195, 245] on div "Sweat Shorts w back pocket - BSP52614 Updated a year ago Ready for design" at bounding box center [1369, 145] width 364 height 279
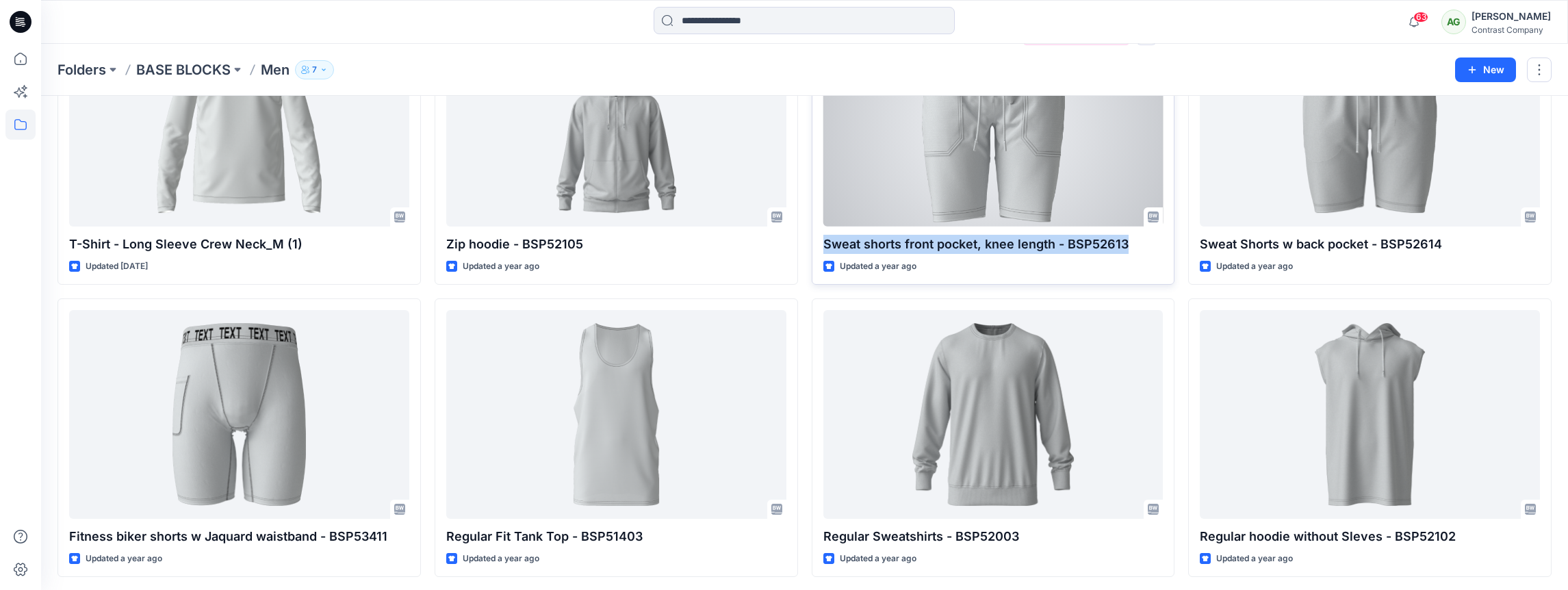
drag, startPoint x: 1127, startPoint y: 245, endPoint x: 818, endPoint y: 246, distance: 309.0
click at [823, 245] on p "Sweat shorts front pocket, knee length - BSP52613" at bounding box center [992, 245] width 340 height 19
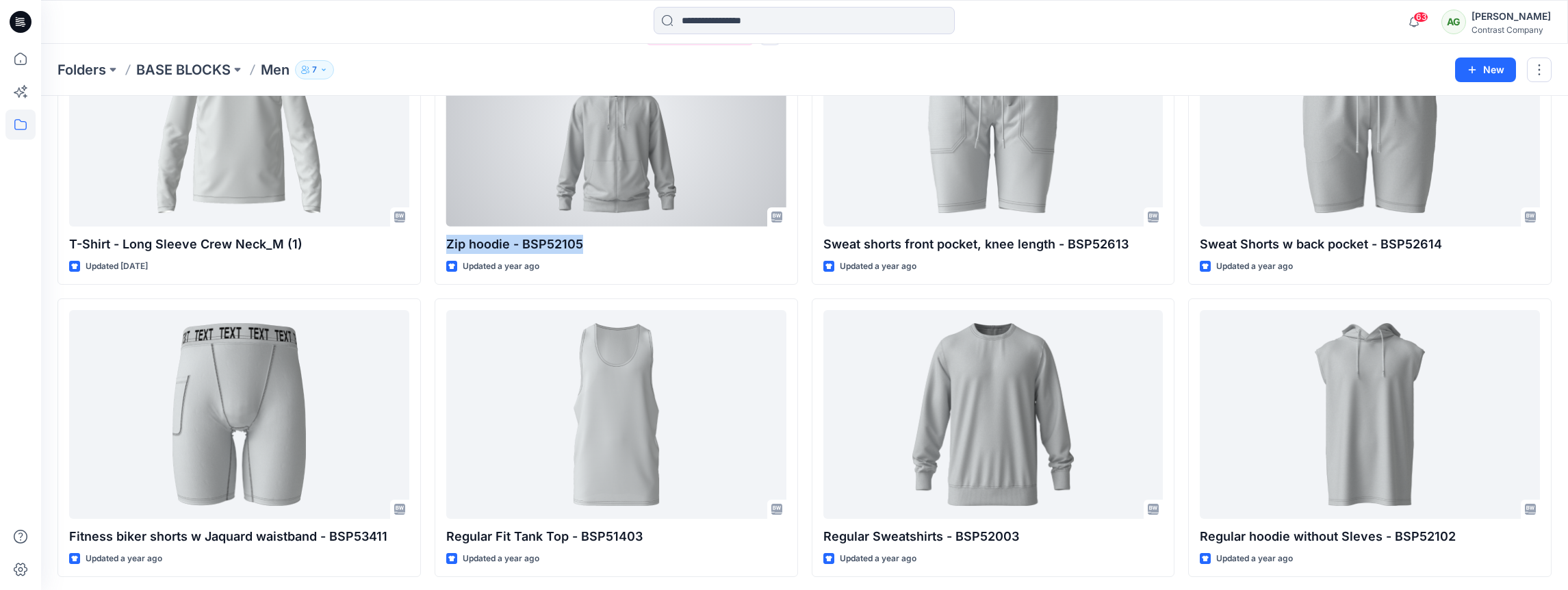
drag, startPoint x: 581, startPoint y: 246, endPoint x: 432, endPoint y: 255, distance: 149.3
click at [443, 248] on div "Zip hoodie - BSP52105 Updated a year ago Ready for design" at bounding box center [616, 145] width 364 height 279
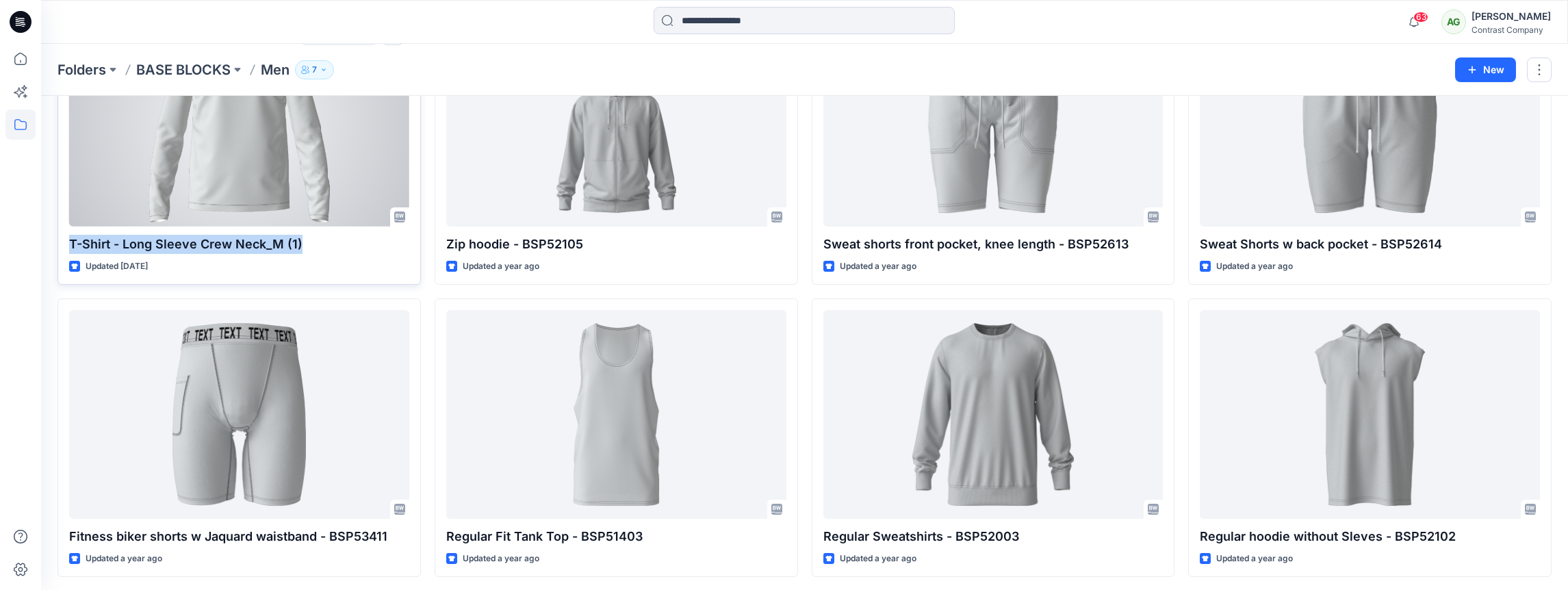
drag, startPoint x: 299, startPoint y: 243, endPoint x: 68, endPoint y: 246, distance: 231.0
click at [69, 245] on p "T-Shirt - Long Sleeve Crew Neck_M (1)" at bounding box center [239, 245] width 340 height 19
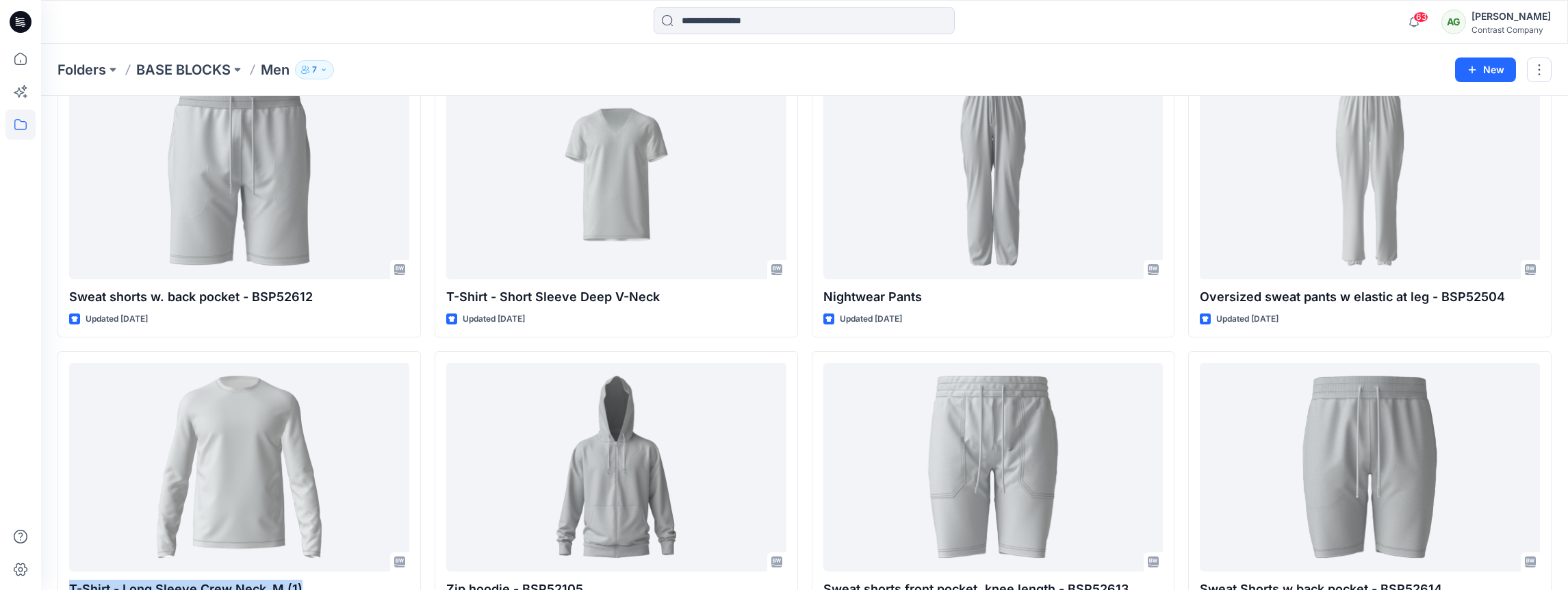
scroll to position [0, 0]
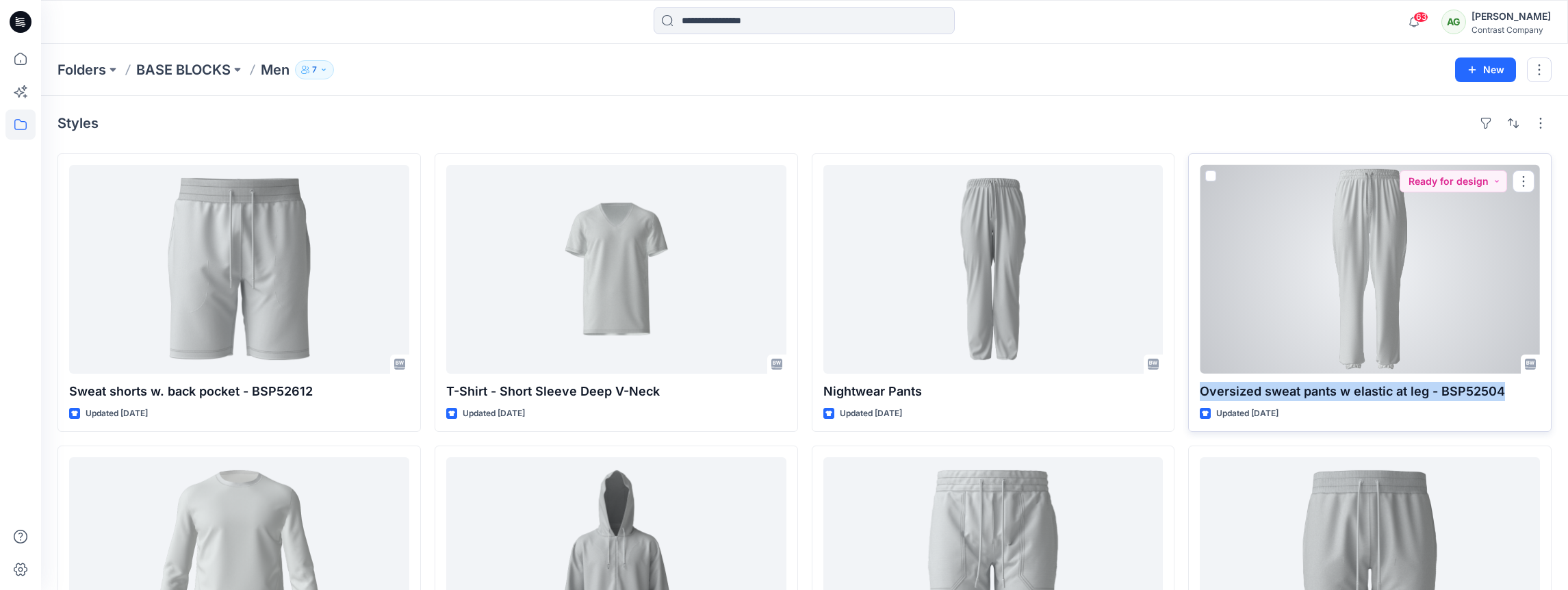
drag, startPoint x: 1502, startPoint y: 389, endPoint x: 1193, endPoint y: 395, distance: 309.1
click at [1200, 395] on p "Oversized sweat pants w elastic at leg - BSP52504" at bounding box center [1369, 392] width 340 height 19
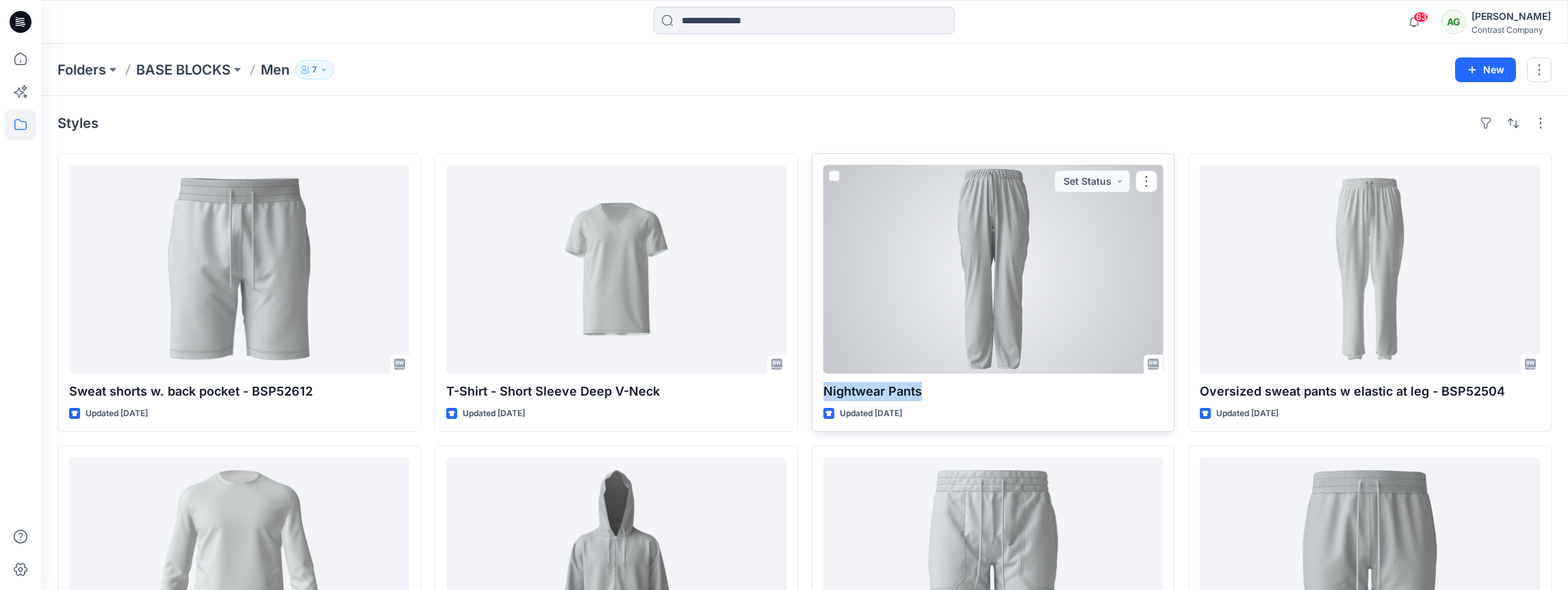
drag, startPoint x: 922, startPoint y: 393, endPoint x: 819, endPoint y: 395, distance: 103.0
click at [823, 393] on p "Nightwear Pants" at bounding box center [992, 392] width 340 height 19
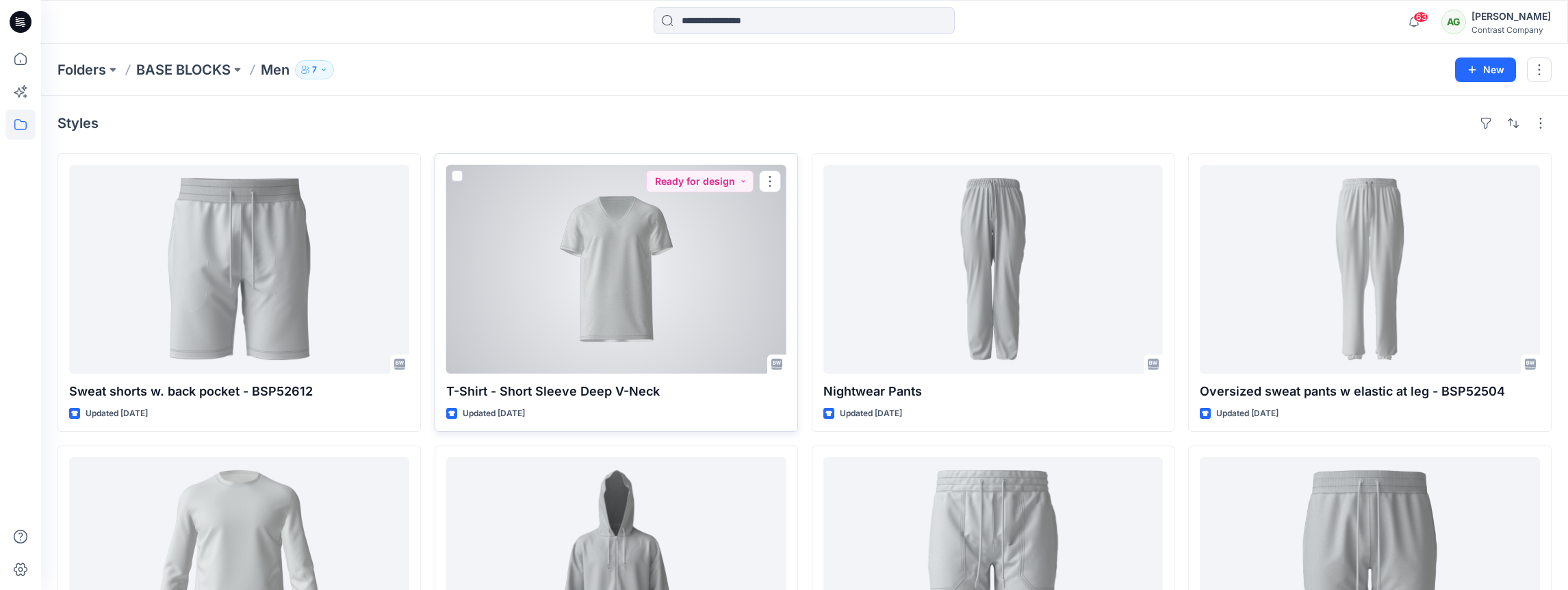
click at [554, 391] on p "T-Shirt - Short Sleeve Deep V-Neck" at bounding box center [616, 392] width 340 height 19
drag, startPoint x: 657, startPoint y: 390, endPoint x: 440, endPoint y: 400, distance: 217.2
click at [444, 398] on div "T-Shirt - Short Sleeve Deep V-Neck Updated 7 months ago Ready for design" at bounding box center [616, 293] width 364 height 279
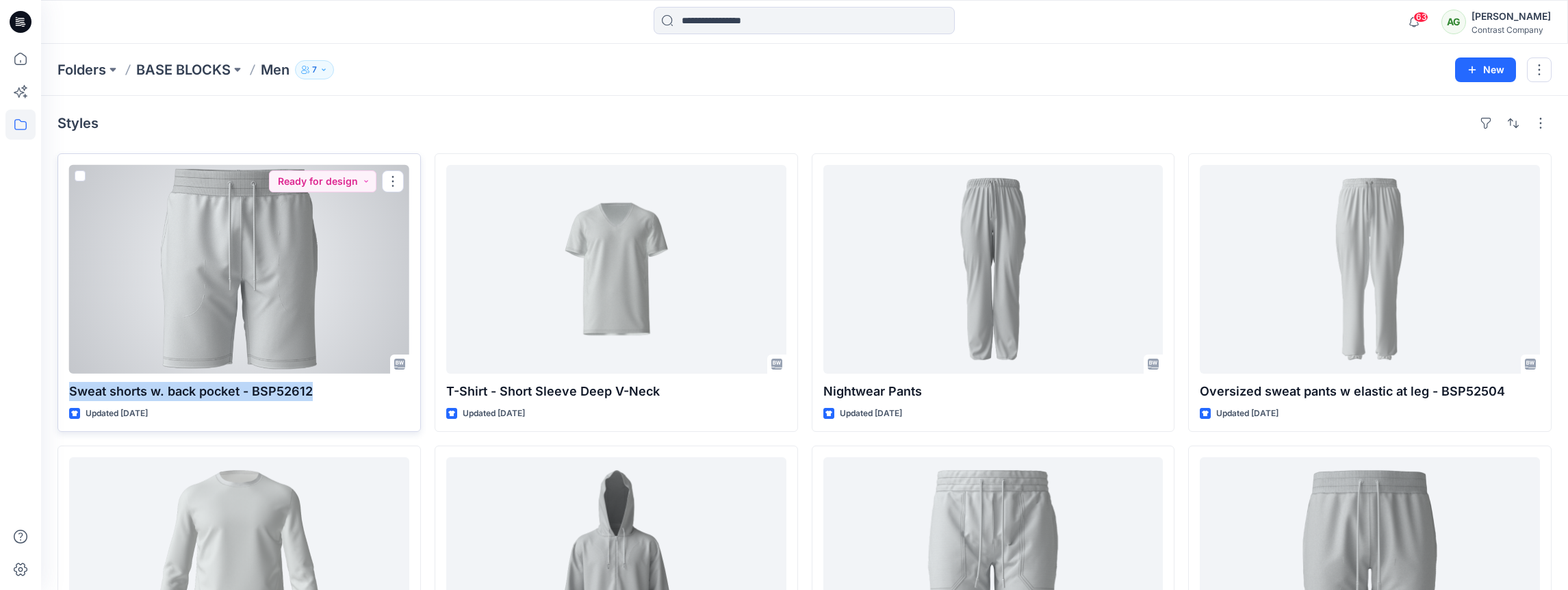
drag, startPoint x: 317, startPoint y: 393, endPoint x: 68, endPoint y: 398, distance: 249.1
click at [68, 398] on div "Sweat shorts w. back pocket - BSP52612 Updated 7 months ago Ready for design" at bounding box center [239, 293] width 364 height 279
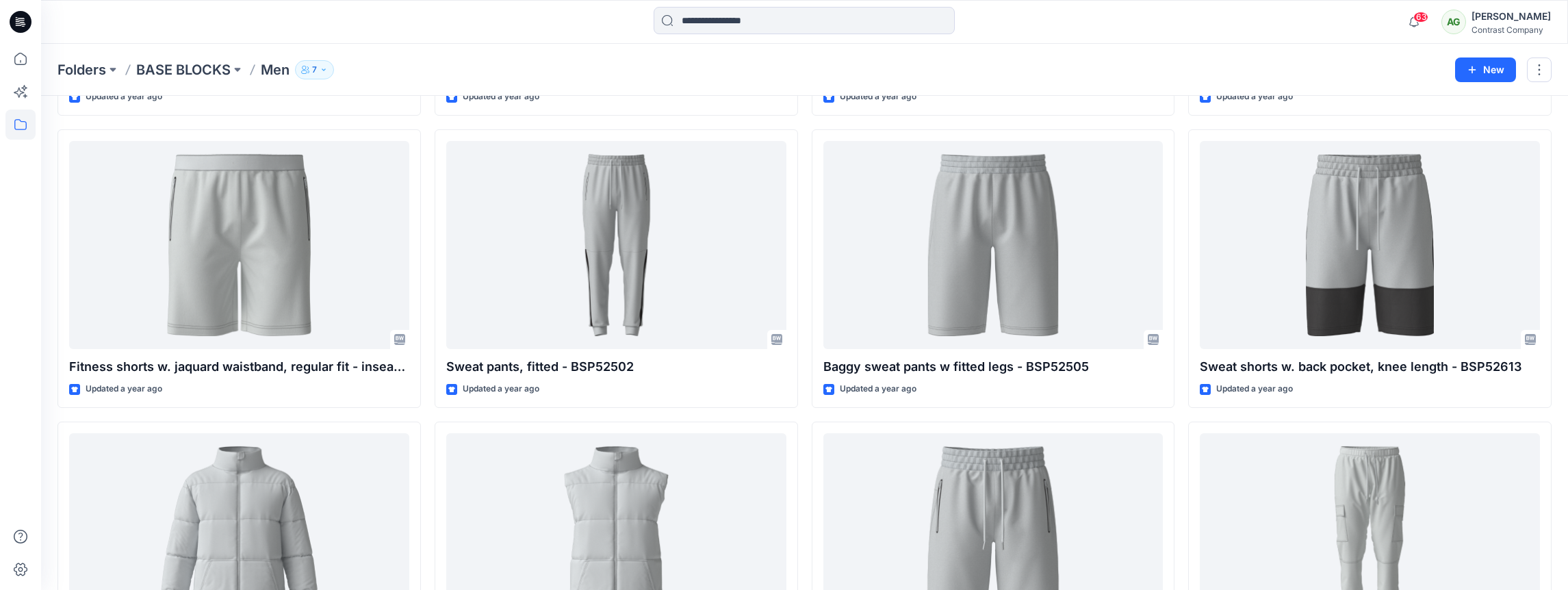
scroll to position [2354, 0]
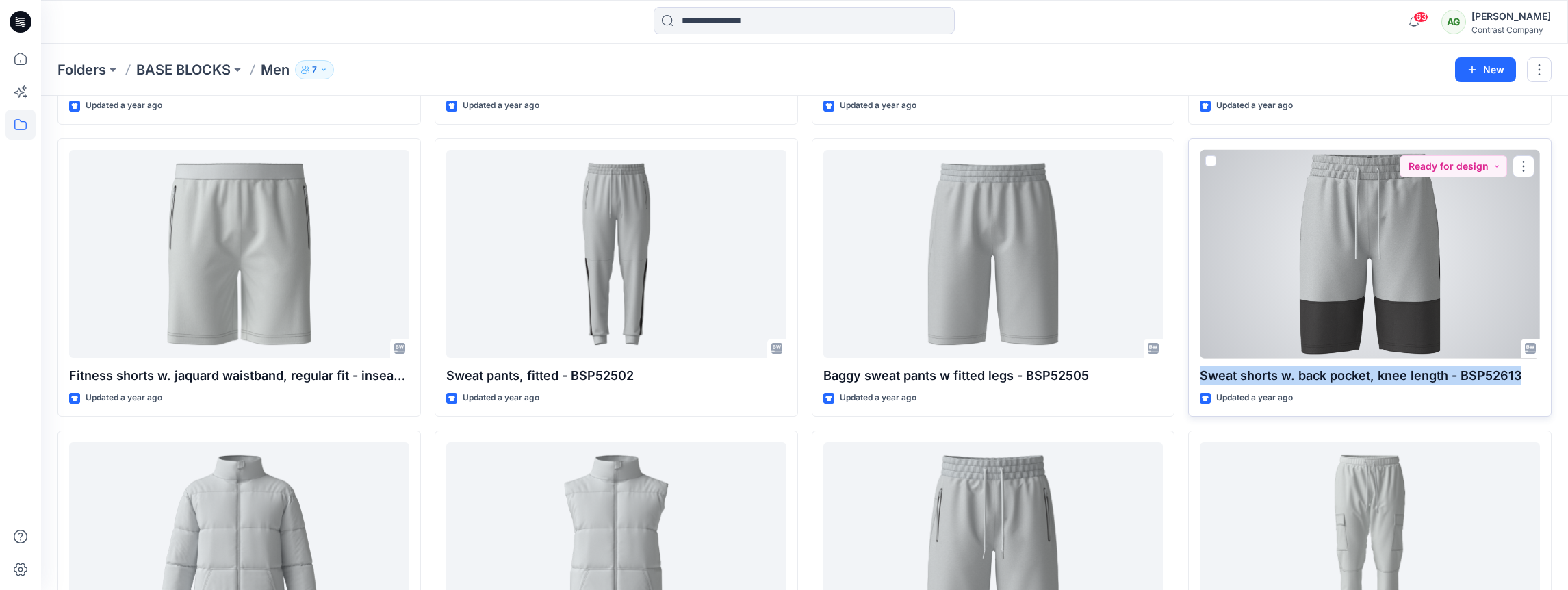
drag, startPoint x: 1517, startPoint y: 371, endPoint x: 1191, endPoint y: 374, distance: 326.0
click at [1198, 379] on div "Sweat shorts w. back pocket, knee length - BSP52613 Updated a year ago Ready fo…" at bounding box center [1369, 277] width 364 height 279
click at [1324, 292] on div at bounding box center [1369, 254] width 340 height 208
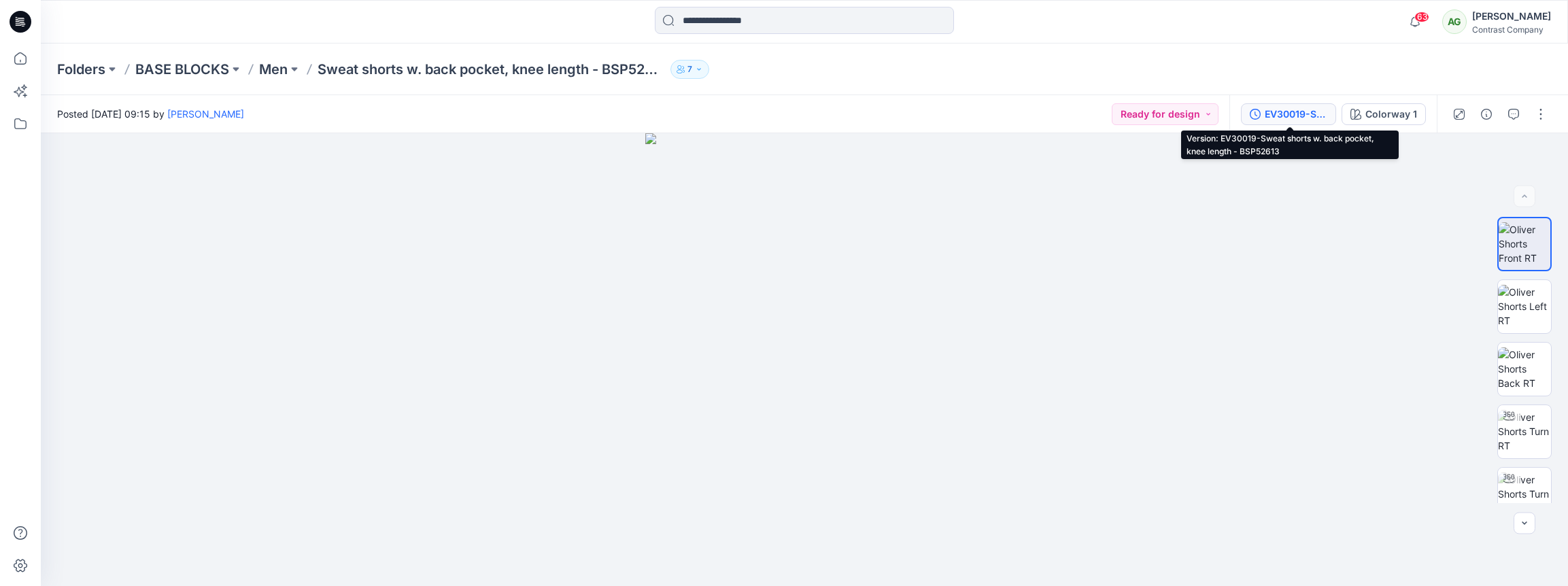
click at [1306, 113] on div "EV30019-Sweat shorts w. back pocket, knee length - BSP52613" at bounding box center [1296, 114] width 63 height 15
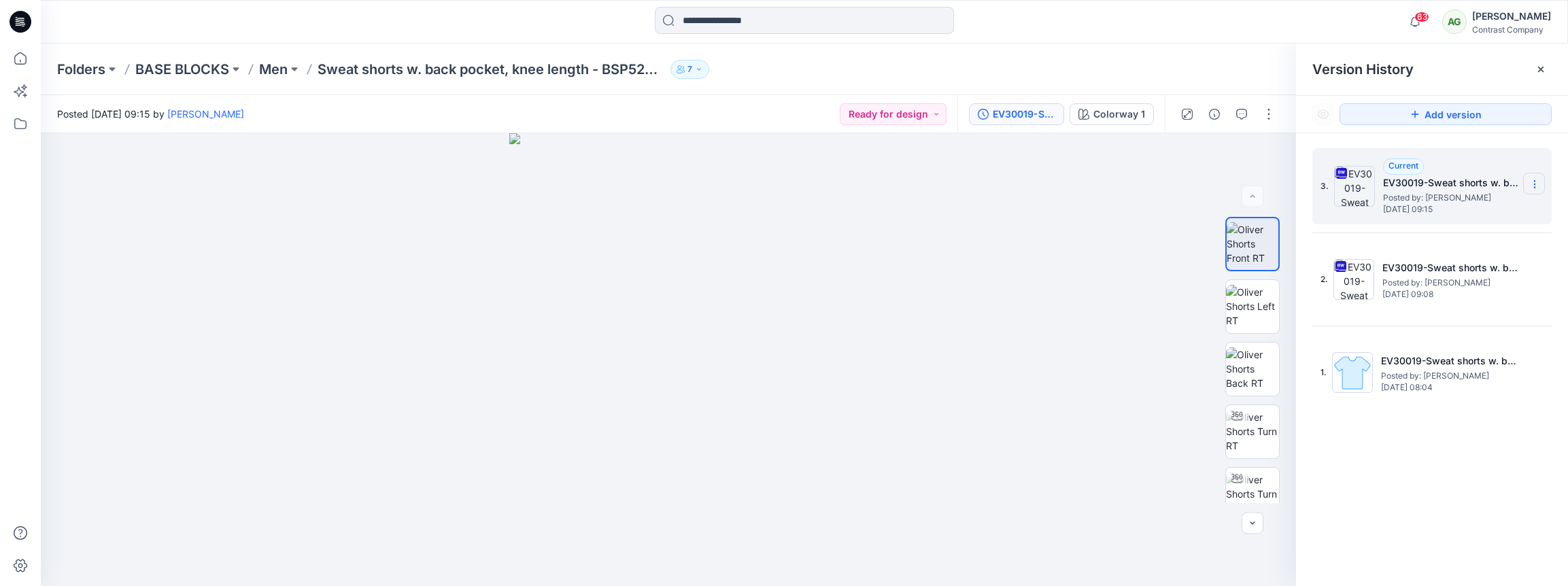
click at [1467, 178] on icon at bounding box center [1535, 184] width 11 height 11
click at [1467, 205] on span "Download Source BW File" at bounding box center [1465, 211] width 113 height 17
